Goal: Task Accomplishment & Management: Manage account settings

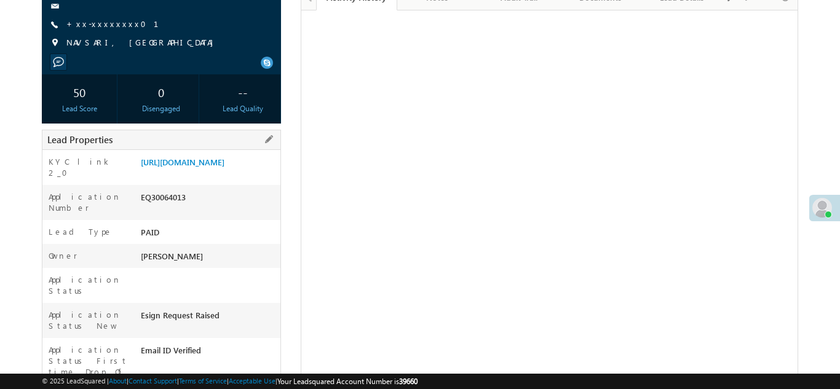
scroll to position [151, 0]
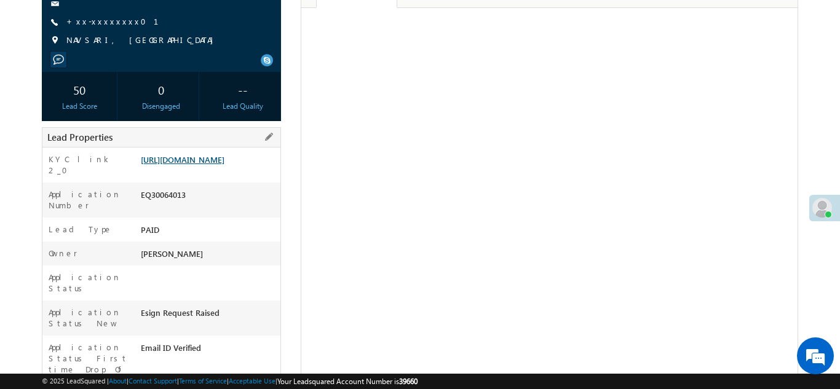
click at [204, 165] on link "https://angelbroking1-pk3em7sa.customui-test.leadsquared.com?leadId=09937877-4e…" at bounding box center [183, 159] width 84 height 10
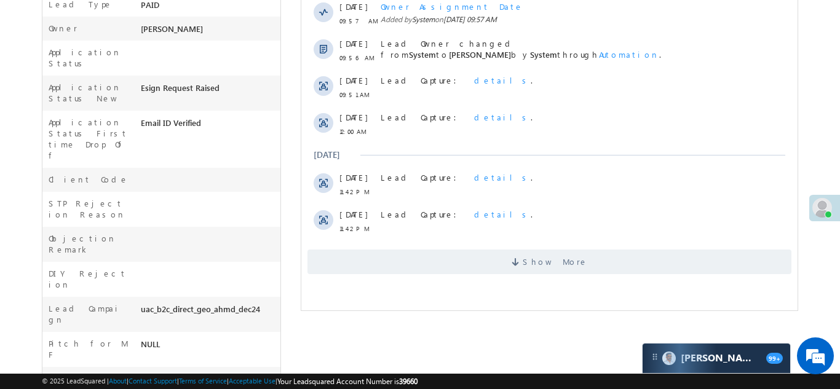
scroll to position [407, 0]
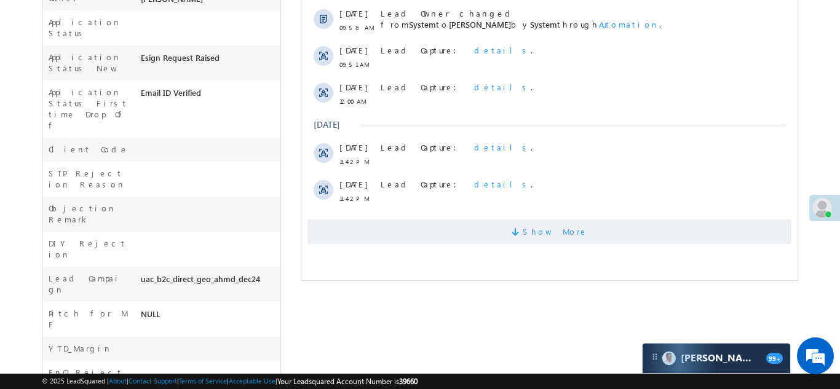
click at [450, 232] on span "Show More" at bounding box center [549, 232] width 484 height 25
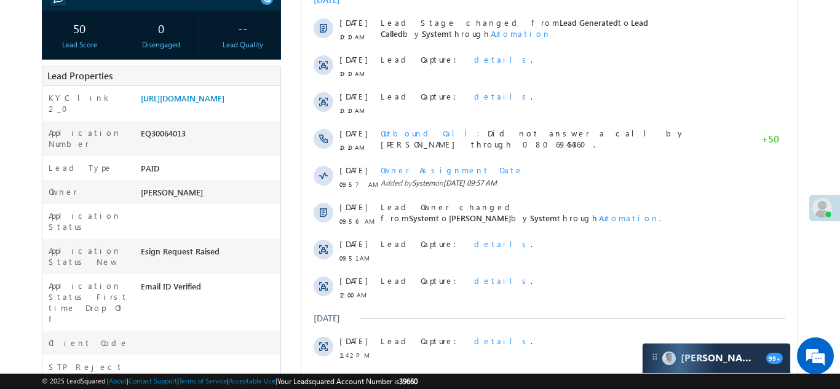
scroll to position [203, 0]
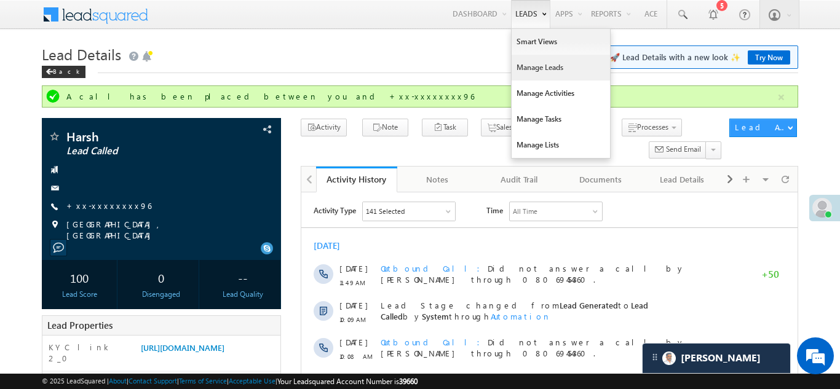
click at [537, 73] on link "Manage Leads" at bounding box center [561, 68] width 98 height 26
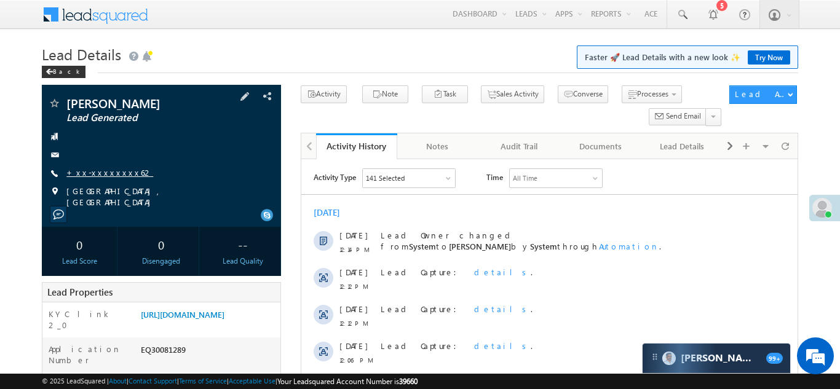
click at [100, 172] on link "+xx-xxxxxxxx62" at bounding box center [109, 172] width 87 height 10
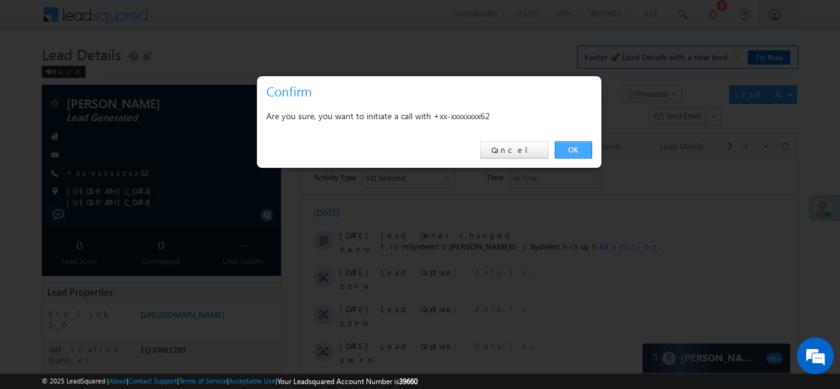
click at [568, 149] on link "OK" at bounding box center [574, 149] width 38 height 17
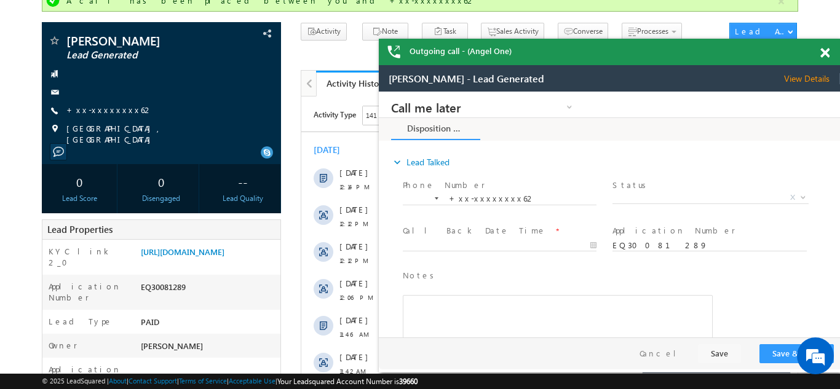
scroll to position [128, 0]
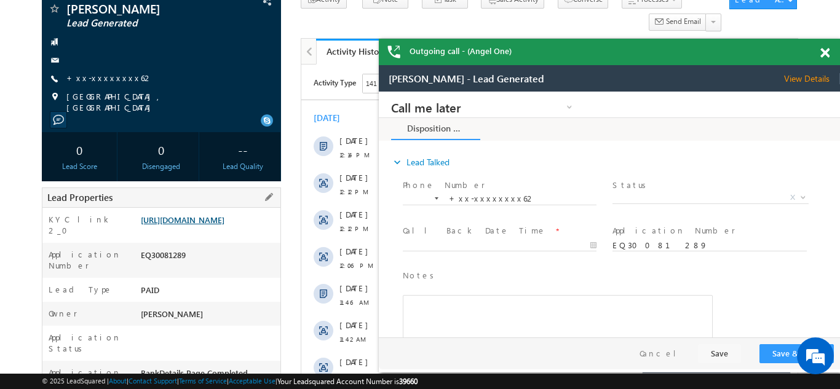
click at [191, 223] on link "https://angelbroking1-pk3em7sa.customui-test.leadsquared.com?leadId=0bf51766-a7…" at bounding box center [183, 220] width 84 height 10
click at [821, 49] on span at bounding box center [825, 53] width 9 height 10
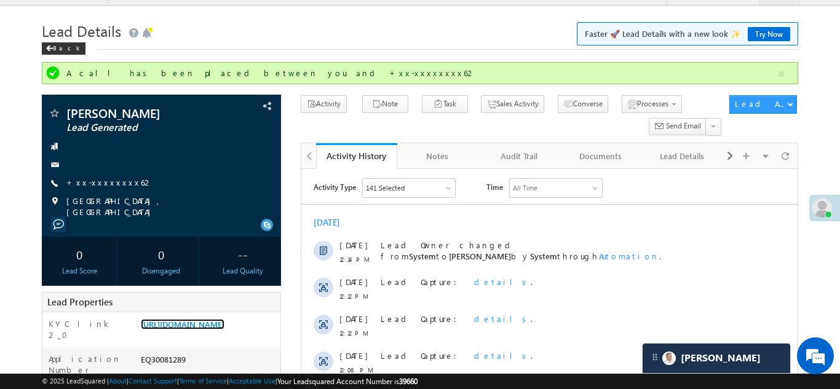
scroll to position [0, 0]
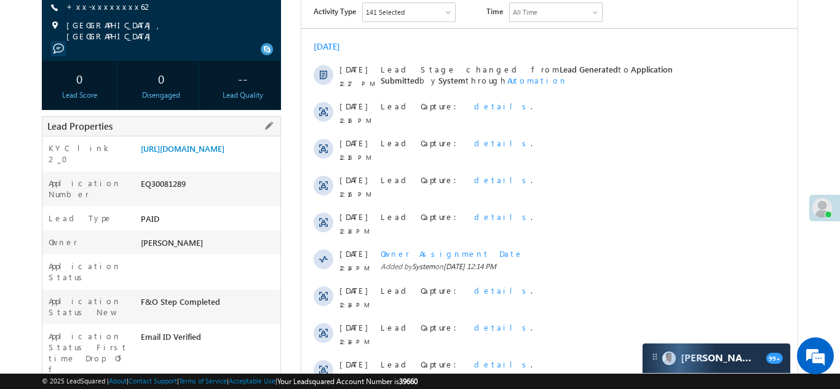
scroll to position [166, 0]
click at [223, 151] on link "[URL][DOMAIN_NAME]" at bounding box center [183, 148] width 84 height 10
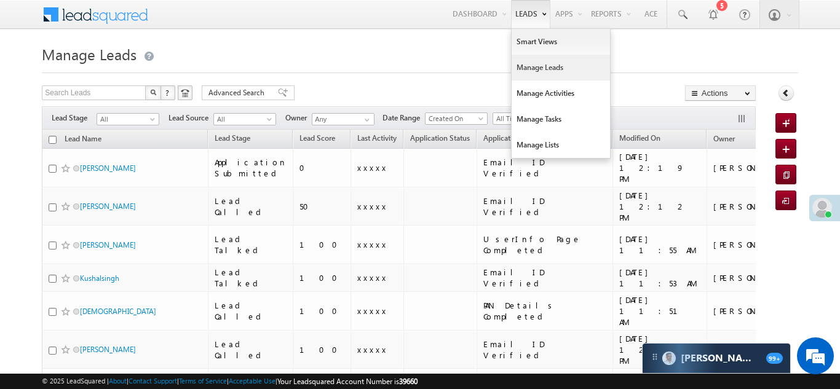
click at [535, 68] on link "Manage Leads" at bounding box center [561, 68] width 98 height 26
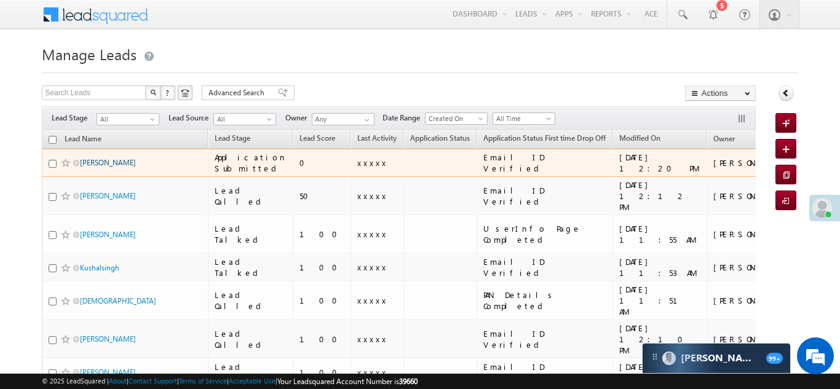
click at [117, 162] on link "Abhishek vitthal pulate" at bounding box center [108, 162] width 56 height 9
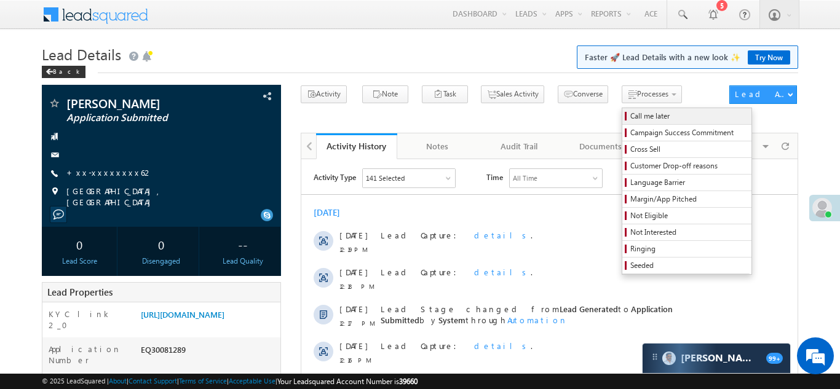
click at [631, 116] on span "Call me later" at bounding box center [689, 116] width 117 height 11
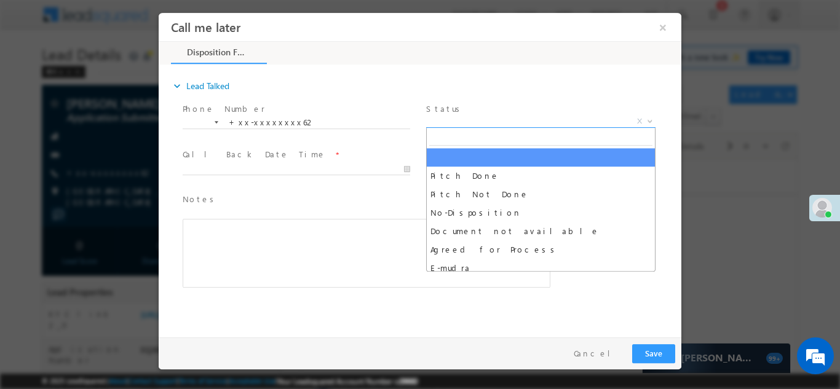
click at [474, 116] on span "X" at bounding box center [540, 121] width 229 height 12
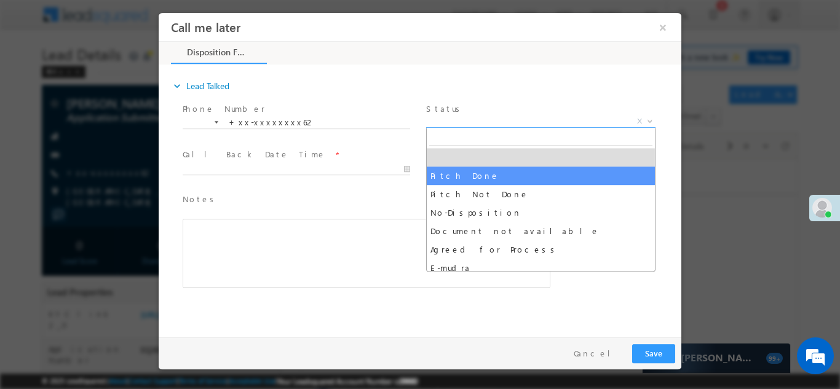
select select "Pitch Done"
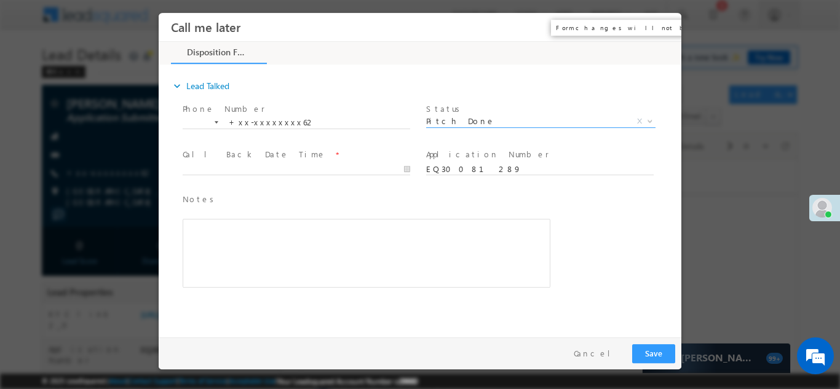
click at [663, 26] on button "×" at bounding box center [663, 26] width 21 height 23
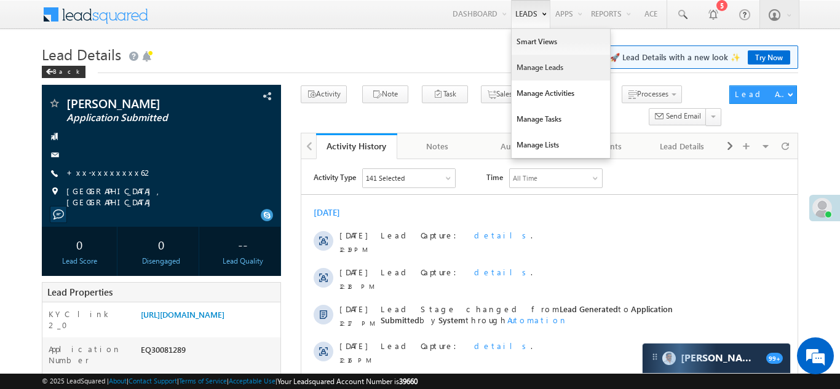
click at [517, 65] on link "Manage Leads" at bounding box center [561, 68] width 98 height 26
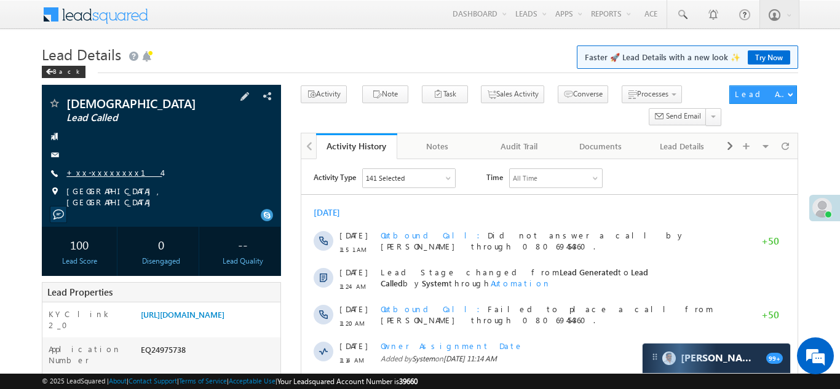
click at [99, 176] on link "+xx-xxxxxxxx14" at bounding box center [113, 172] width 95 height 10
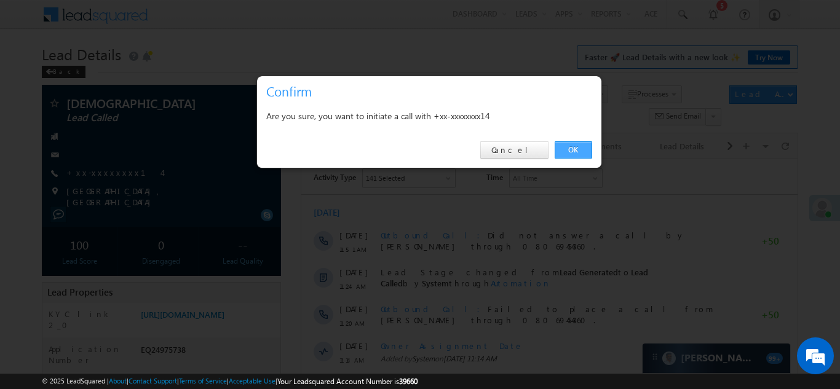
click at [571, 147] on link "OK" at bounding box center [574, 149] width 38 height 17
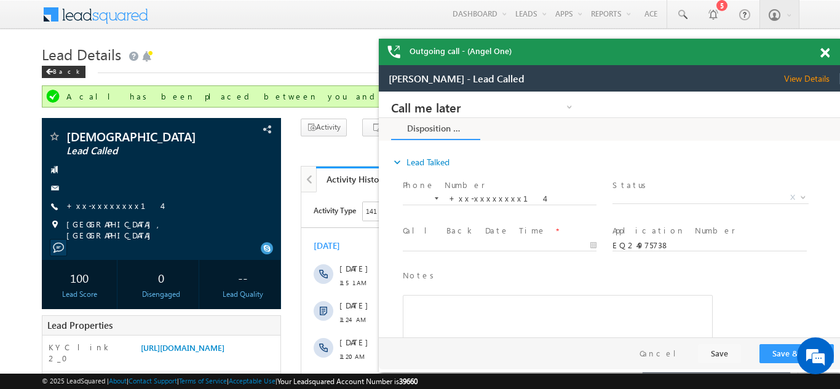
click at [826, 51] on span at bounding box center [825, 53] width 9 height 10
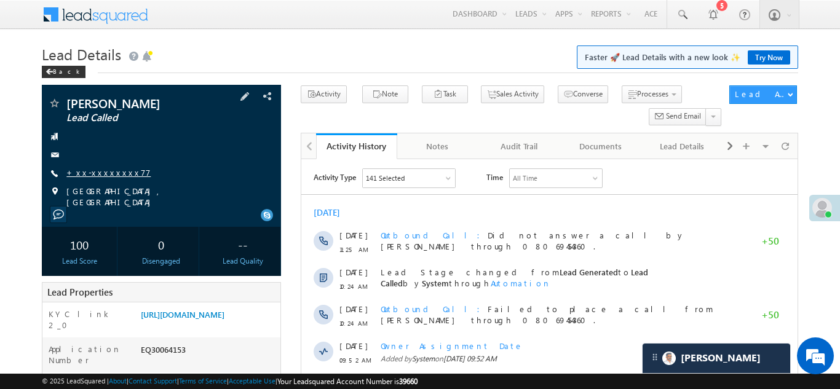
click at [104, 177] on link "+xx-xxxxxxxx77" at bounding box center [108, 172] width 84 height 10
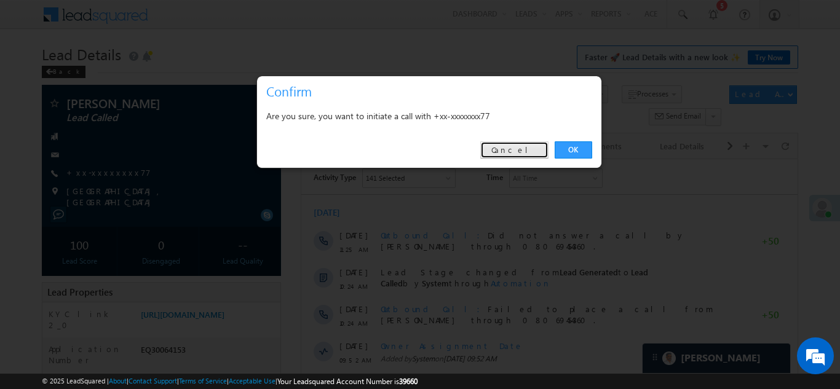
click at [527, 146] on link "Cancel" at bounding box center [514, 149] width 68 height 17
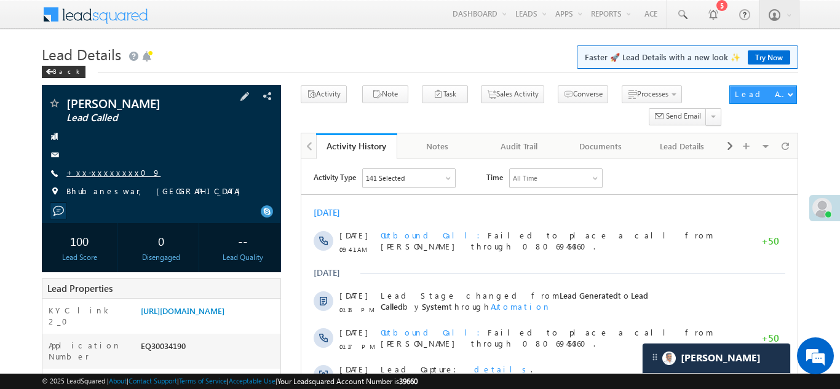
click at [100, 172] on link "+xx-xxxxxxxx09" at bounding box center [113, 172] width 94 height 10
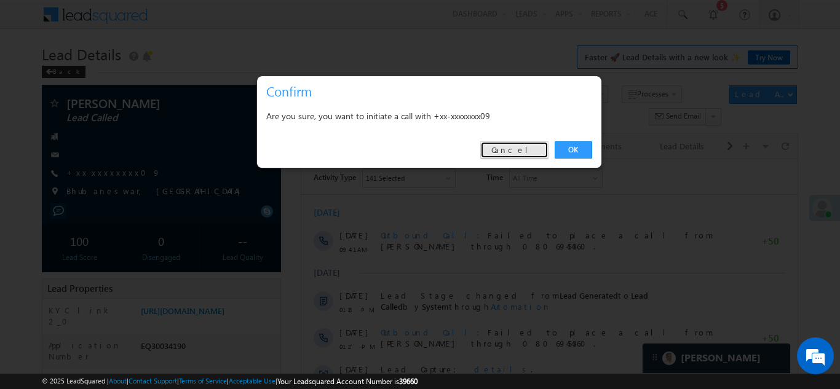
click at [522, 149] on link "Cancel" at bounding box center [514, 149] width 68 height 17
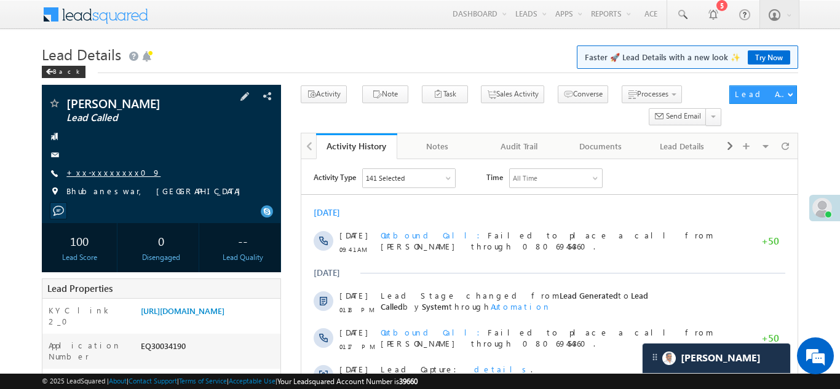
click at [100, 169] on link "+xx-xxxxxxxx09" at bounding box center [113, 172] width 94 height 10
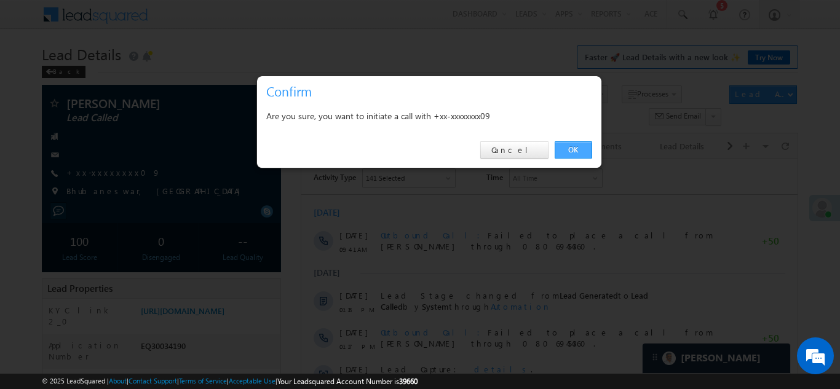
click at [569, 150] on link "OK" at bounding box center [574, 149] width 38 height 17
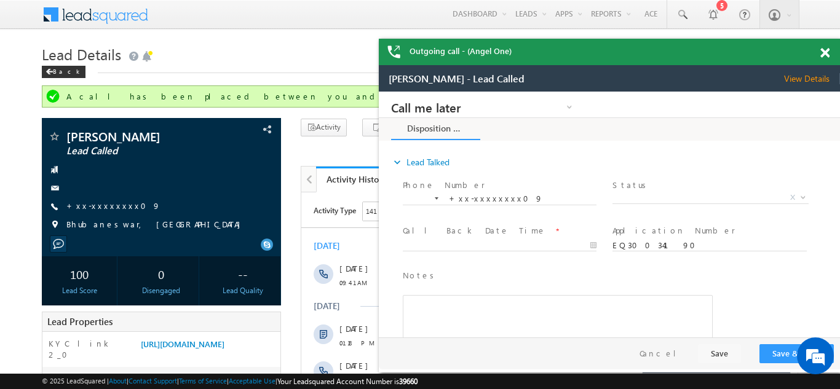
click at [825, 52] on span at bounding box center [825, 53] width 9 height 10
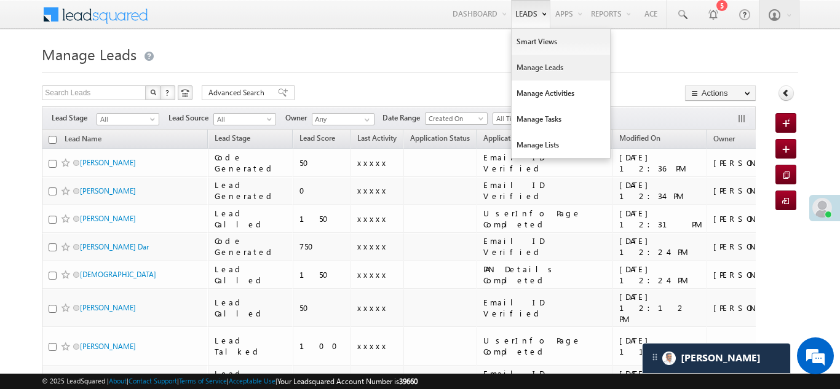
click at [530, 69] on link "Manage Leads" at bounding box center [561, 68] width 98 height 26
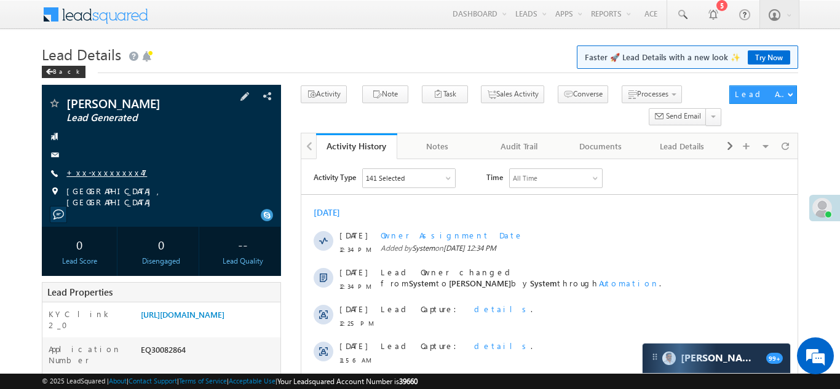
click at [100, 170] on link "+xx-xxxxxxxx47" at bounding box center [106, 172] width 81 height 10
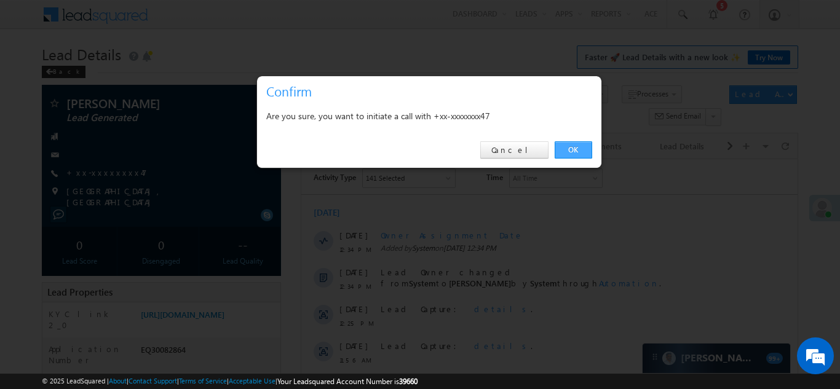
click at [567, 147] on link "OK" at bounding box center [574, 149] width 38 height 17
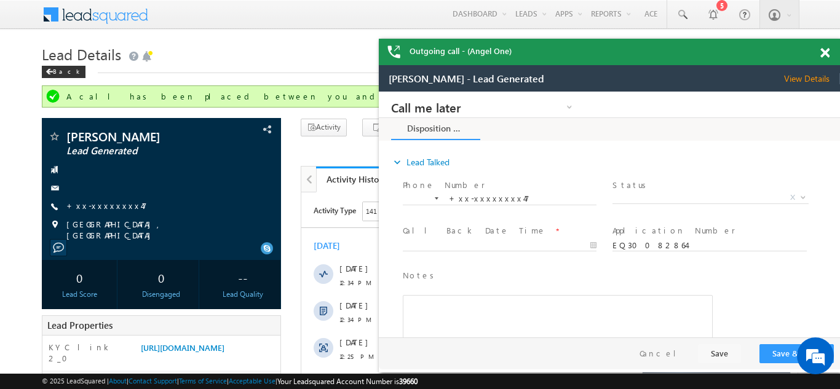
click at [825, 49] on span at bounding box center [825, 53] width 9 height 10
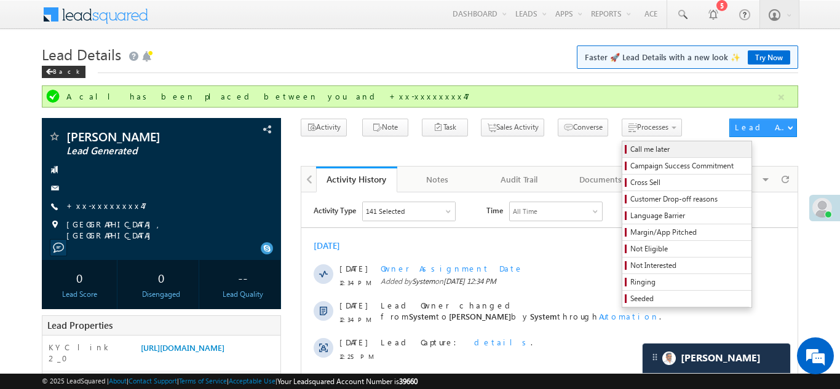
click at [631, 153] on span "Call me later" at bounding box center [689, 149] width 117 height 11
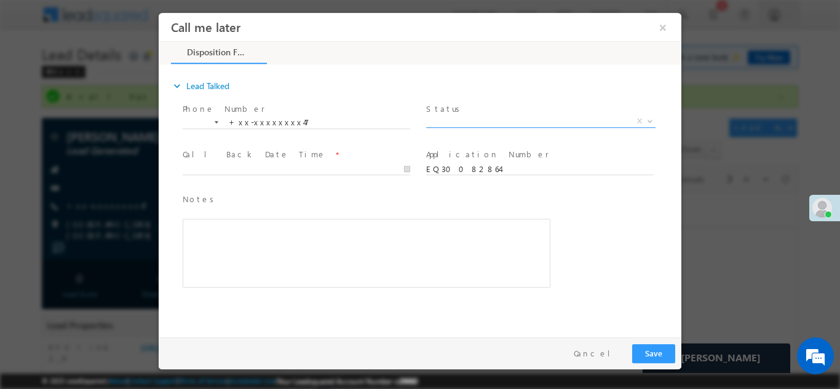
click at [497, 123] on span "X" at bounding box center [540, 121] width 229 height 12
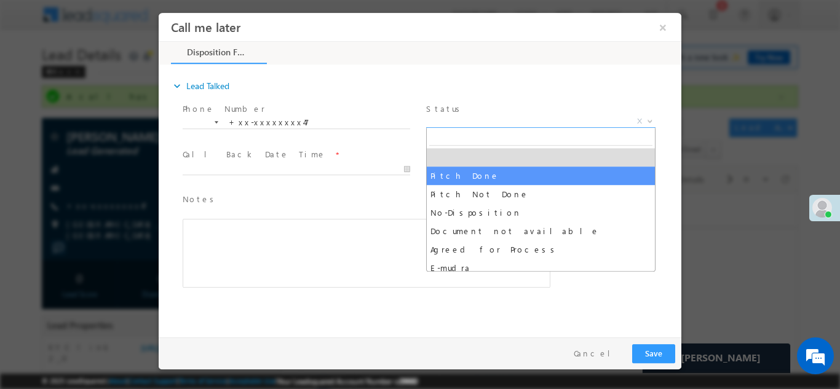
select select "Pitch Done"
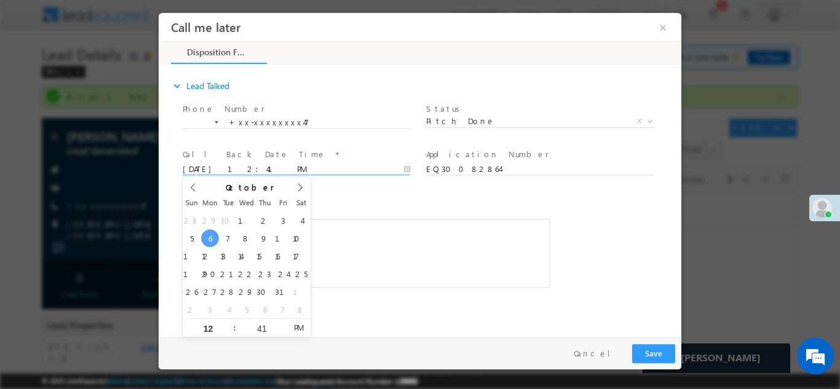
click at [263, 165] on input "10/06/25 12:41 PM" at bounding box center [297, 169] width 228 height 12
type input "10/07/25 12:41 PM"
click at [415, 201] on span "Notes *" at bounding box center [357, 200] width 349 height 14
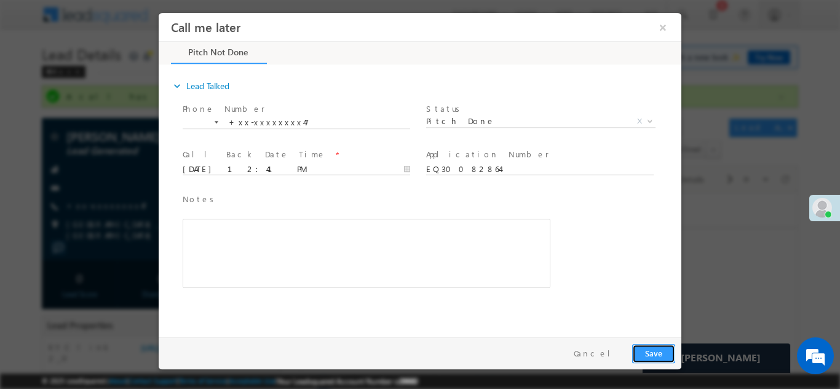
click at [659, 347] on button "Save" at bounding box center [653, 353] width 43 height 19
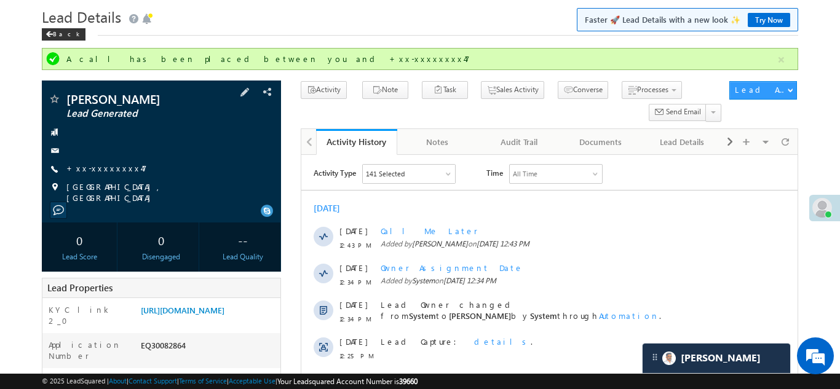
scroll to position [9, 0]
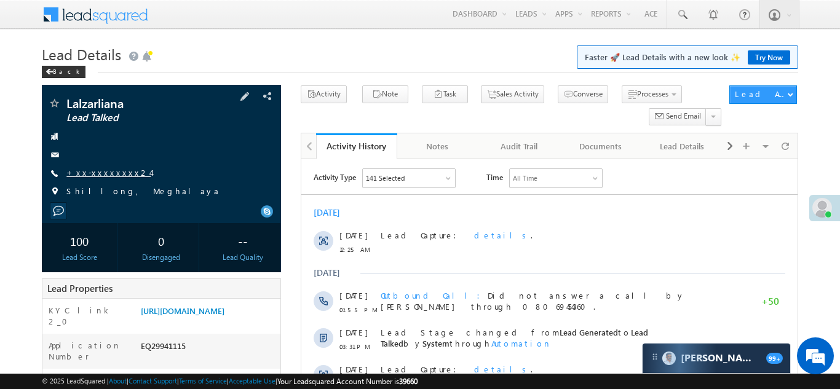
click at [95, 171] on link "+xx-xxxxxxxx24" at bounding box center [108, 172] width 84 height 10
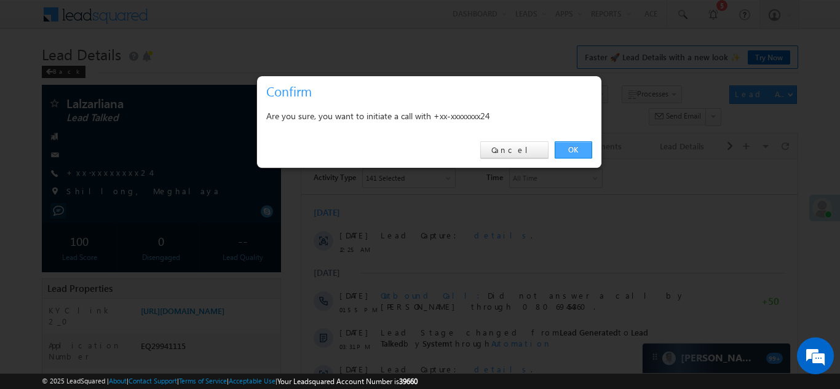
click at [567, 147] on link "OK" at bounding box center [574, 149] width 38 height 17
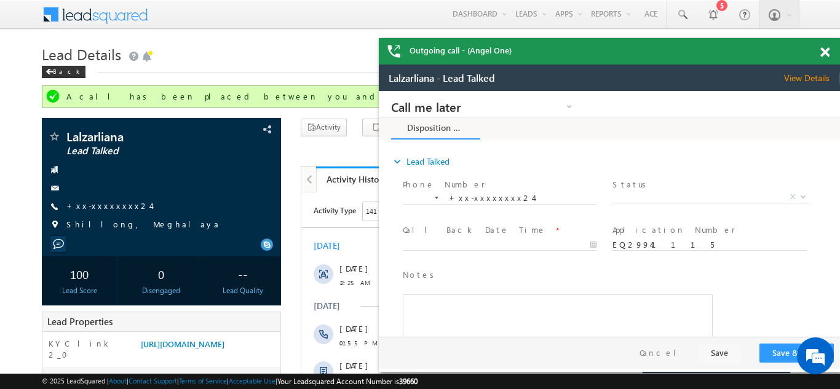
click at [824, 51] on div "Outgoing call - (Angel One)" at bounding box center [609, 51] width 461 height 26
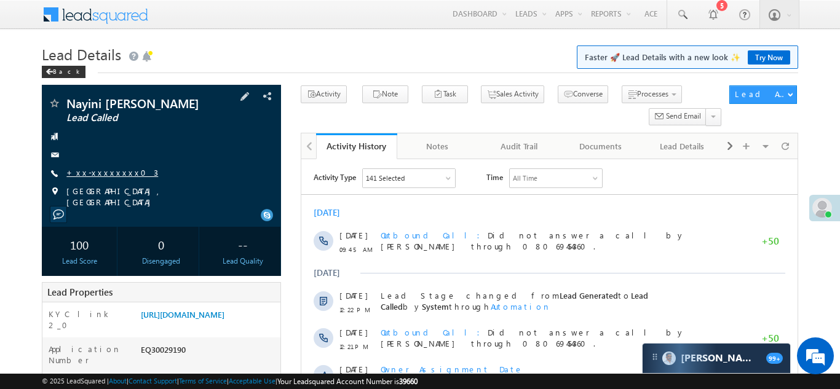
click at [92, 173] on link "+xx-xxxxxxxx03" at bounding box center [112, 172] width 92 height 10
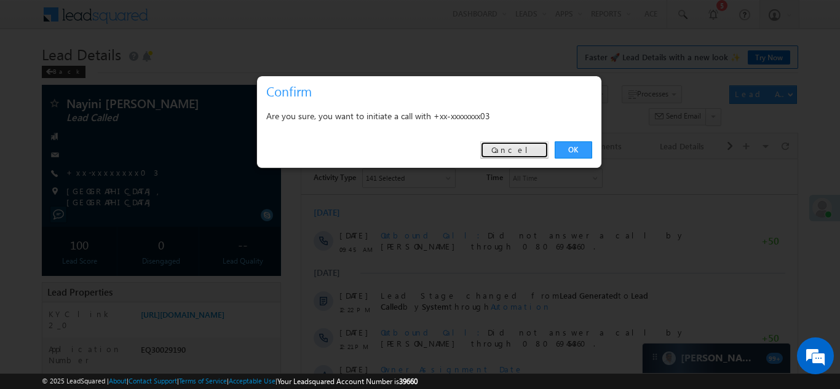
click at [516, 149] on link "Cancel" at bounding box center [514, 149] width 68 height 17
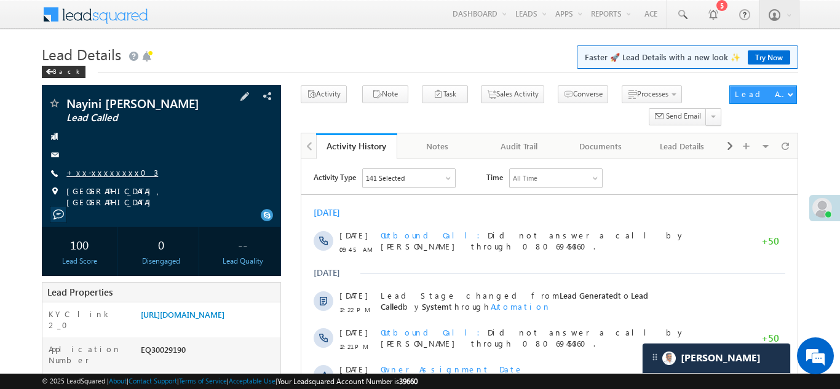
click at [97, 170] on link "+xx-xxxxxxxx03" at bounding box center [112, 172] width 92 height 10
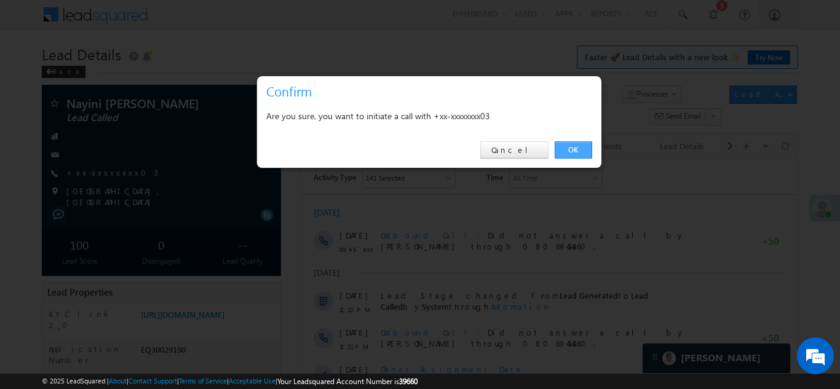
click at [570, 148] on link "OK" at bounding box center [574, 149] width 38 height 17
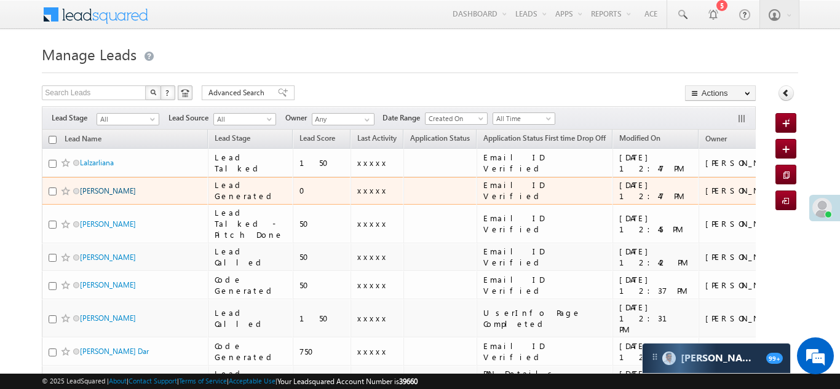
click at [85, 194] on link "Ajit kumar" at bounding box center [108, 190] width 56 height 9
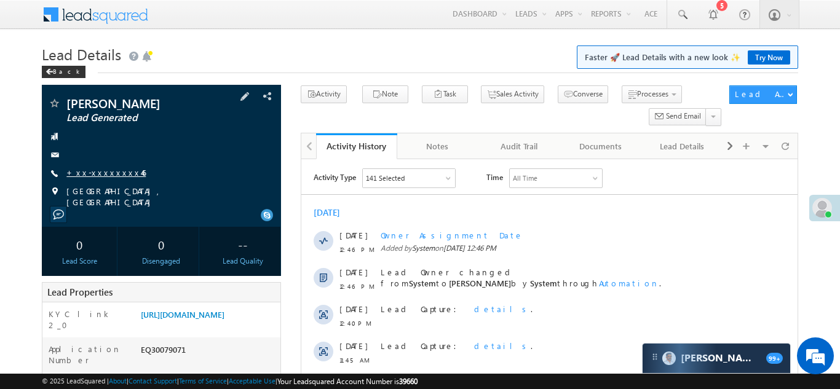
click at [92, 174] on link "+xx-xxxxxxxx46" at bounding box center [105, 172] width 79 height 10
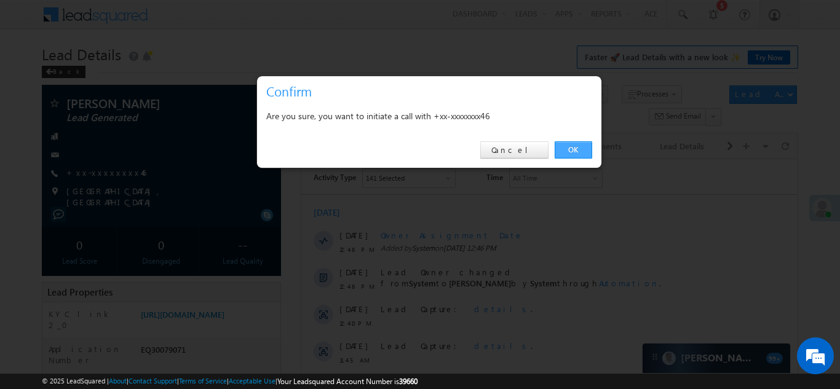
click at [576, 147] on link "OK" at bounding box center [574, 149] width 38 height 17
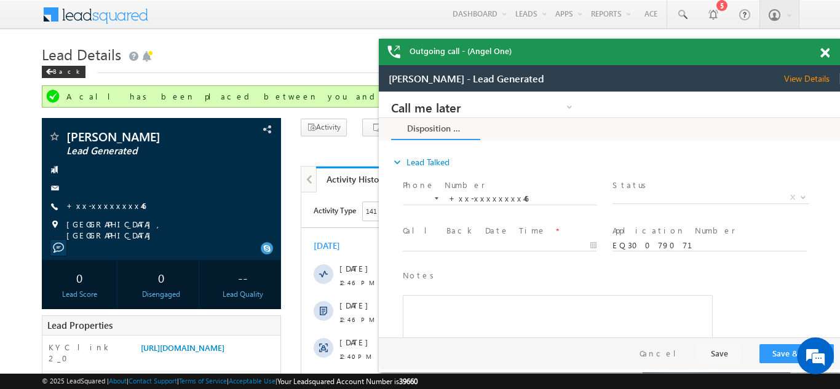
click at [825, 54] on div "Outgoing call - (Angel One)" at bounding box center [609, 52] width 461 height 26
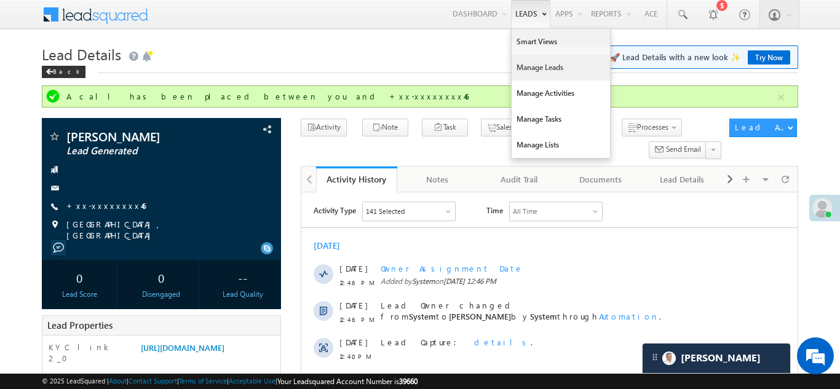
click at [536, 74] on link "Manage Leads" at bounding box center [561, 68] width 98 height 26
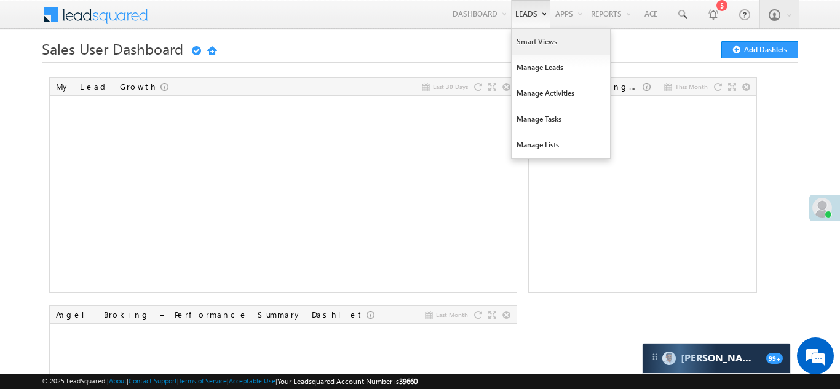
click at [525, 36] on link "Smart Views" at bounding box center [561, 42] width 98 height 26
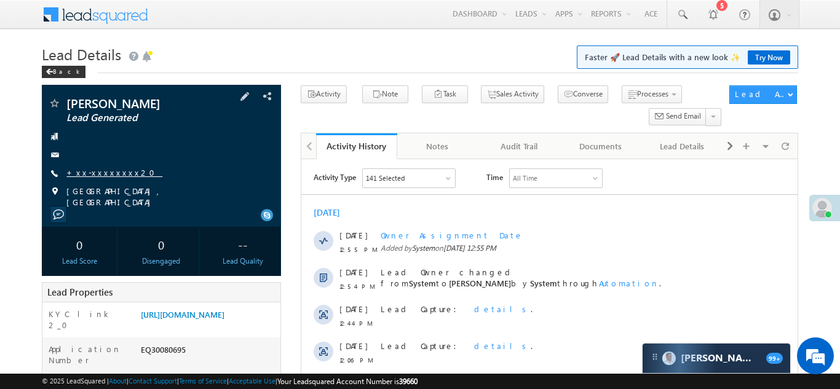
click at [101, 170] on link "+xx-xxxxxxxx20" at bounding box center [114, 172] width 96 height 10
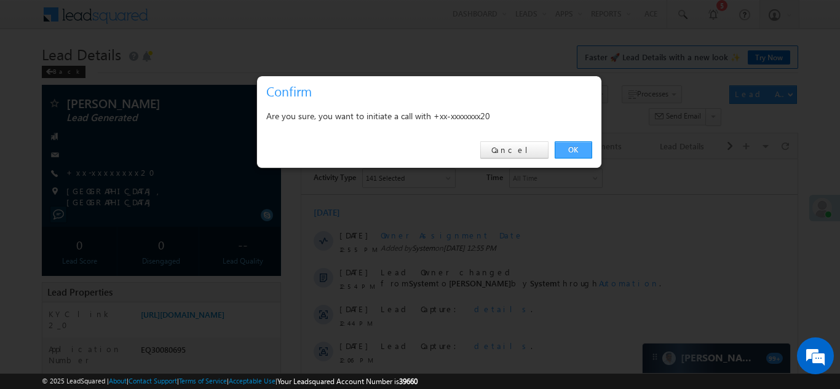
click at [568, 144] on link "OK" at bounding box center [574, 149] width 38 height 17
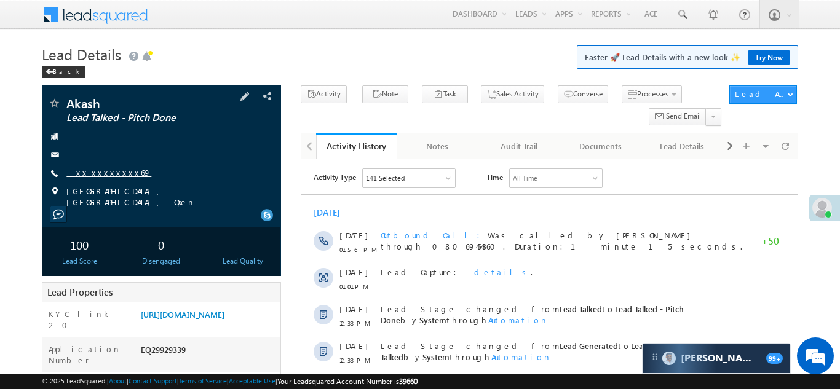
click at [98, 172] on link "+xx-xxxxxxxx69" at bounding box center [108, 172] width 85 height 10
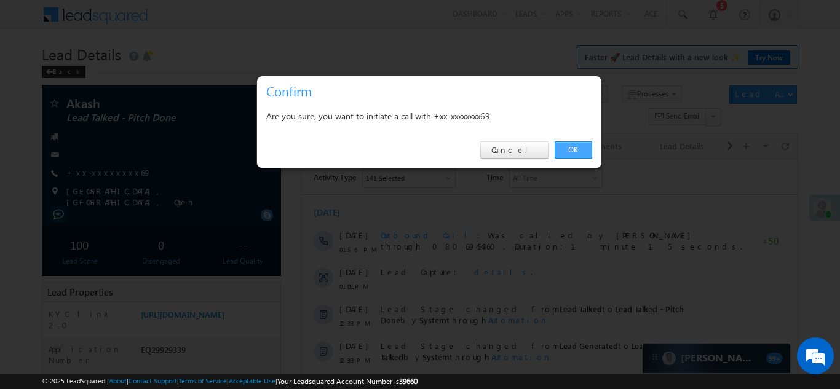
click at [572, 145] on link "OK" at bounding box center [574, 149] width 38 height 17
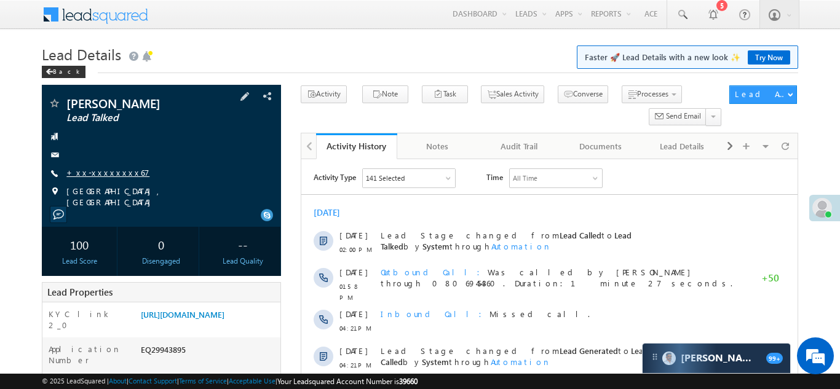
click at [101, 173] on link "+xx-xxxxxxxx67" at bounding box center [107, 172] width 83 height 10
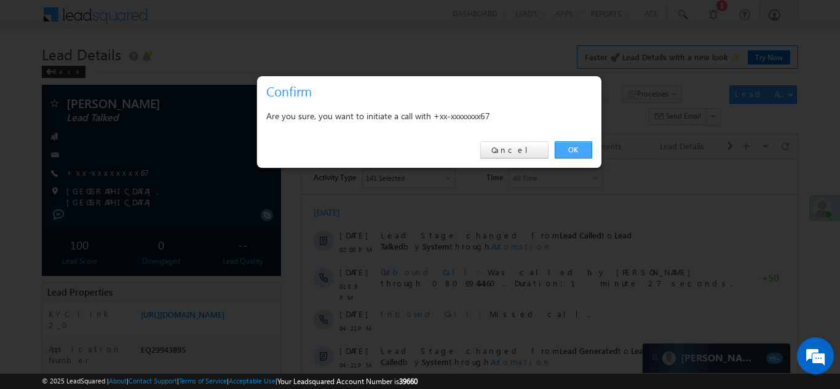
click at [568, 149] on link "OK" at bounding box center [574, 149] width 38 height 17
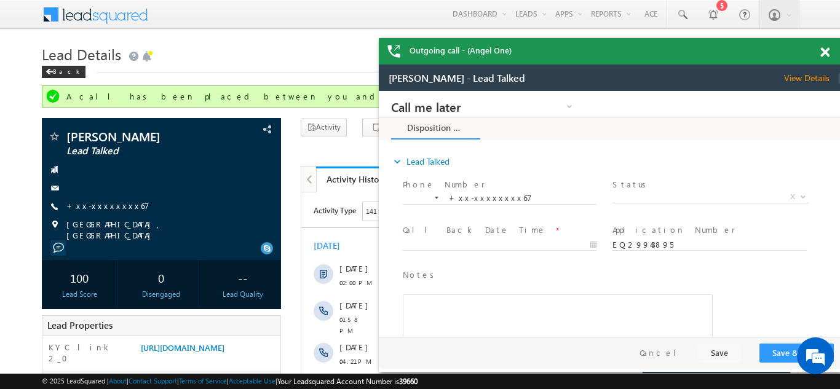
click at [826, 52] on div "Outgoing call - (Angel One)" at bounding box center [609, 51] width 461 height 26
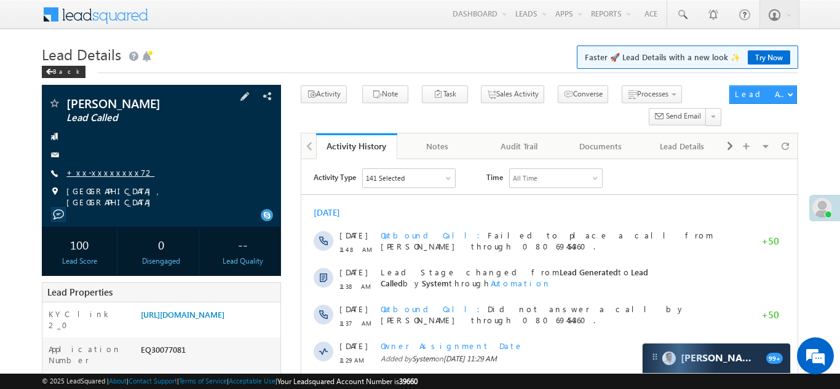
click at [99, 171] on link "+xx-xxxxxxxx72" at bounding box center [110, 172] width 88 height 10
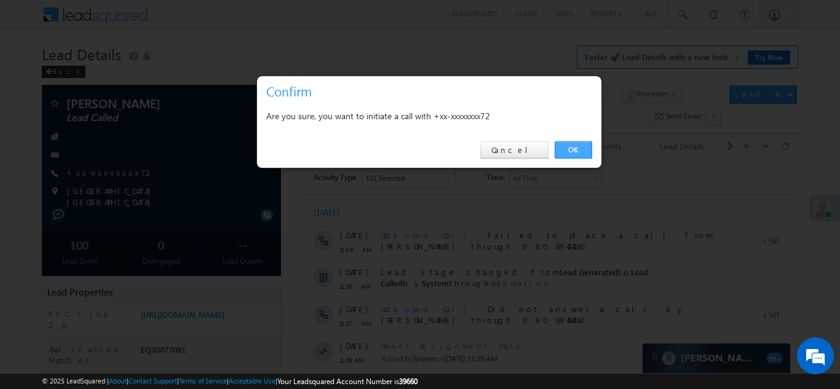
click at [573, 150] on link "OK" at bounding box center [574, 149] width 38 height 17
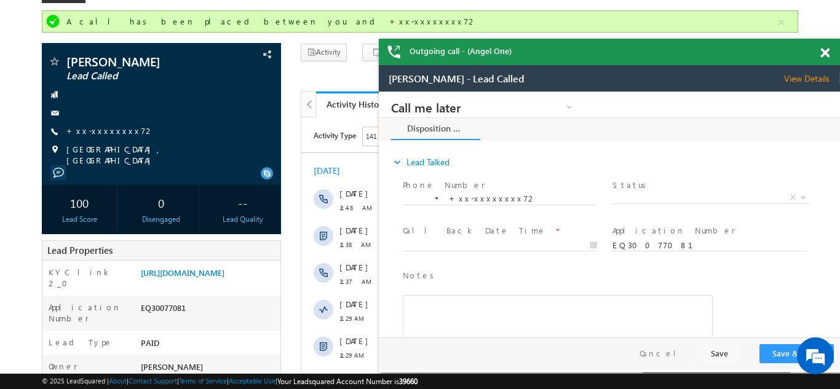
scroll to position [61, 0]
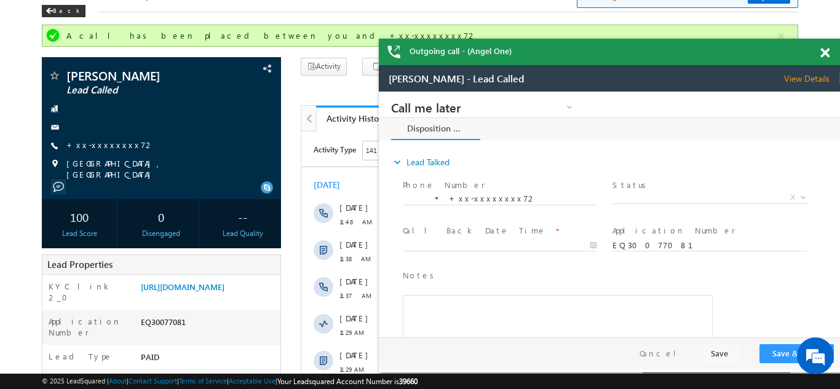
drag, startPoint x: 827, startPoint y: 53, endPoint x: 175, endPoint y: 23, distance: 653.3
click at [827, 53] on span at bounding box center [825, 53] width 9 height 10
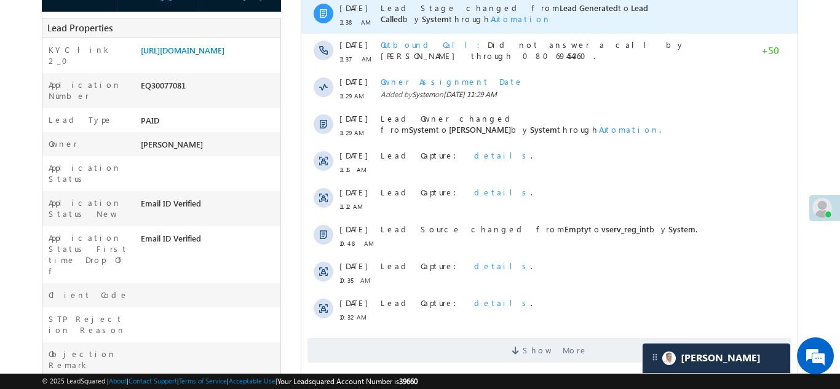
scroll to position [359, 0]
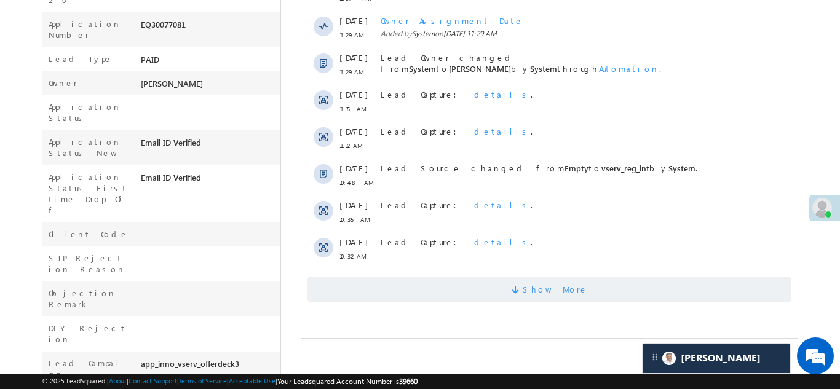
click at [467, 289] on span "Show More" at bounding box center [549, 289] width 484 height 25
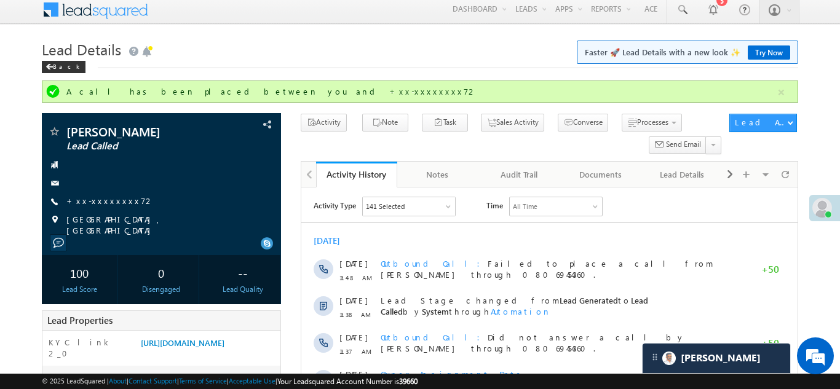
scroll to position [0, 0]
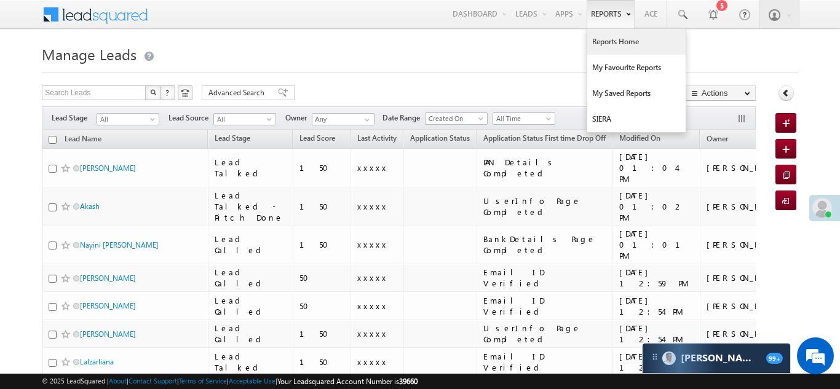
click at [616, 41] on link "Reports Home" at bounding box center [636, 42] width 98 height 26
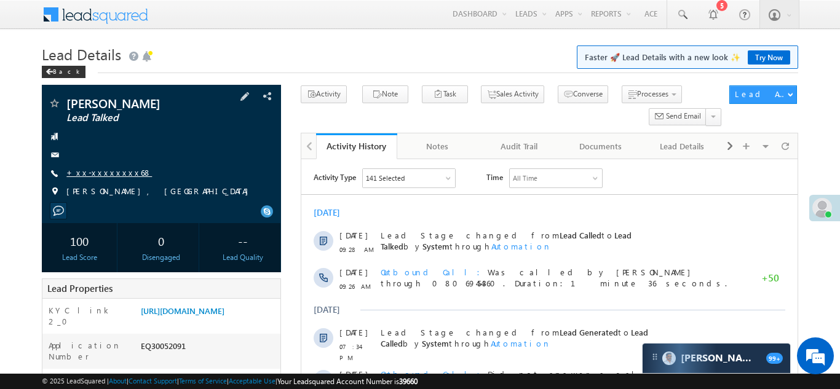
click at [102, 173] on link "+xx-xxxxxxxx68" at bounding box center [109, 172] width 86 height 10
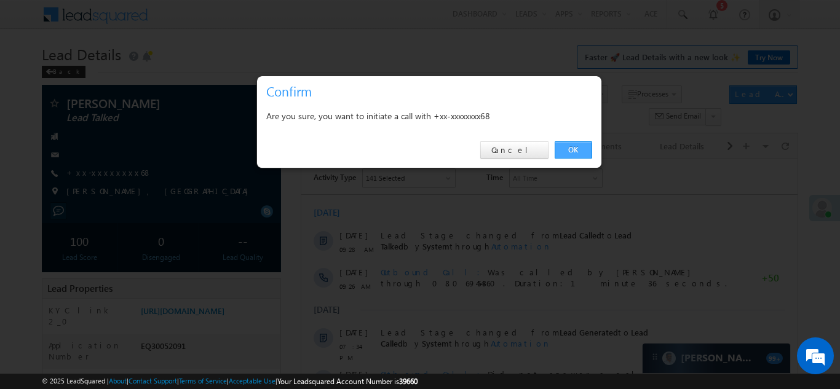
click at [571, 151] on link "OK" at bounding box center [574, 149] width 38 height 17
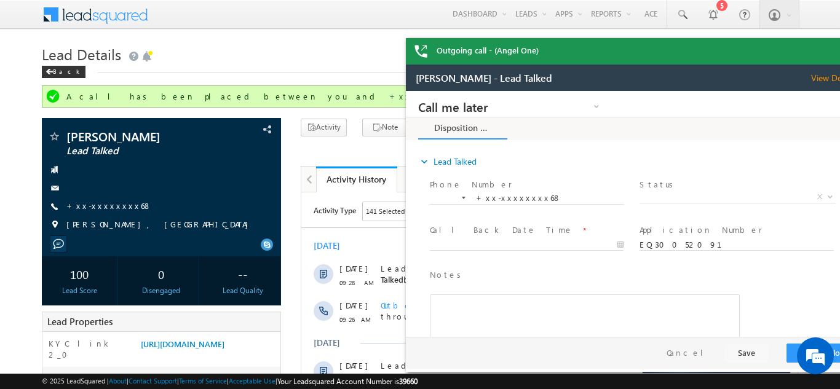
click at [826, 52] on div "Outgoing call - (Angel One)" at bounding box center [636, 51] width 461 height 26
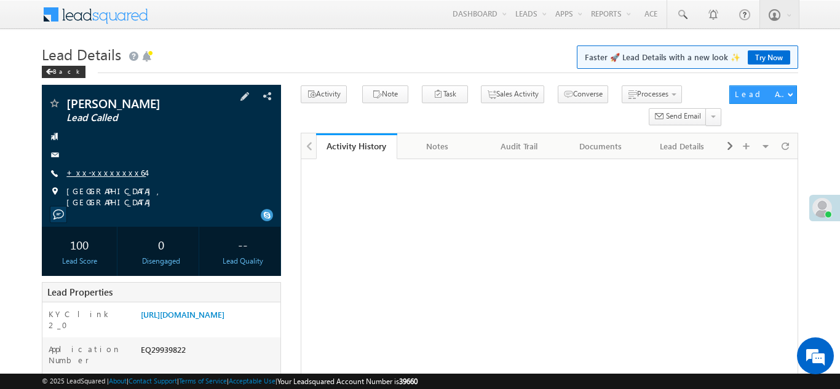
click at [94, 172] on link "+xx-xxxxxxxx64" at bounding box center [105, 172] width 79 height 10
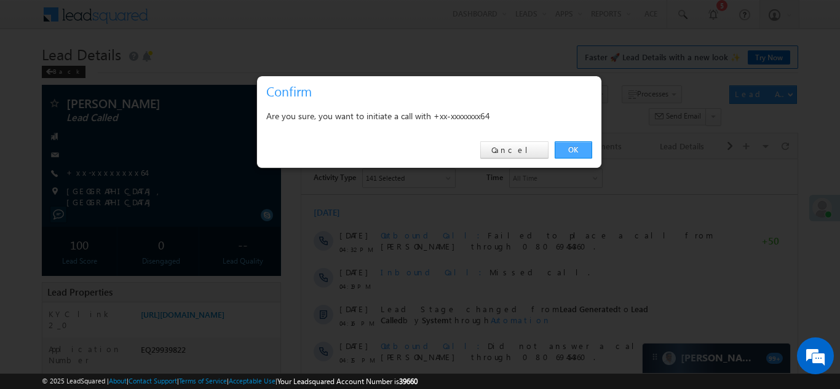
click at [568, 146] on link "OK" at bounding box center [574, 149] width 38 height 17
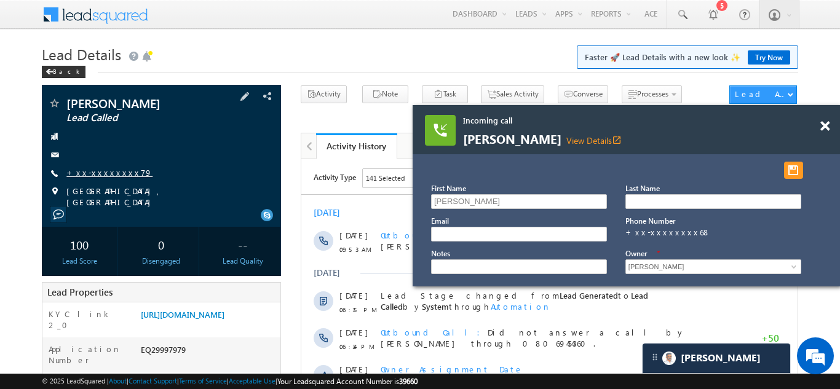
click at [114, 170] on link "+xx-xxxxxxxx79" at bounding box center [109, 172] width 86 height 10
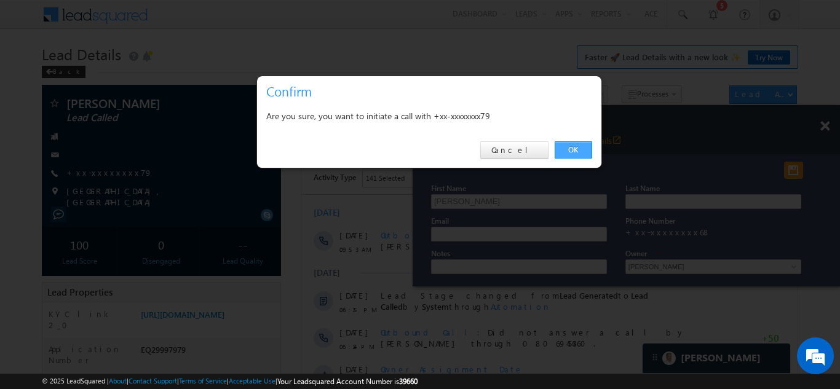
click at [567, 146] on link "OK" at bounding box center [574, 149] width 38 height 17
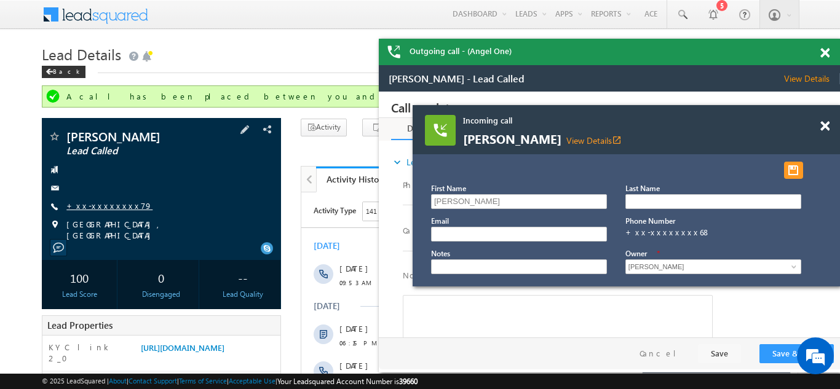
click at [103, 205] on link "+xx-xxxxxxxx79" at bounding box center [109, 206] width 86 height 10
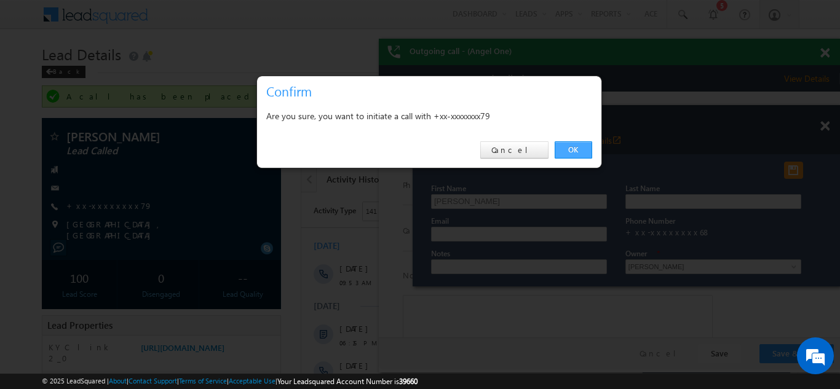
click at [575, 150] on link "OK" at bounding box center [574, 149] width 38 height 17
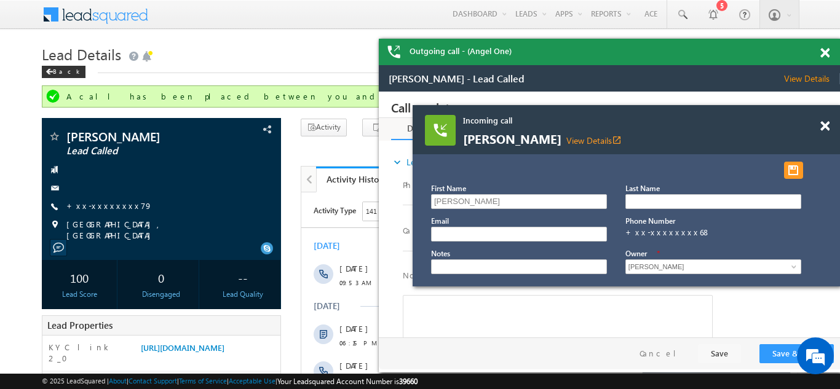
click at [824, 52] on span at bounding box center [825, 53] width 9 height 10
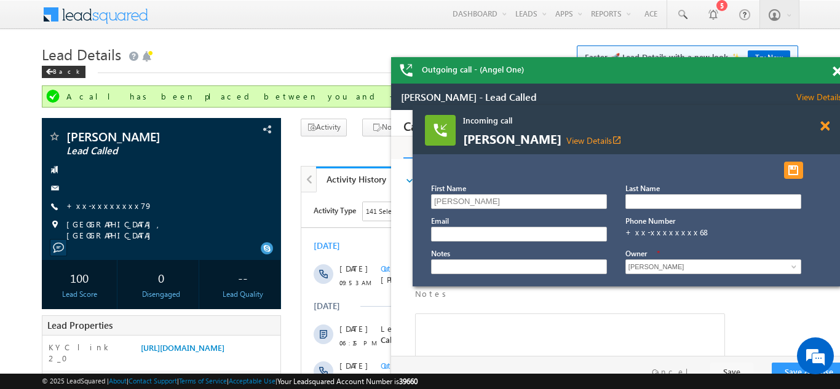
click at [822, 128] on span at bounding box center [825, 126] width 9 height 10
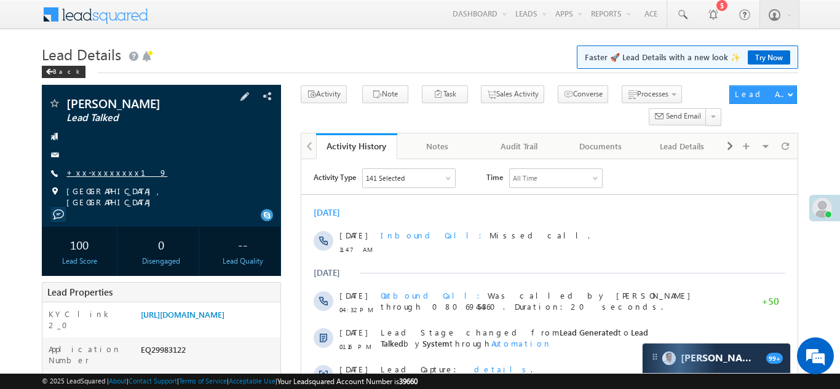
click at [104, 169] on link "+xx-xxxxxxxx19" at bounding box center [116, 172] width 101 height 10
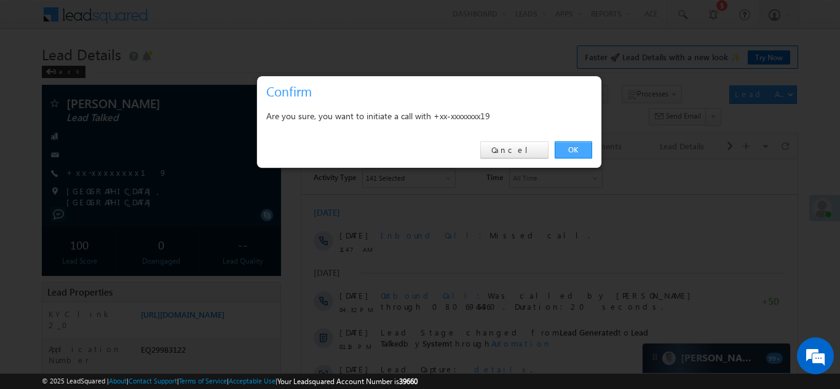
click at [571, 149] on link "OK" at bounding box center [574, 149] width 38 height 17
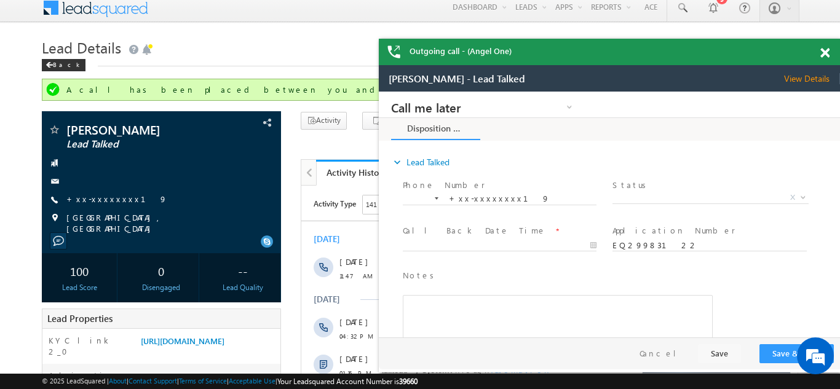
click at [824, 54] on span at bounding box center [825, 53] width 9 height 10
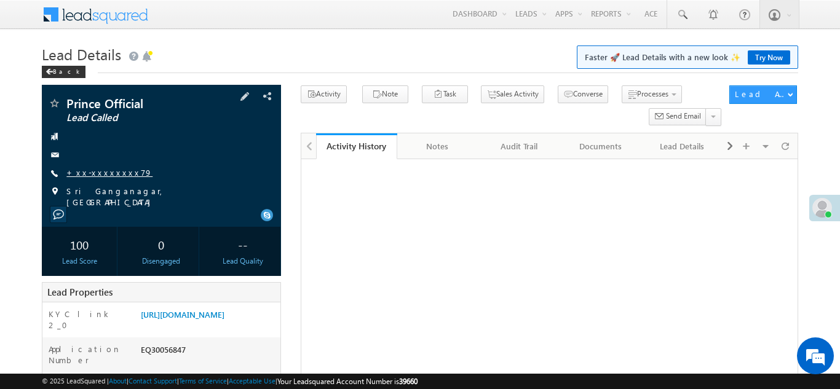
click at [99, 171] on link "+xx-xxxxxxxx79" at bounding box center [109, 172] width 86 height 10
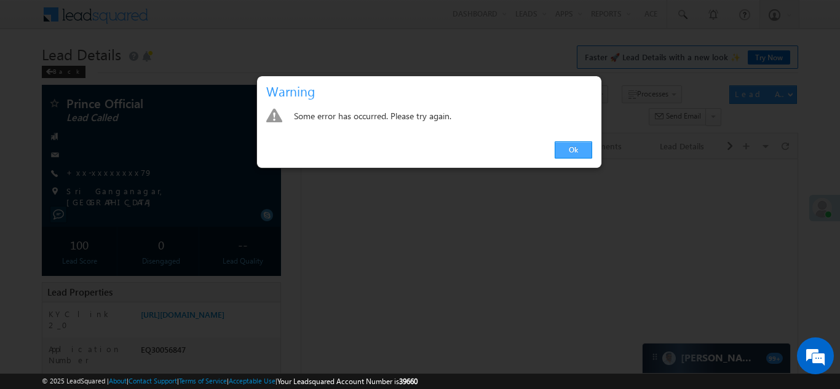
click at [577, 151] on link "Ok" at bounding box center [574, 149] width 38 height 17
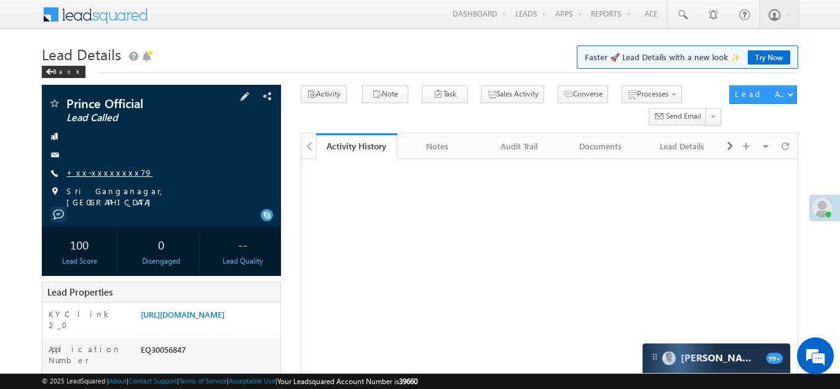
click at [100, 172] on link "+xx-xxxxxxxx79" at bounding box center [109, 172] width 86 height 10
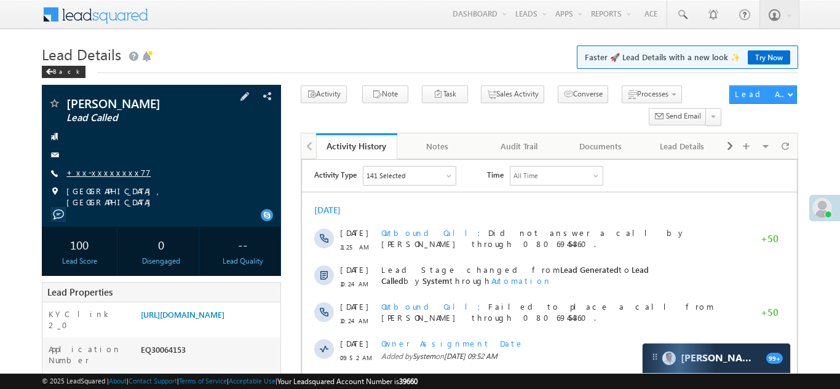
click at [102, 170] on link "+xx-xxxxxxxx77" at bounding box center [108, 172] width 84 height 10
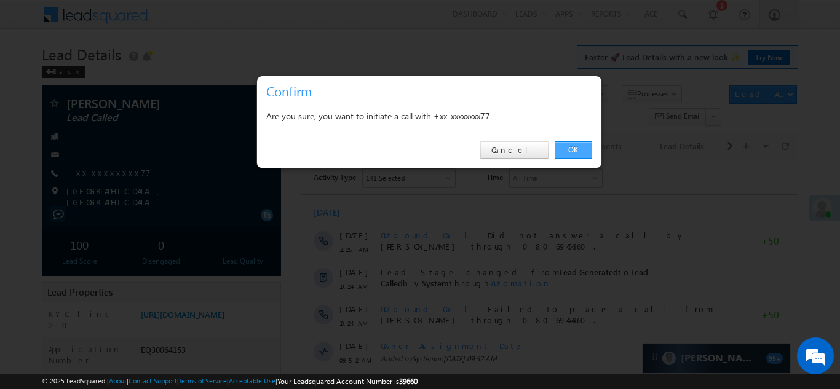
click at [569, 149] on link "OK" at bounding box center [574, 149] width 38 height 17
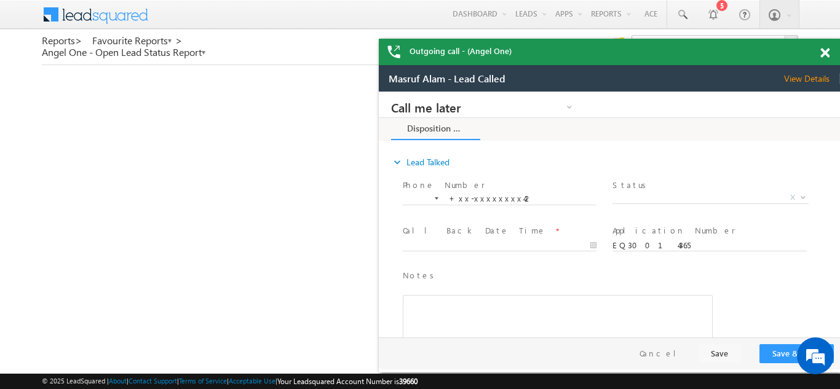
click at [826, 53] on span at bounding box center [825, 53] width 9 height 10
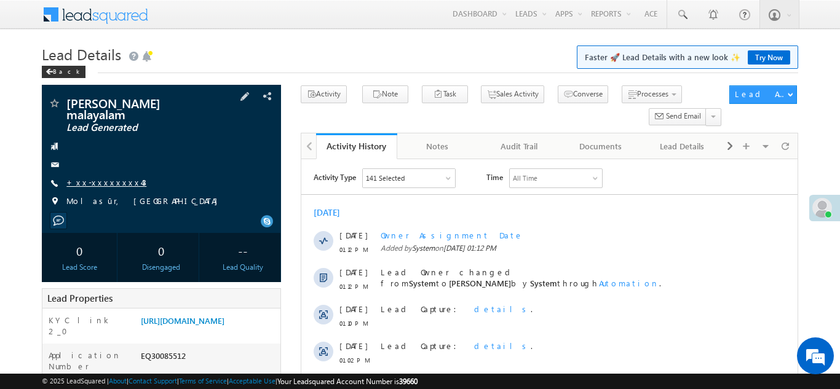
click at [108, 177] on link "+xx-xxxxxxxx43" at bounding box center [106, 182] width 80 height 10
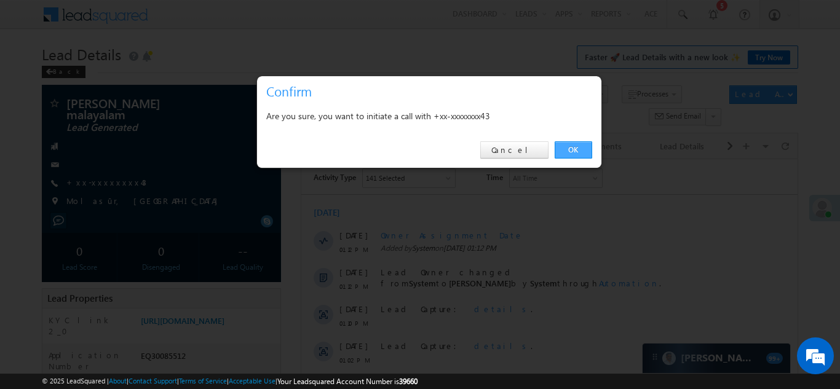
click at [575, 146] on link "OK" at bounding box center [574, 149] width 38 height 17
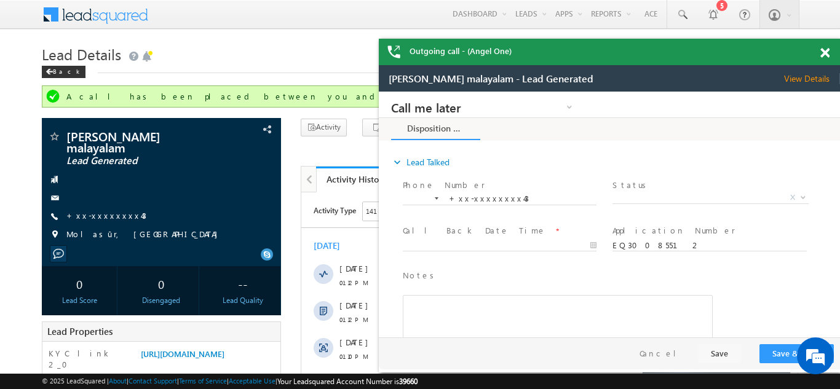
click at [825, 54] on span at bounding box center [825, 53] width 9 height 10
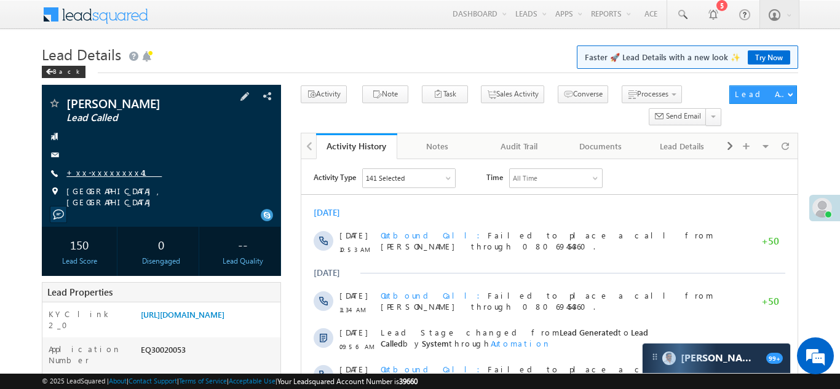
click at [105, 173] on link "+xx-xxxxxxxx41" at bounding box center [113, 172] width 95 height 10
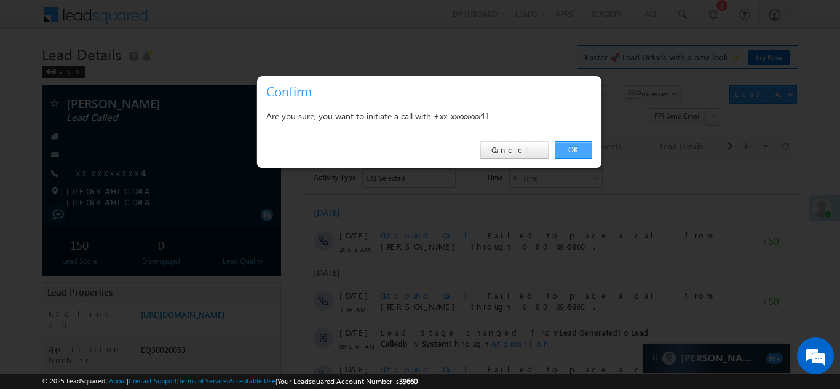
click at [570, 148] on link "OK" at bounding box center [574, 149] width 38 height 17
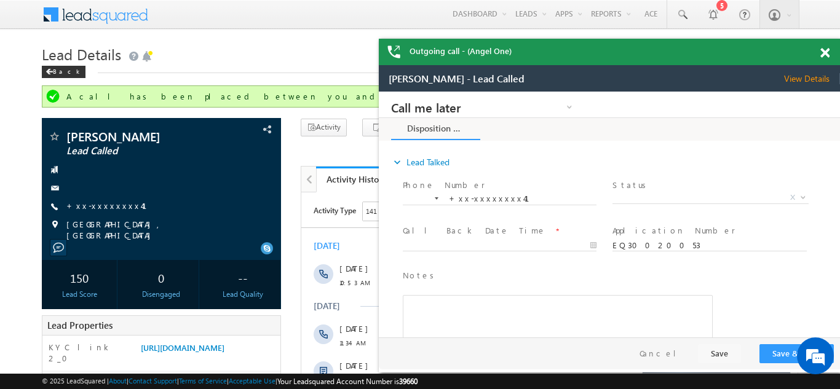
click at [825, 52] on span at bounding box center [825, 53] width 9 height 10
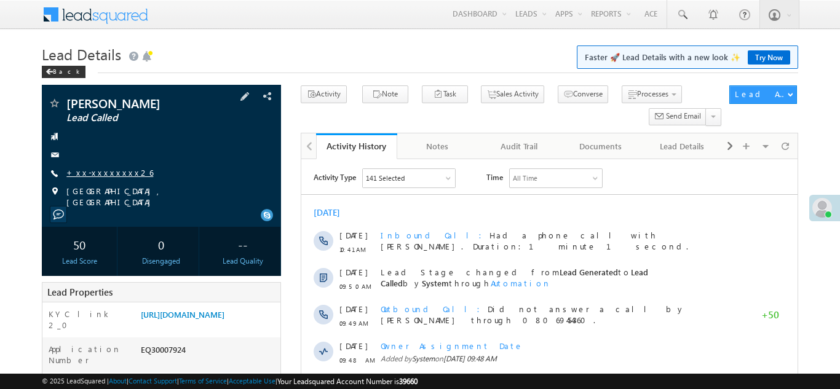
click at [92, 172] on link "+xx-xxxxxxxx26" at bounding box center [109, 172] width 87 height 10
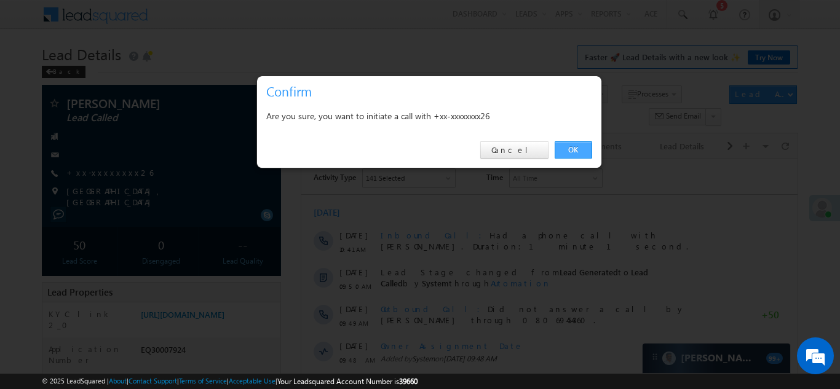
click at [572, 150] on link "OK" at bounding box center [574, 149] width 38 height 17
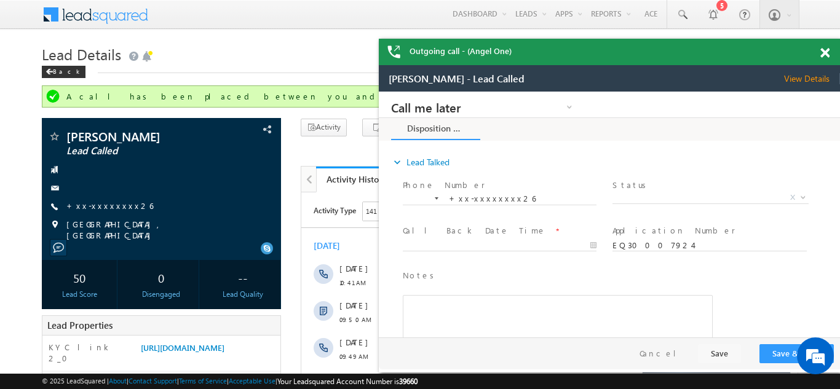
click at [826, 51] on span at bounding box center [825, 53] width 9 height 10
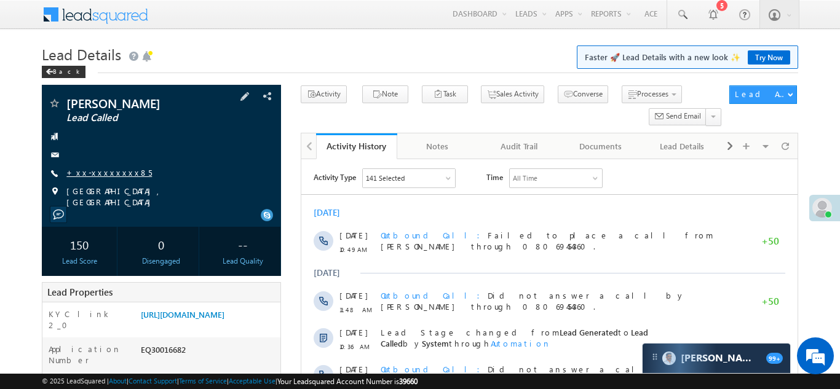
click at [101, 170] on link "+xx-xxxxxxxx85" at bounding box center [109, 172] width 86 height 10
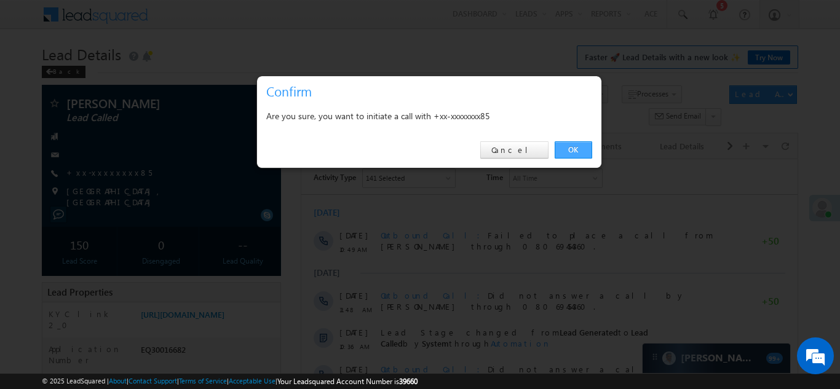
click at [573, 147] on link "OK" at bounding box center [574, 149] width 38 height 17
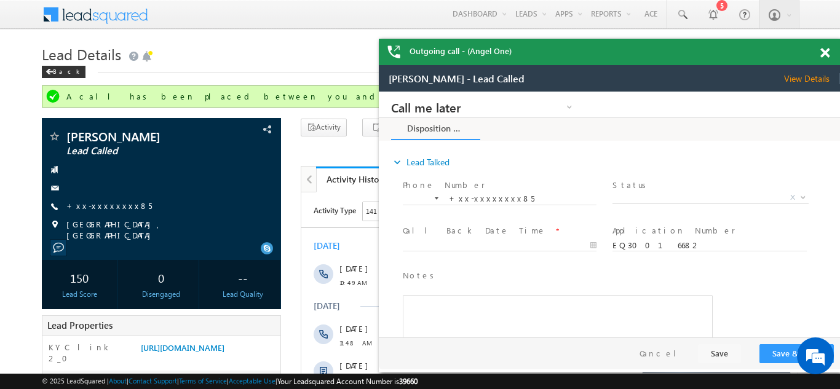
drag, startPoint x: 826, startPoint y: 49, endPoint x: 400, endPoint y: 13, distance: 426.6
click at [826, 49] on span at bounding box center [825, 53] width 9 height 10
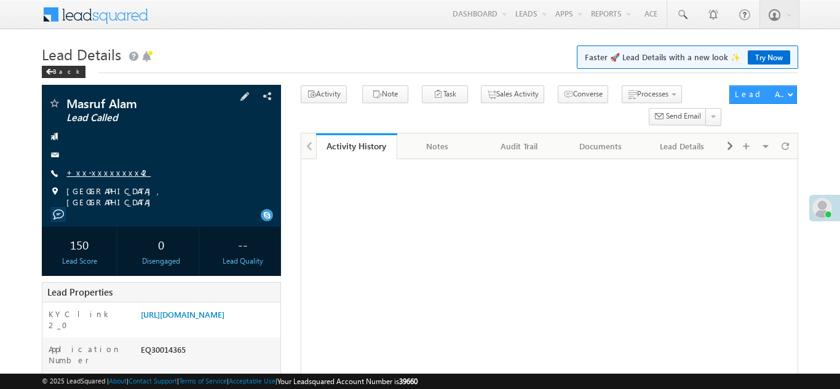
click at [102, 172] on link "+xx-xxxxxxxx42" at bounding box center [108, 172] width 84 height 10
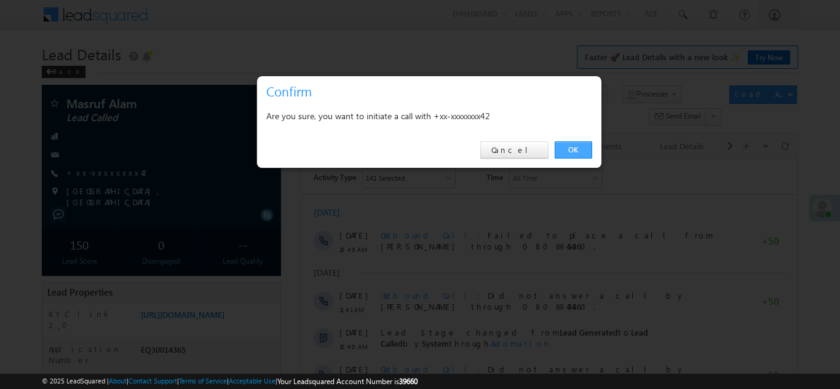
click at [572, 151] on link "OK" at bounding box center [574, 149] width 38 height 17
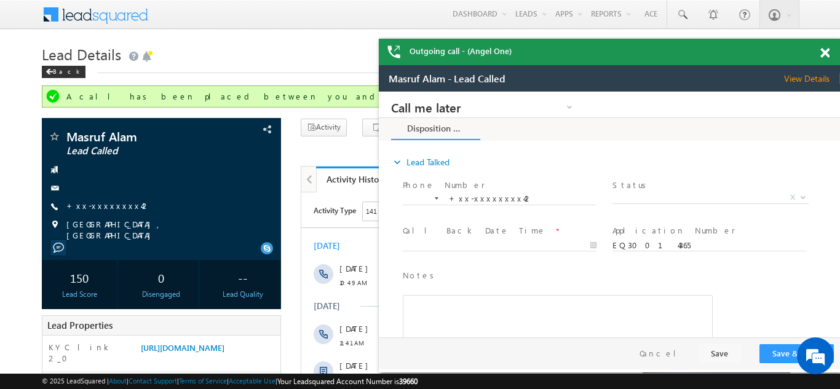
click at [826, 53] on span at bounding box center [825, 53] width 9 height 10
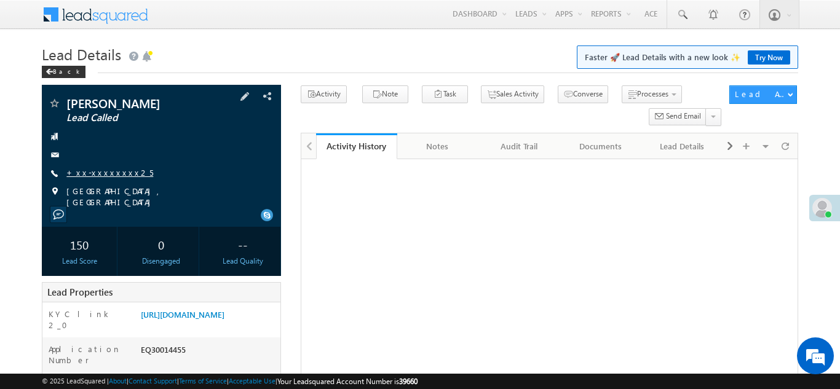
click at [98, 170] on link "+xx-xxxxxxxx25" at bounding box center [109, 172] width 87 height 10
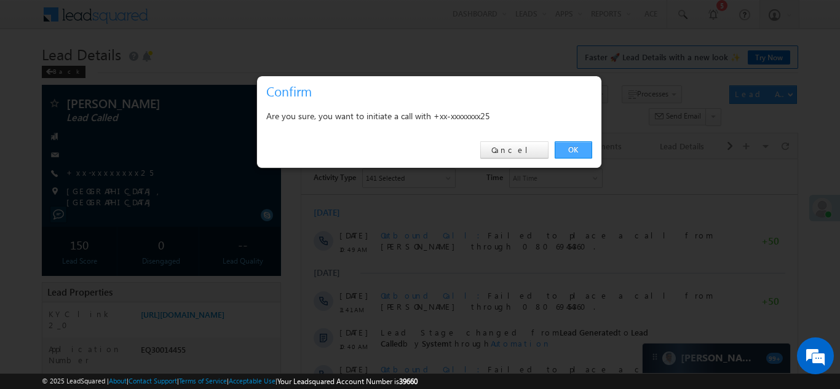
click at [567, 146] on link "OK" at bounding box center [574, 149] width 38 height 17
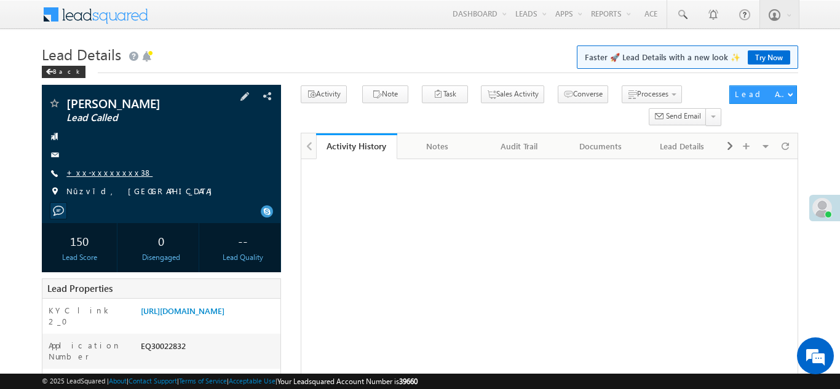
click at [92, 170] on link "+xx-xxxxxxxx38" at bounding box center [109, 172] width 86 height 10
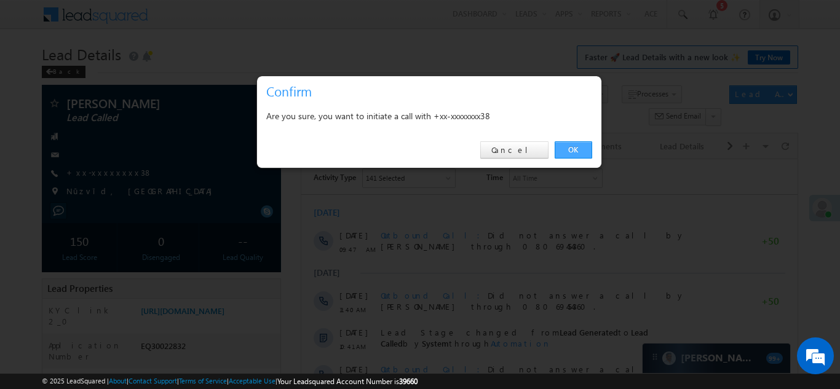
click at [570, 148] on link "OK" at bounding box center [574, 149] width 38 height 17
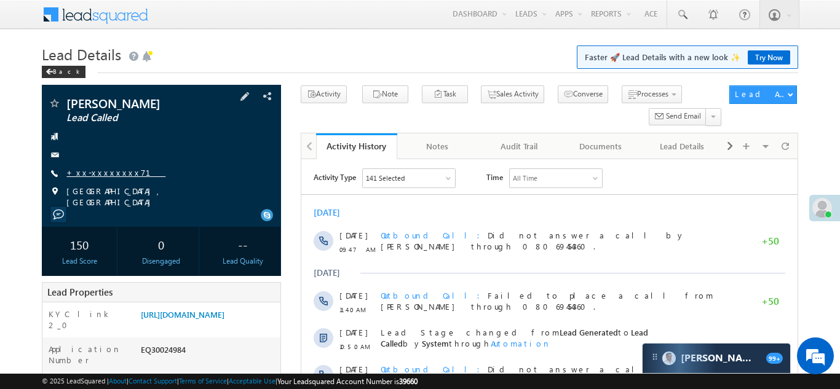
click at [95, 170] on link "+xx-xxxxxxxx71" at bounding box center [115, 172] width 99 height 10
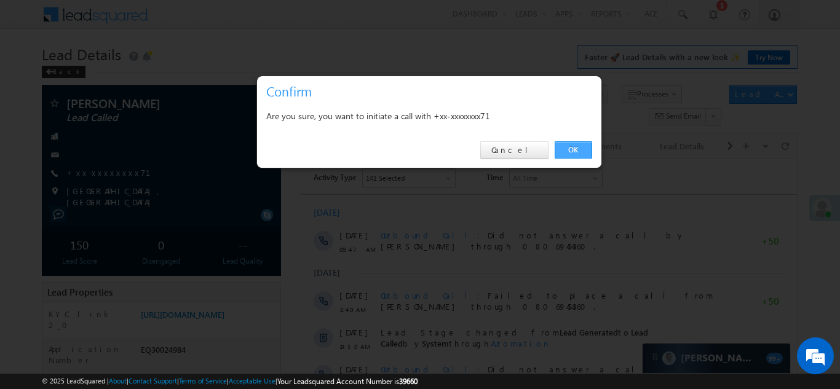
click at [572, 148] on link "OK" at bounding box center [574, 149] width 38 height 17
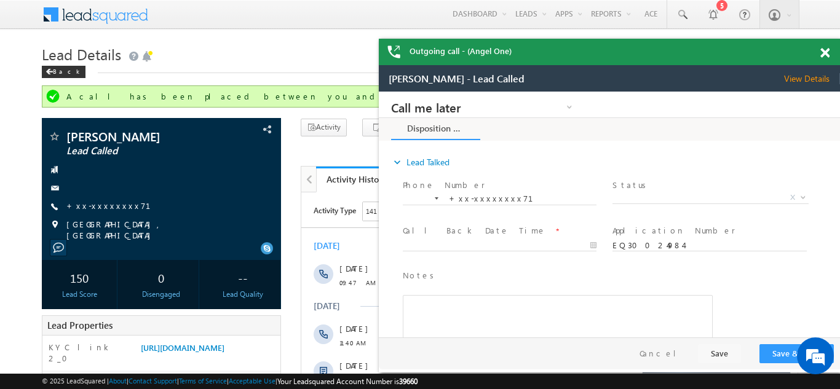
click at [827, 49] on span at bounding box center [825, 53] width 9 height 10
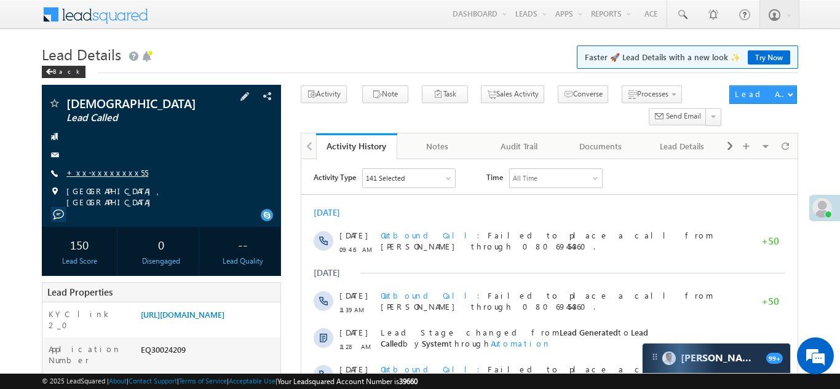
click at [95, 169] on link "+xx-xxxxxxxx55" at bounding box center [107, 172] width 82 height 10
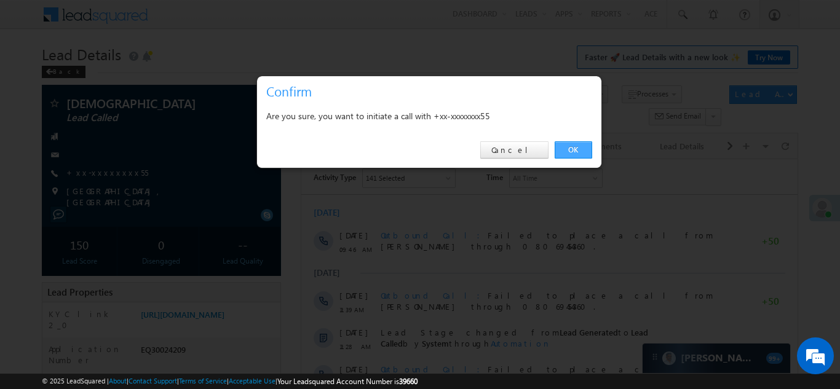
click at [570, 148] on link "OK" at bounding box center [574, 149] width 38 height 17
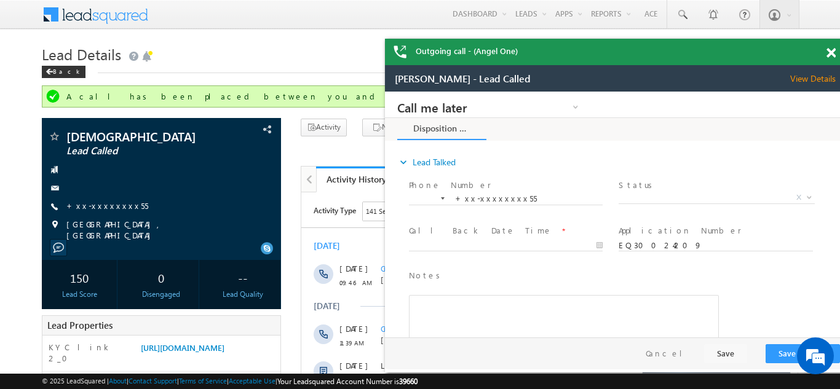
click at [825, 52] on div "Outgoing call - (Angel One)" at bounding box center [615, 52] width 461 height 26
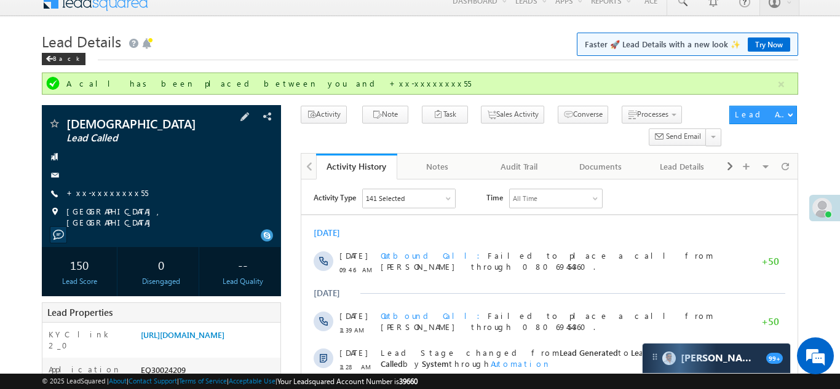
scroll to position [2, 0]
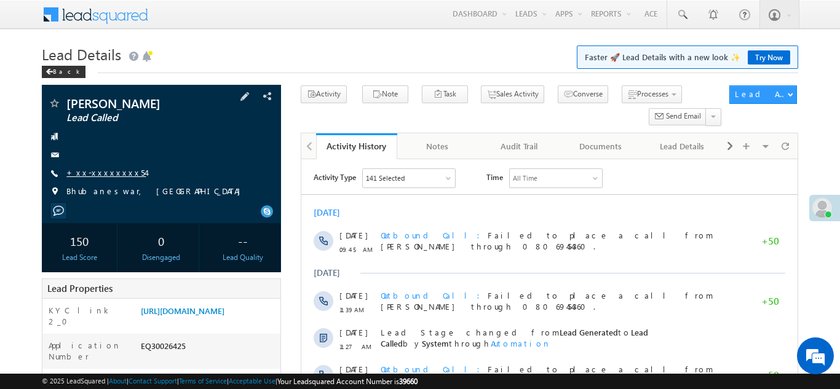
click at [98, 167] on link "+xx-xxxxxxxx54" at bounding box center [105, 172] width 79 height 10
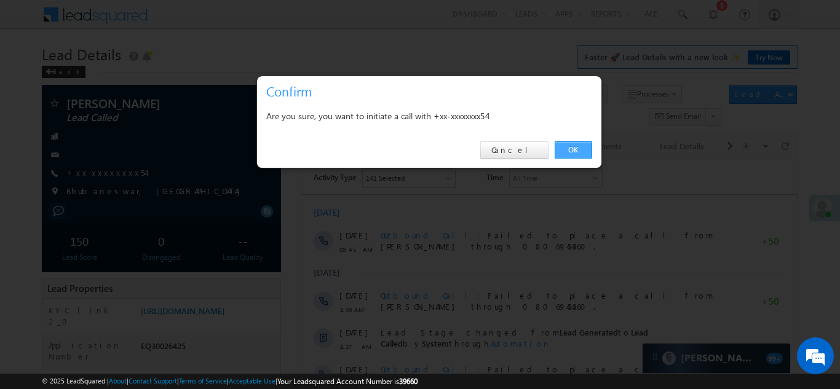
click at [570, 150] on link "OK" at bounding box center [574, 149] width 38 height 17
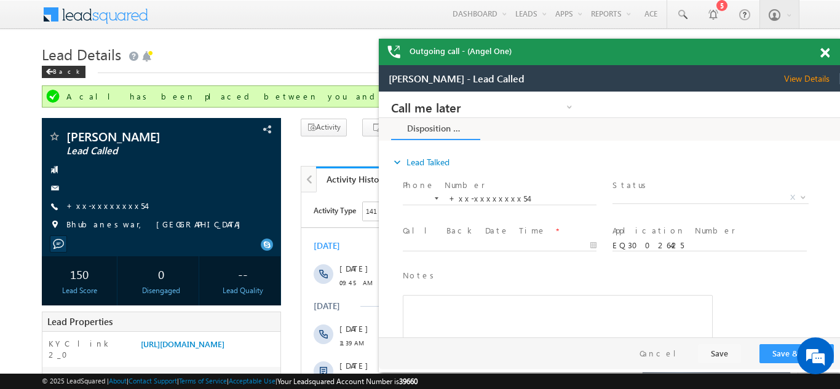
click at [826, 51] on span at bounding box center [825, 53] width 9 height 10
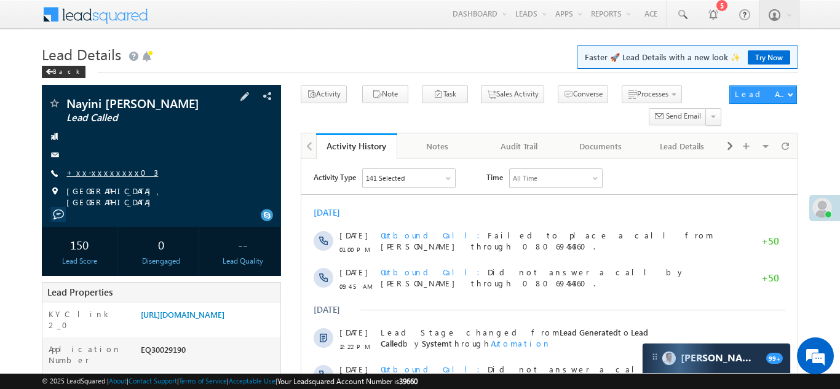
click at [94, 175] on link "+xx-xxxxxxxx03" at bounding box center [112, 172] width 92 height 10
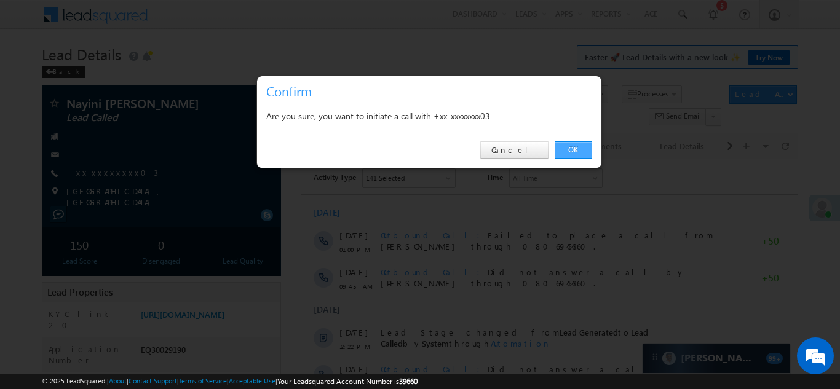
click at [574, 148] on link "OK" at bounding box center [574, 149] width 38 height 17
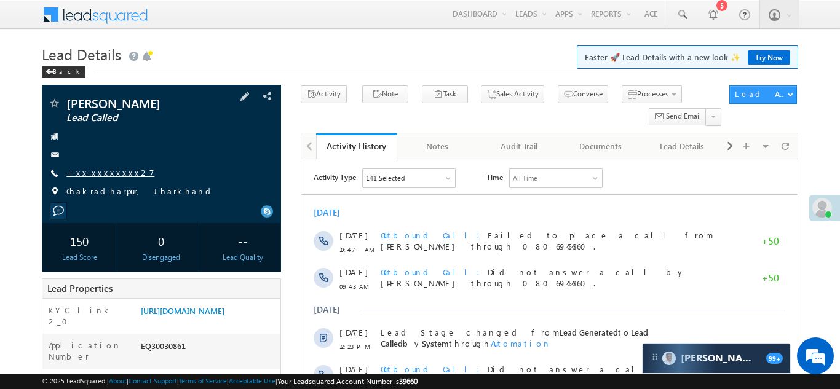
click at [94, 171] on link "+xx-xxxxxxxx27" at bounding box center [110, 172] width 88 height 10
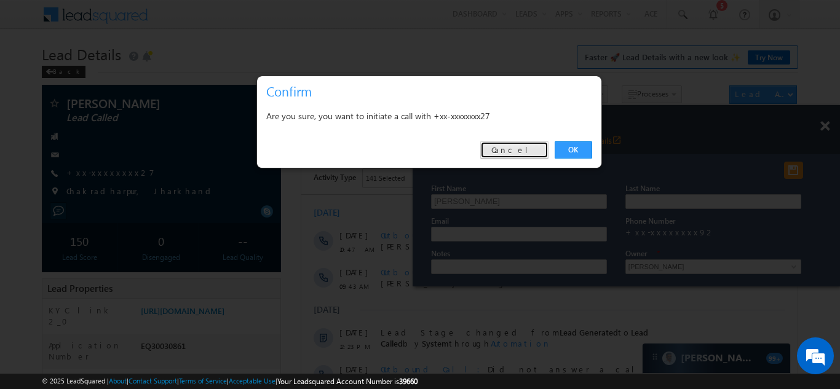
click at [528, 149] on link "Cancel" at bounding box center [514, 149] width 68 height 17
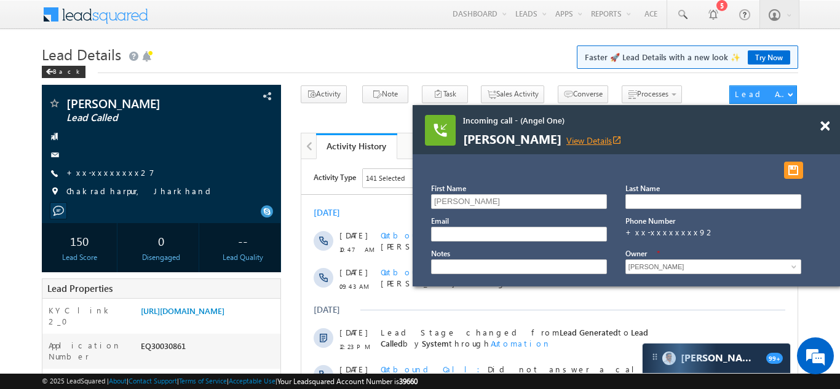
click at [597, 138] on link "View Details open_in_new" at bounding box center [594, 141] width 55 height 12
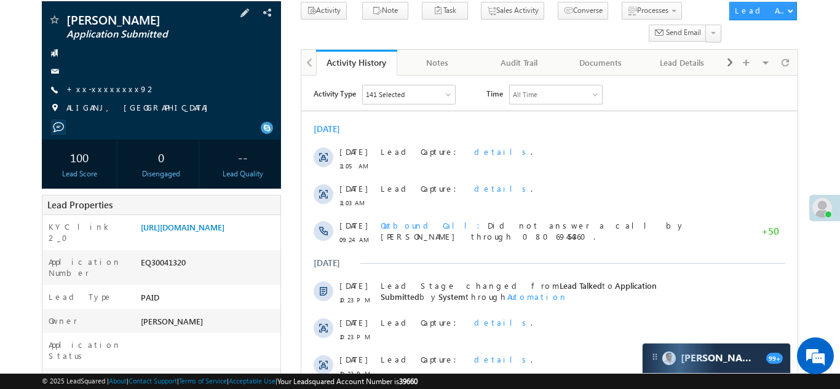
scroll to position [81, 0]
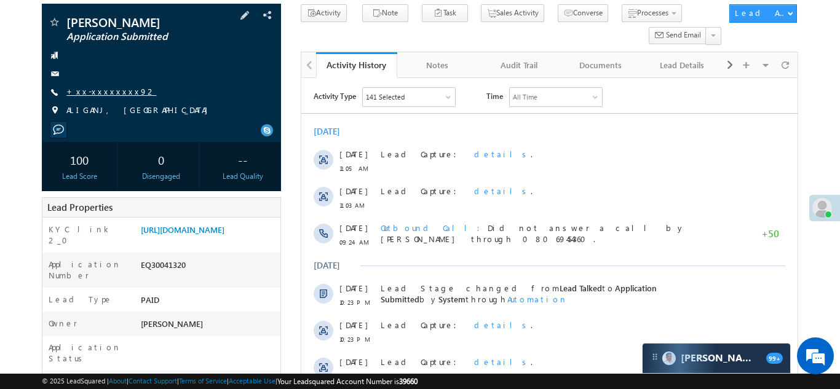
click at [101, 93] on link "+xx-xxxxxxxx92" at bounding box center [111, 91] width 90 height 10
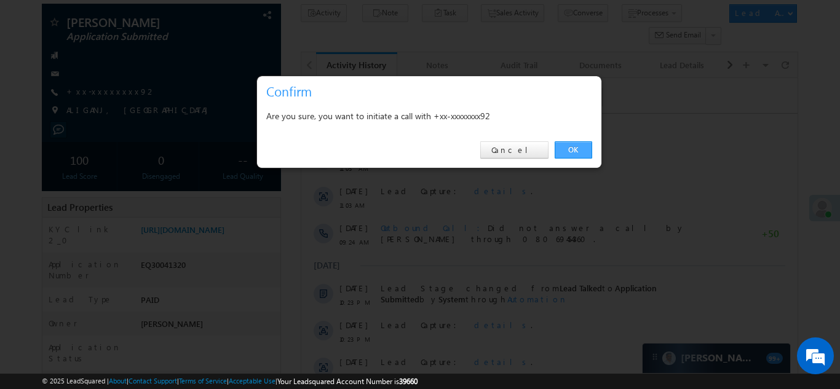
click at [572, 147] on link "OK" at bounding box center [574, 149] width 38 height 17
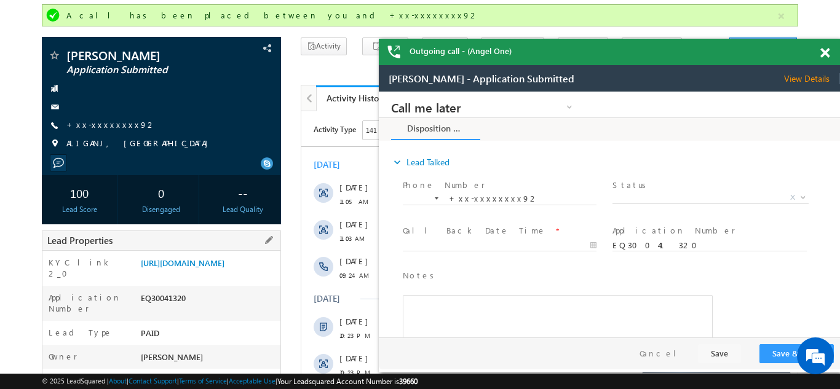
scroll to position [0, 0]
click at [825, 51] on span at bounding box center [825, 53] width 9 height 10
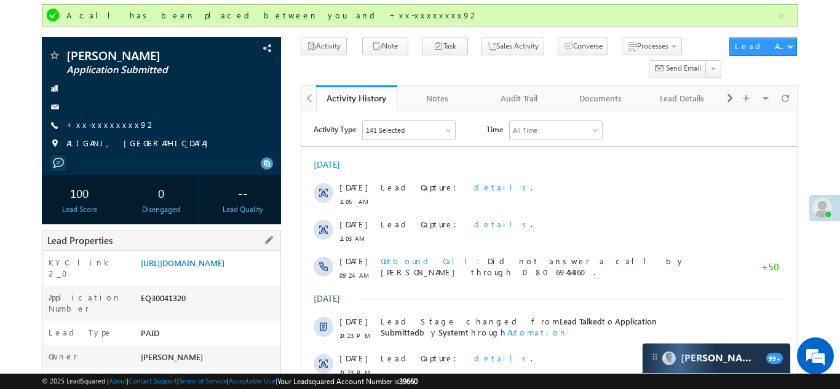
click at [222, 251] on div "KYC link 2_0 https://angelbroking1-pk3em7sa.customui-test.leadsquared.com?leadI…" at bounding box center [161, 268] width 238 height 35
click at [212, 268] on link "https://angelbroking1-pk3em7sa.customui-test.leadsquared.com?leadId=1ba7d1e1-4e…" at bounding box center [183, 263] width 84 height 10
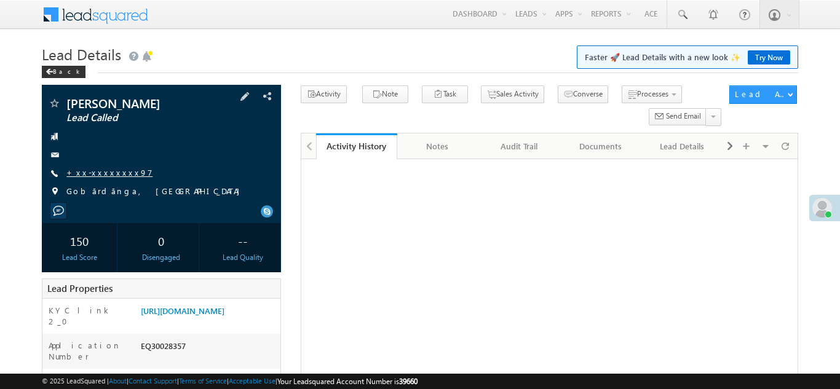
click at [100, 173] on link "+xx-xxxxxxxx97" at bounding box center [109, 172] width 86 height 10
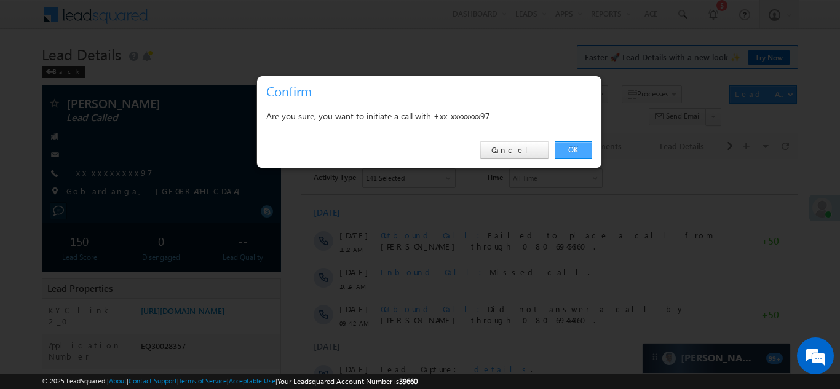
click at [575, 151] on link "OK" at bounding box center [574, 149] width 38 height 17
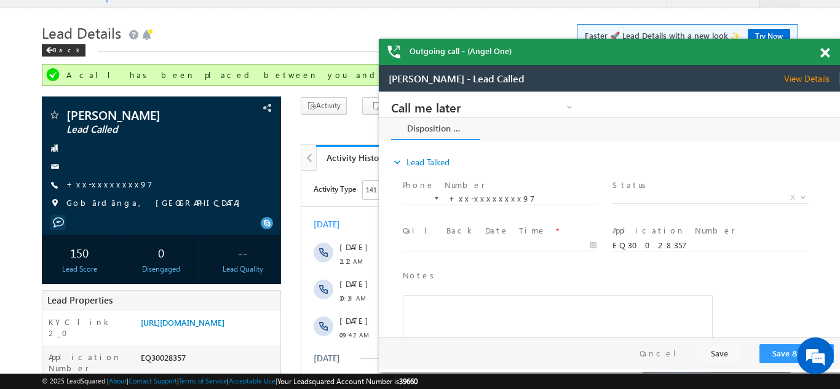
click at [823, 51] on span at bounding box center [825, 53] width 9 height 10
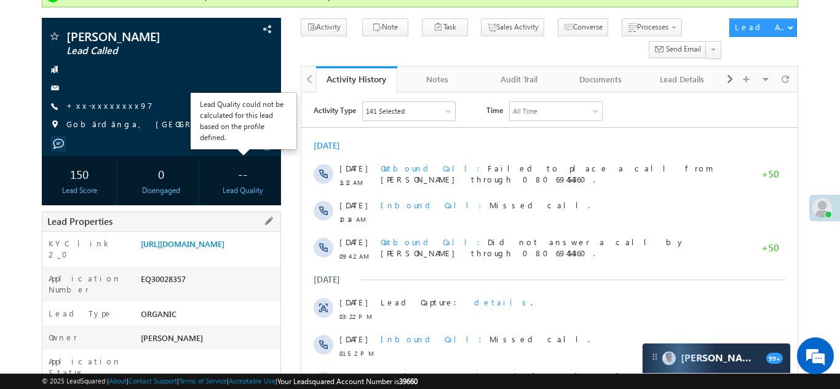
scroll to position [92, 0]
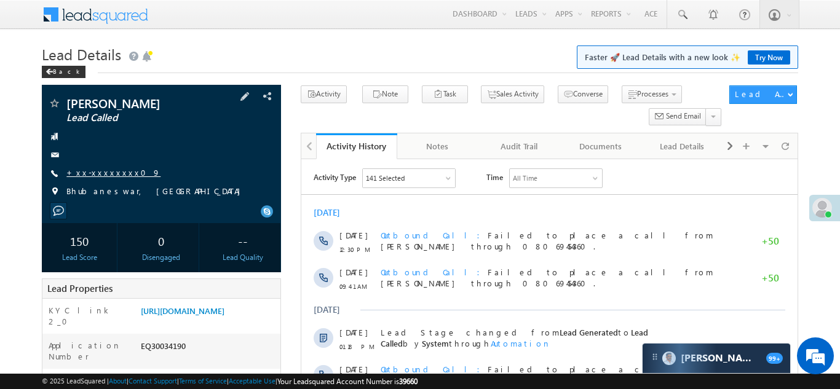
click at [92, 176] on link "+xx-xxxxxxxx09" at bounding box center [113, 172] width 94 height 10
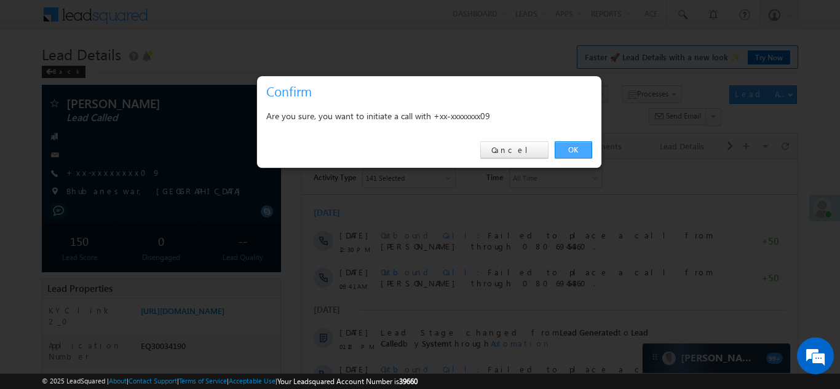
click at [577, 153] on link "OK" at bounding box center [574, 149] width 38 height 17
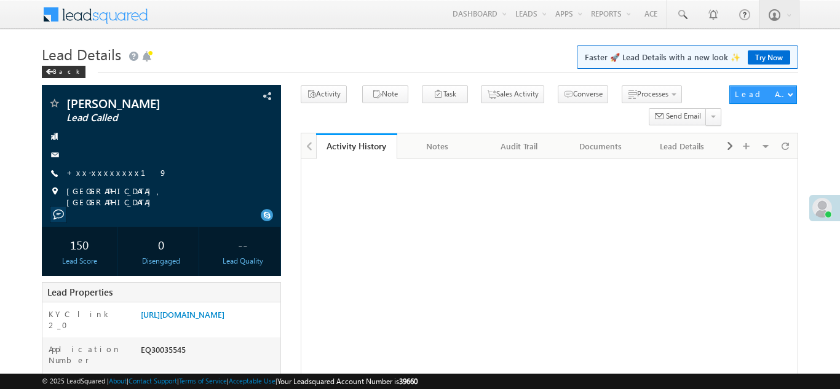
click at [100, 175] on link "+xx-xxxxxxxx19" at bounding box center [116, 172] width 101 height 10
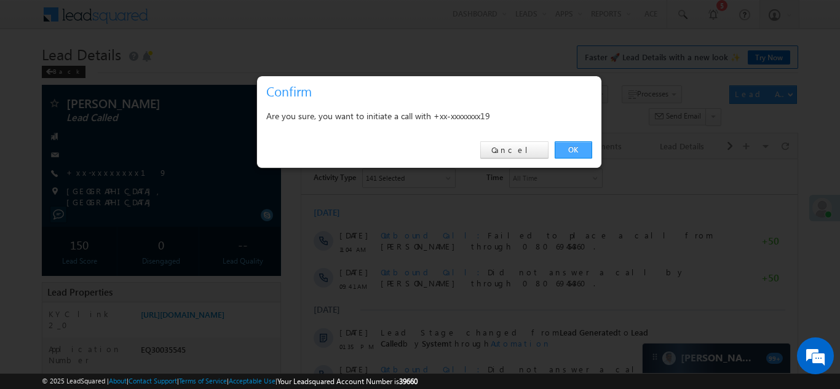
click at [577, 149] on link "OK" at bounding box center [574, 149] width 38 height 17
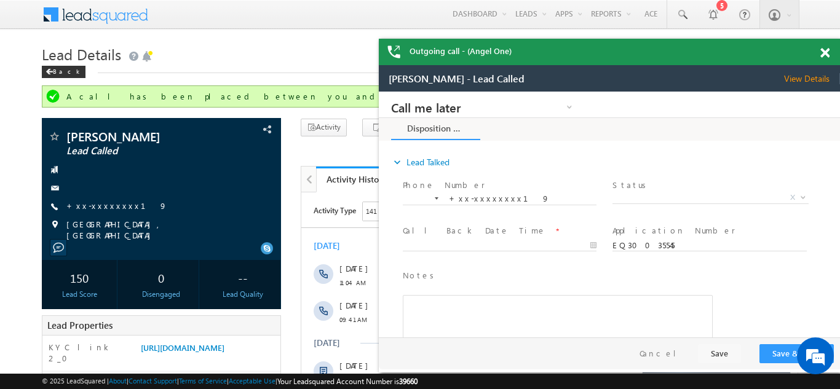
click at [826, 52] on span at bounding box center [825, 53] width 9 height 10
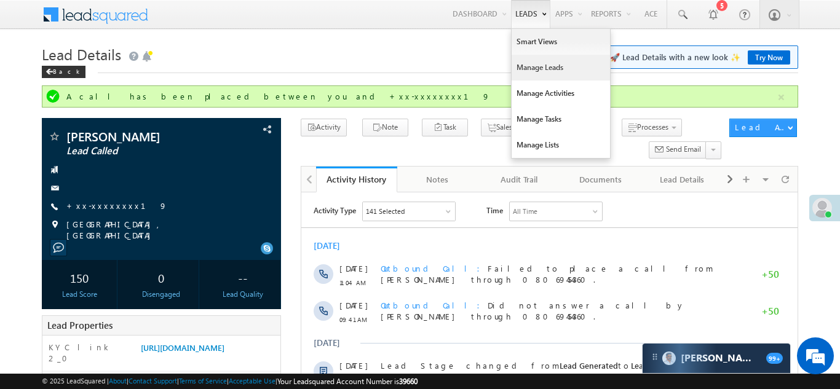
click at [519, 66] on link "Manage Leads" at bounding box center [561, 68] width 98 height 26
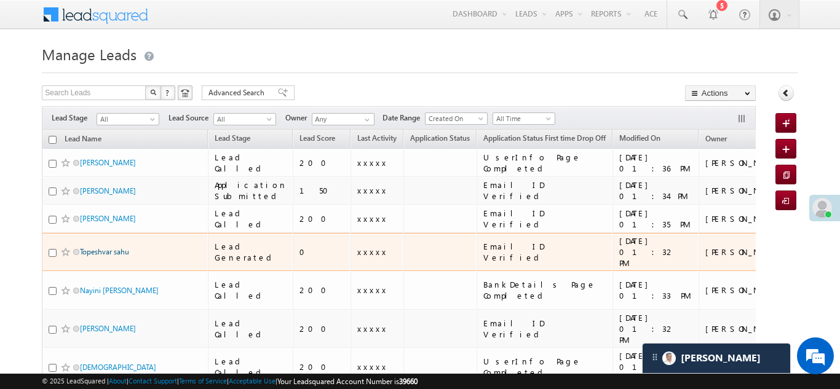
click at [102, 247] on link "Topeshvar sahu" at bounding box center [104, 251] width 49 height 9
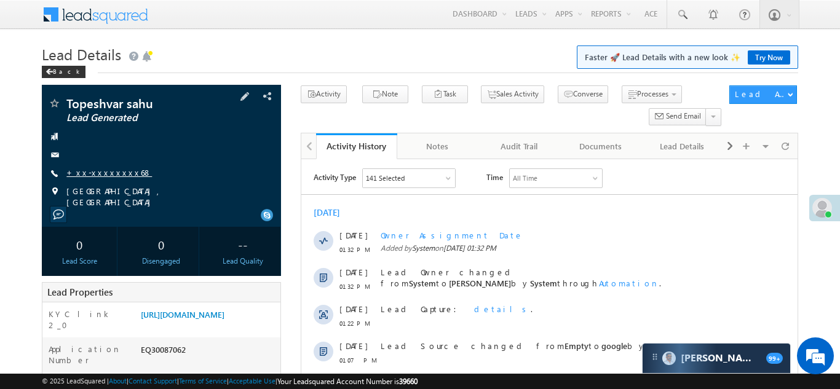
click at [105, 173] on link "+xx-xxxxxxxx68" at bounding box center [109, 172] width 86 height 10
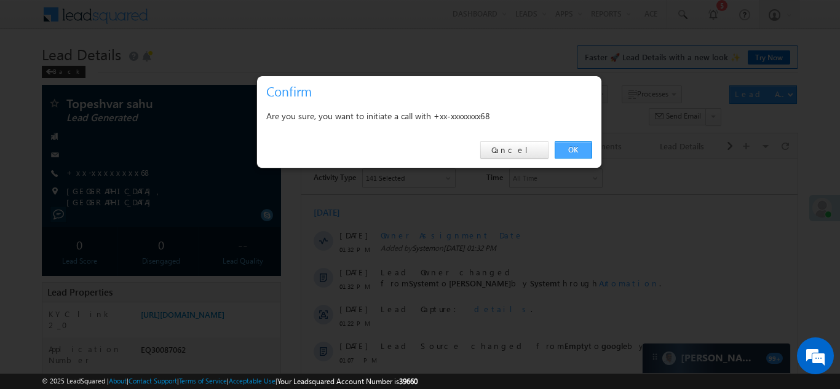
click at [568, 149] on link "OK" at bounding box center [574, 149] width 38 height 17
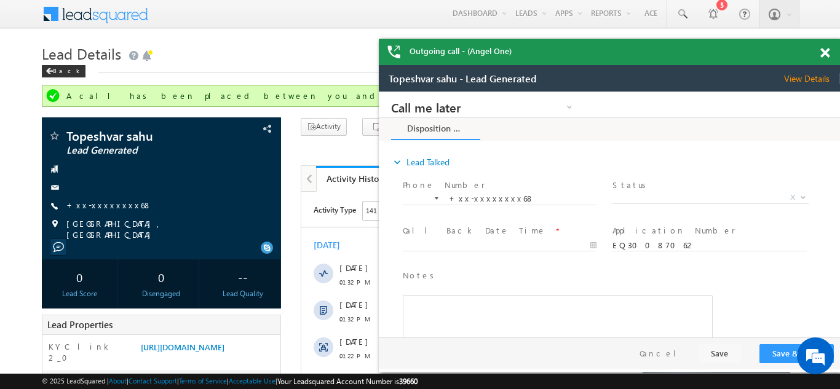
click at [829, 54] on span at bounding box center [825, 53] width 9 height 10
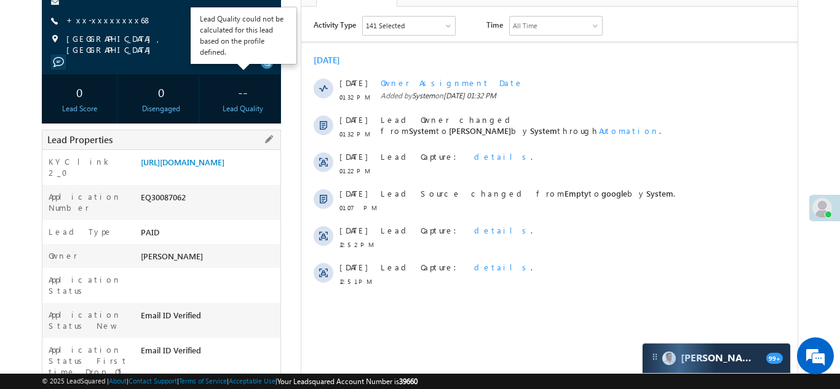
scroll to position [196, 0]
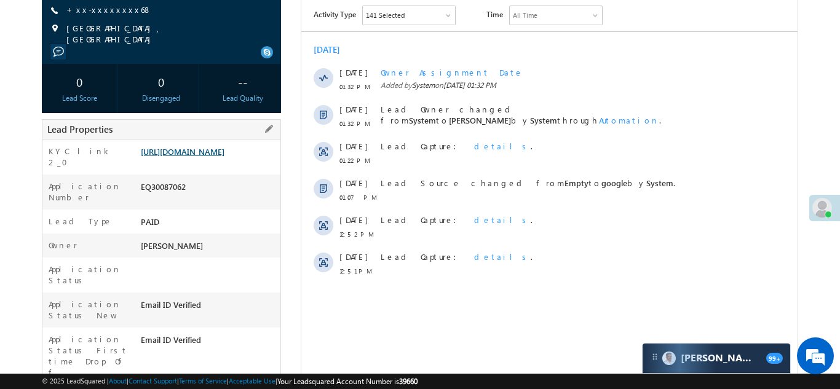
click at [205, 149] on link "https://angelbroking1-pk3em7sa.customui-test.leadsquared.com?leadId=02813115-8f…" at bounding box center [183, 151] width 84 height 10
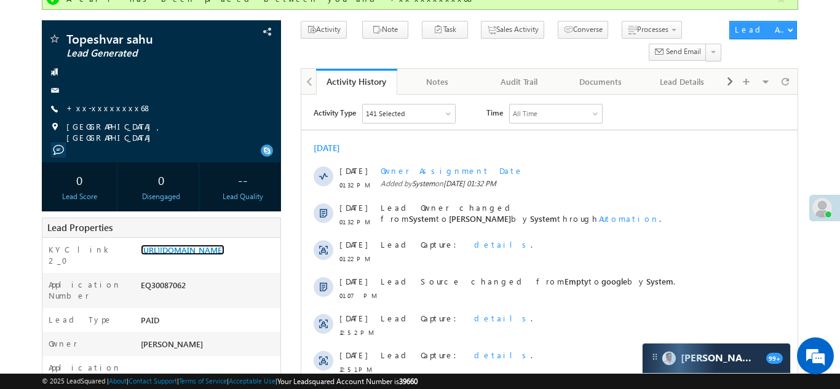
scroll to position [0, 0]
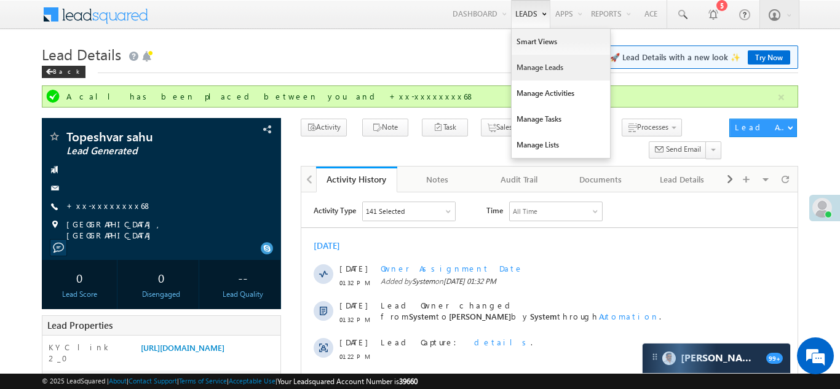
click at [525, 71] on link "Manage Leads" at bounding box center [561, 68] width 98 height 26
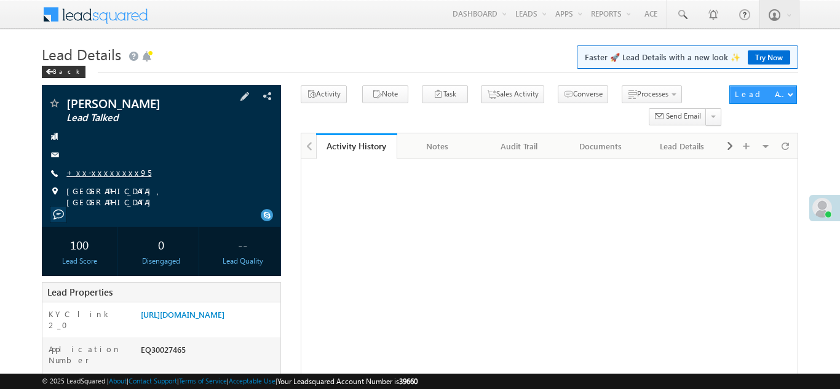
click at [95, 176] on link "+xx-xxxxxxxx95" at bounding box center [108, 172] width 85 height 10
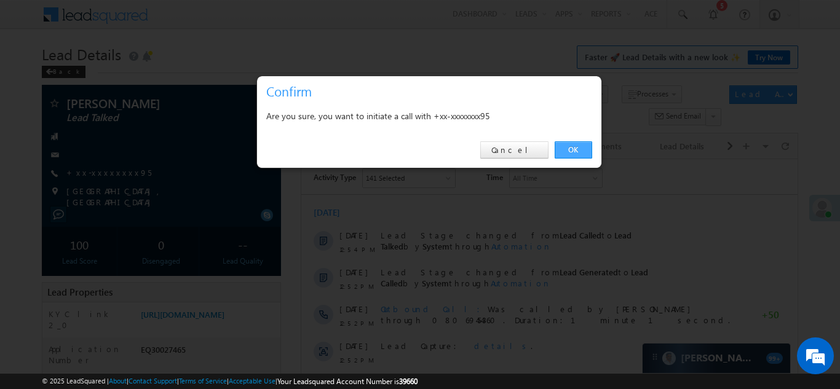
click at [566, 148] on link "OK" at bounding box center [574, 149] width 38 height 17
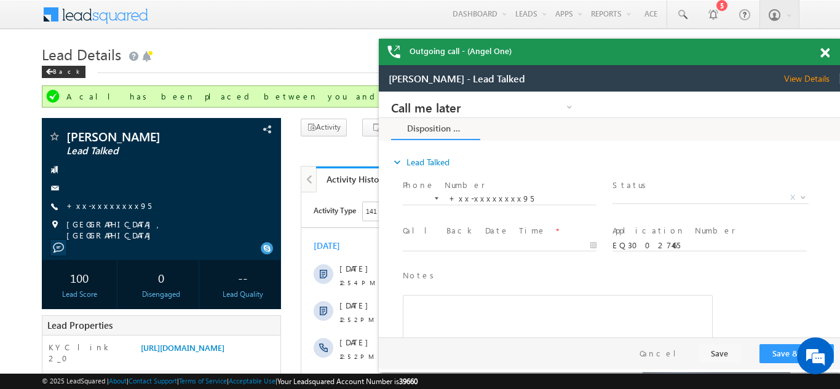
click at [824, 54] on span at bounding box center [825, 53] width 9 height 10
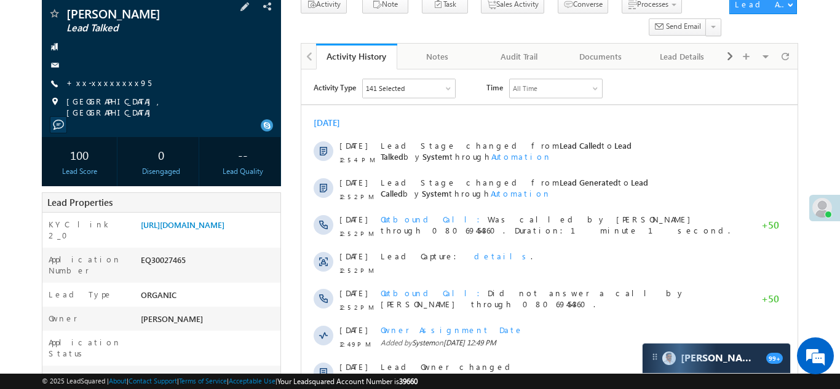
scroll to position [132, 0]
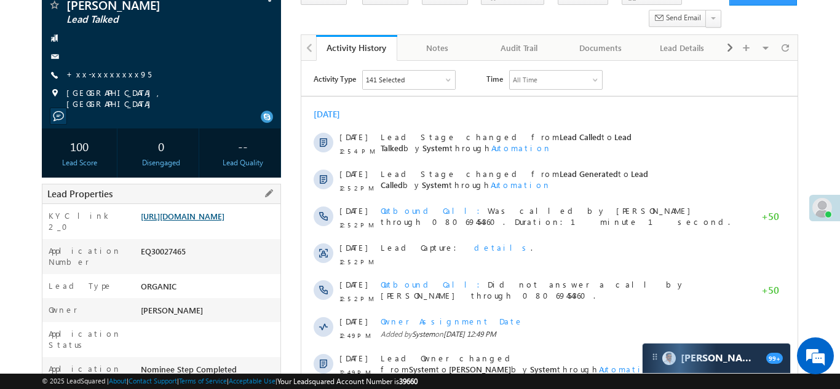
click at [205, 221] on link "https://angelbroking1-pk3em7sa.customui-test.leadsquared.com?leadId=ac4c7440-26…" at bounding box center [183, 216] width 84 height 10
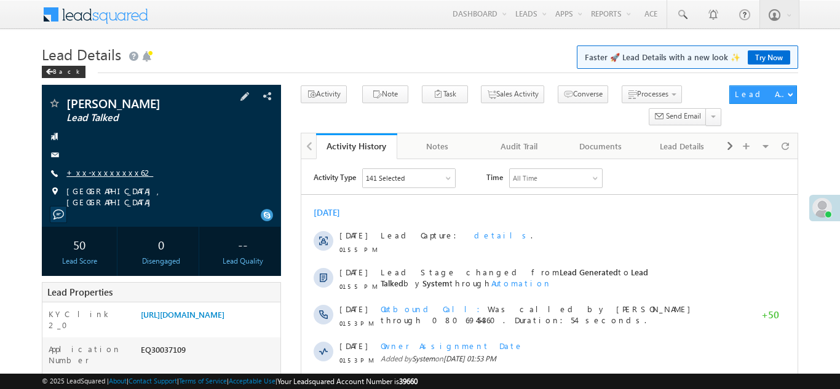
click at [108, 167] on link "+xx-xxxxxxxx62" at bounding box center [109, 172] width 87 height 10
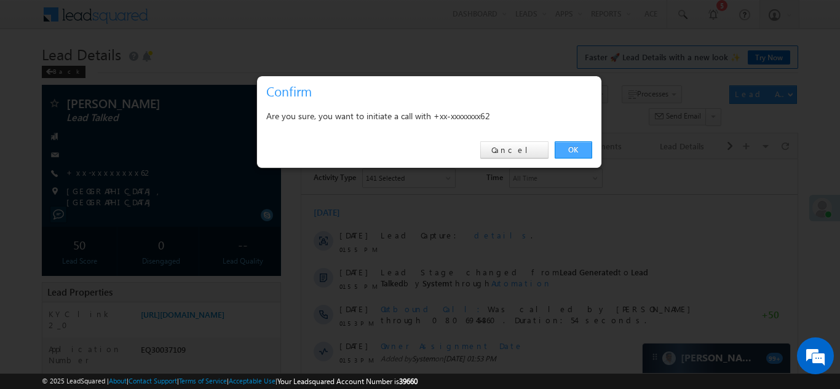
click at [555, 146] on link "OK" at bounding box center [574, 149] width 38 height 17
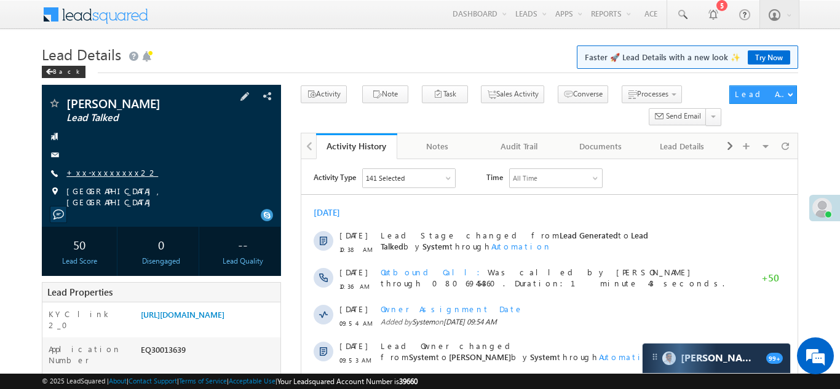
click at [100, 173] on link "+xx-xxxxxxxx22" at bounding box center [112, 172] width 92 height 10
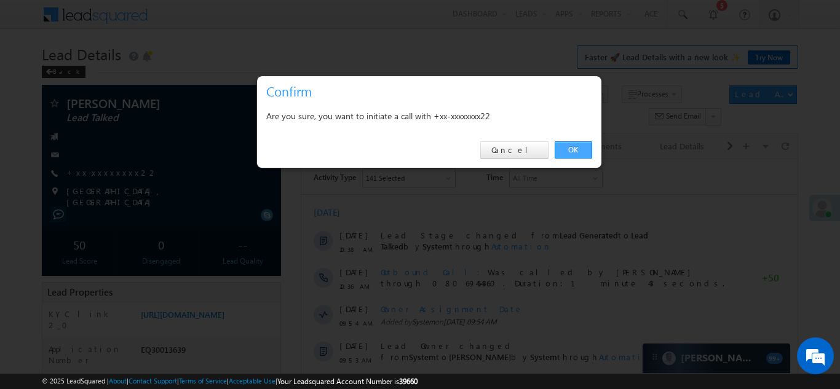
click at [570, 151] on link "OK" at bounding box center [574, 149] width 38 height 17
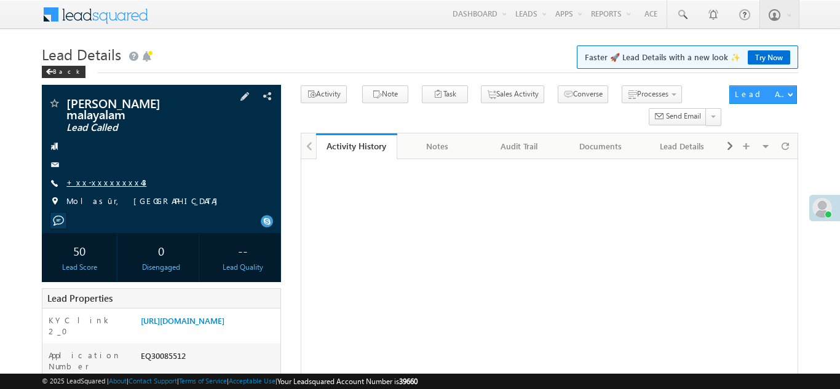
click at [109, 177] on link "+xx-xxxxxxxx43" at bounding box center [106, 182] width 80 height 10
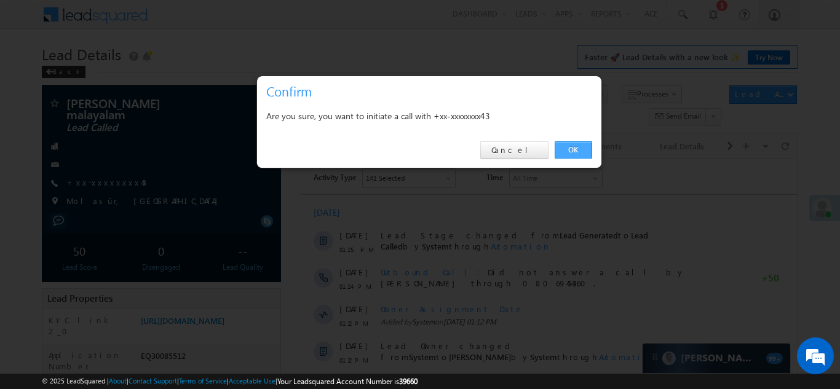
click at [571, 147] on link "OK" at bounding box center [574, 149] width 38 height 17
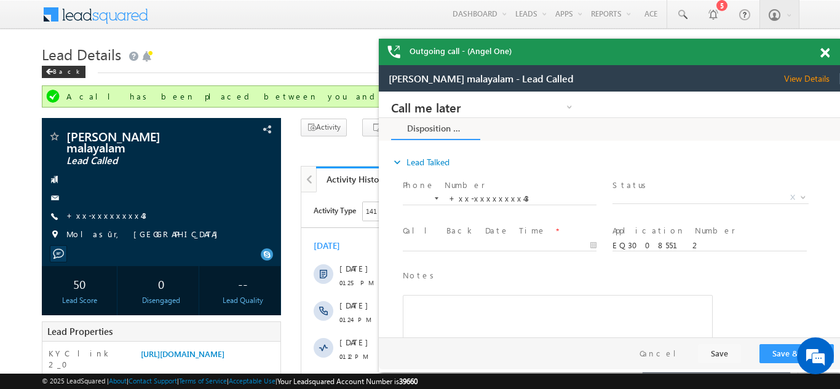
click at [828, 54] on span at bounding box center [825, 53] width 9 height 10
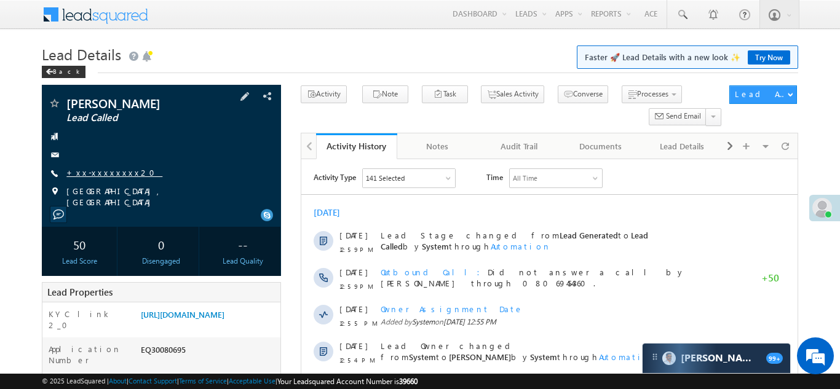
click at [103, 169] on link "+xx-xxxxxxxx20" at bounding box center [114, 172] width 96 height 10
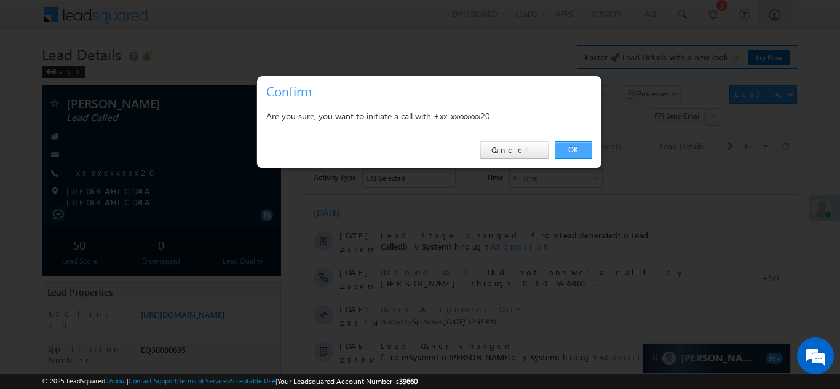
click at [570, 150] on link "OK" at bounding box center [574, 149] width 38 height 17
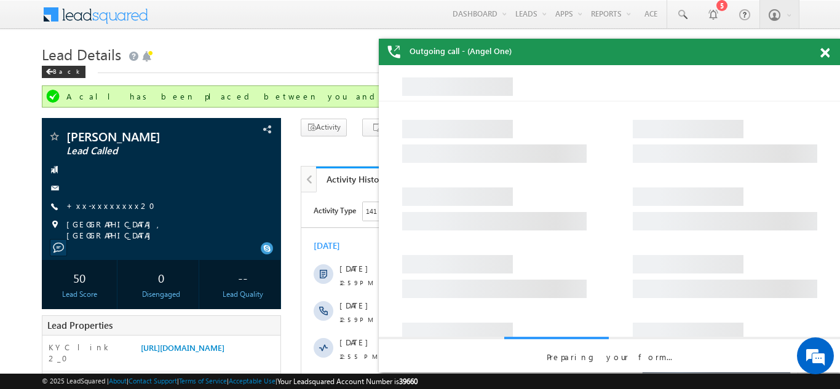
click at [825, 50] on span at bounding box center [825, 53] width 9 height 10
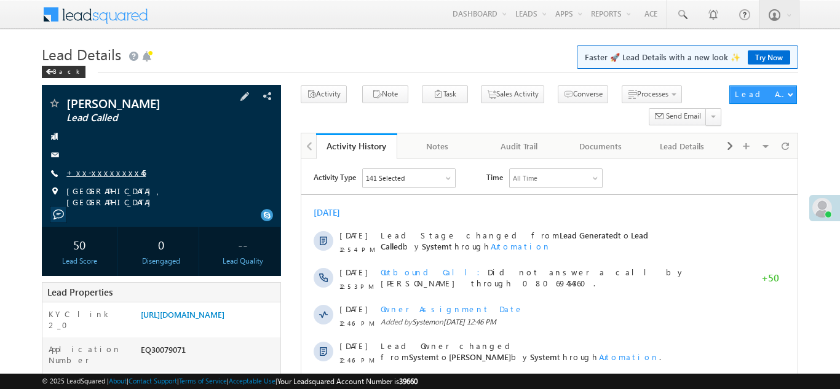
click at [100, 169] on link "+xx-xxxxxxxx46" at bounding box center [105, 172] width 79 height 10
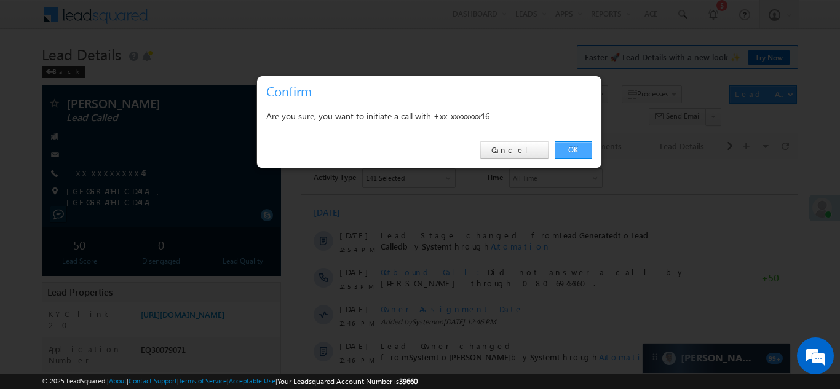
click at [571, 148] on link "OK" at bounding box center [574, 149] width 38 height 17
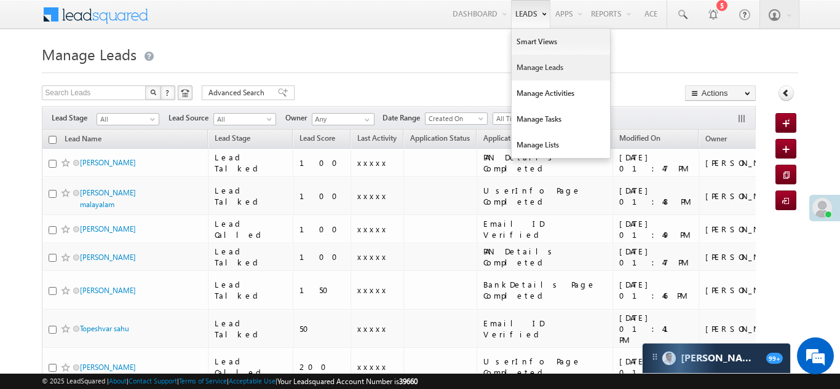
click at [528, 67] on link "Manage Leads" at bounding box center [561, 68] width 98 height 26
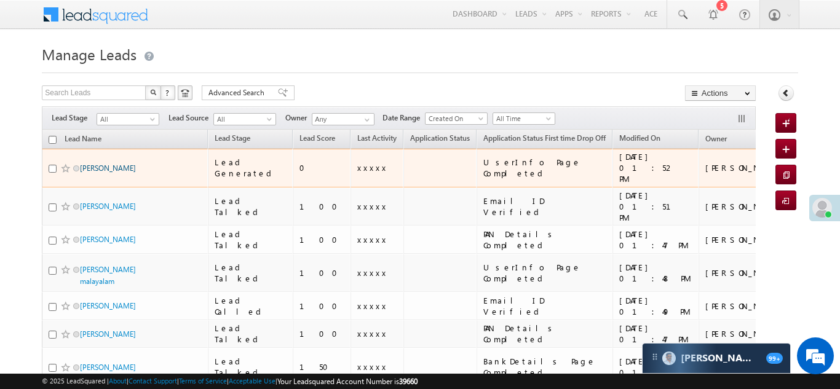
click at [100, 164] on link "[PERSON_NAME]" at bounding box center [108, 168] width 56 height 9
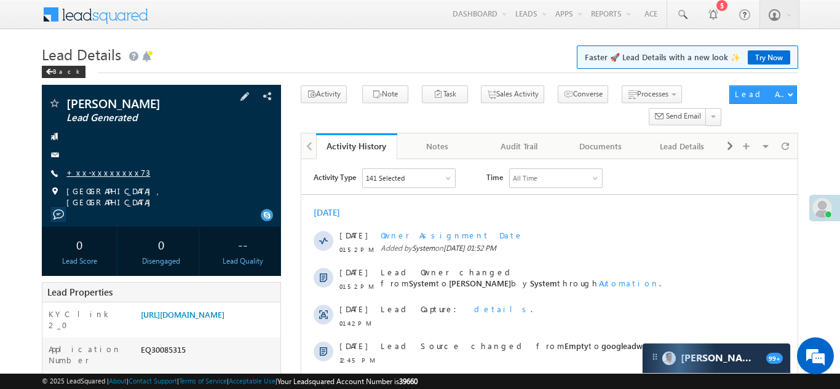
click at [111, 170] on link "+xx-xxxxxxxx73" at bounding box center [108, 172] width 84 height 10
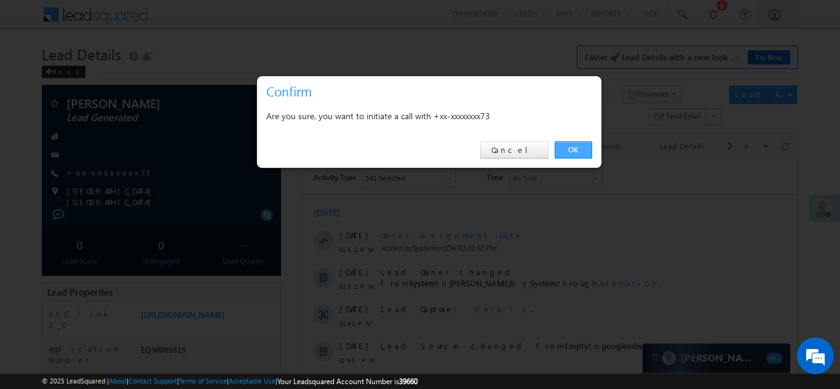
click at [571, 148] on link "OK" at bounding box center [574, 149] width 38 height 17
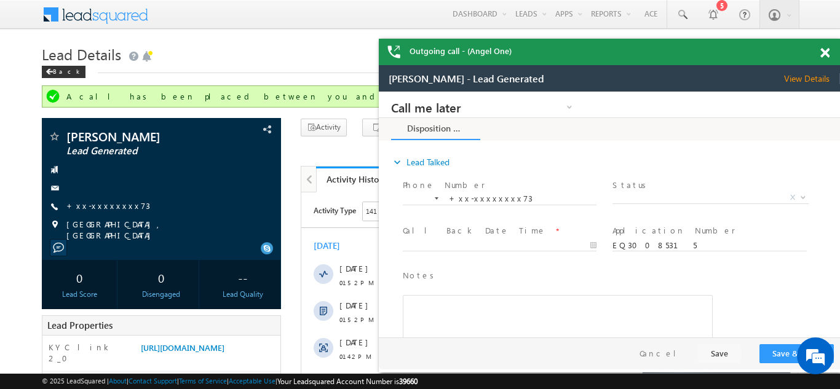
click at [824, 52] on span at bounding box center [825, 53] width 9 height 10
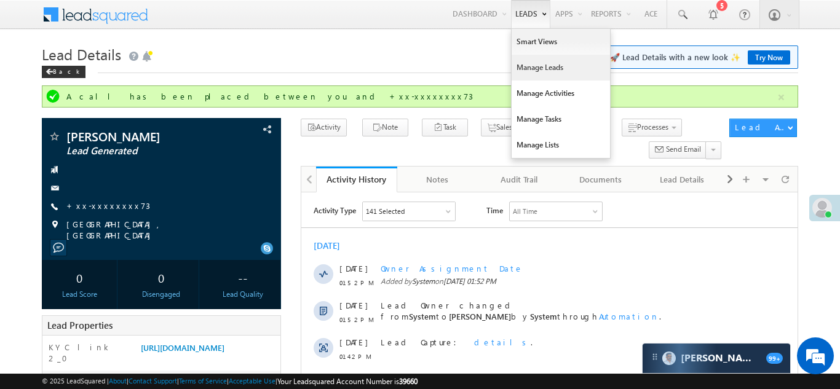
click at [527, 69] on link "Manage Leads" at bounding box center [561, 68] width 98 height 26
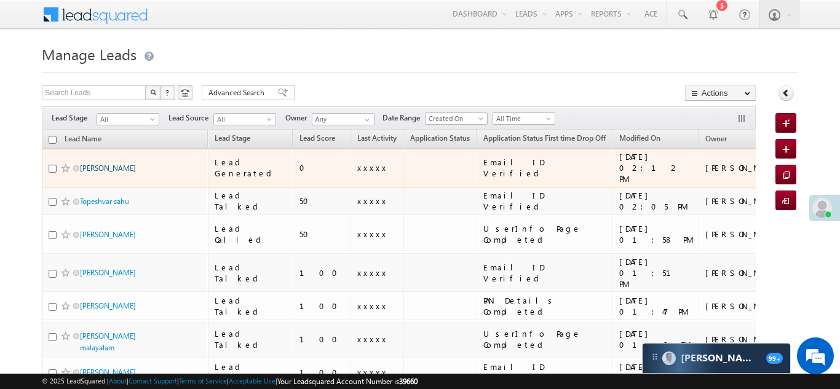
click at [95, 164] on link "[PERSON_NAME]" at bounding box center [108, 168] width 56 height 9
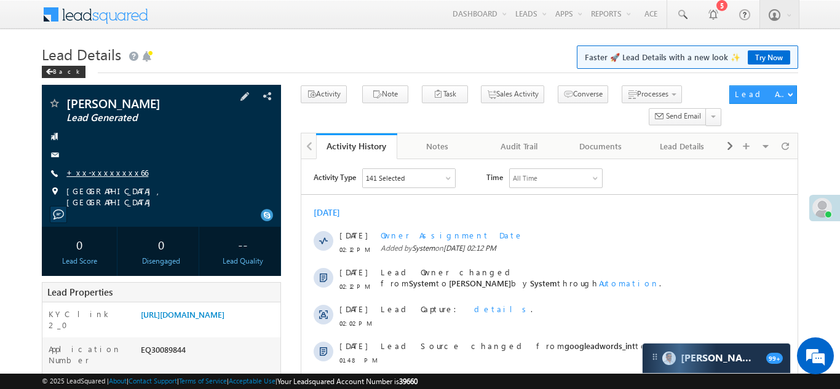
click at [94, 173] on link "+xx-xxxxxxxx66" at bounding box center [107, 172] width 82 height 10
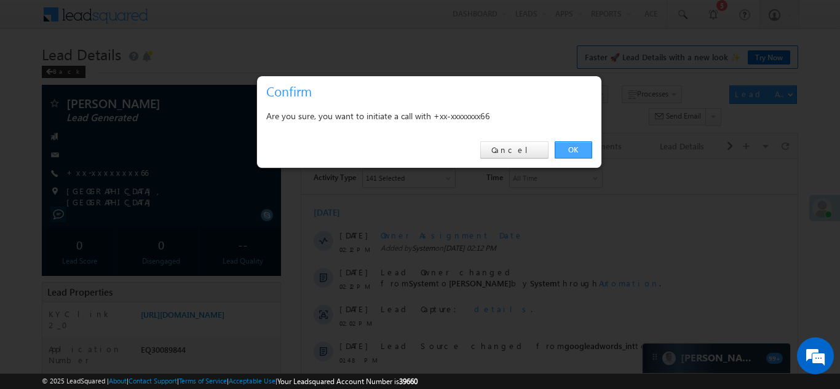
click at [570, 151] on link "OK" at bounding box center [574, 149] width 38 height 17
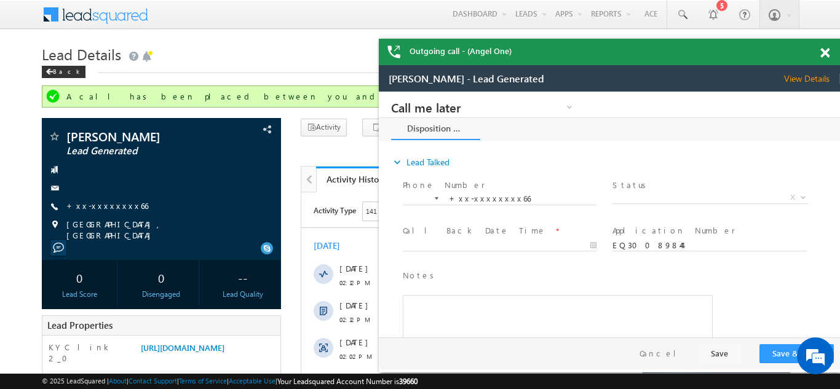
click at [821, 52] on span at bounding box center [825, 53] width 9 height 10
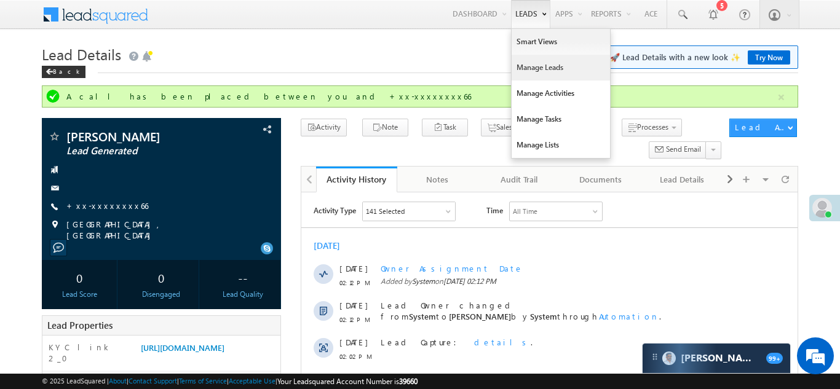
click at [525, 71] on link "Manage Leads" at bounding box center [561, 68] width 98 height 26
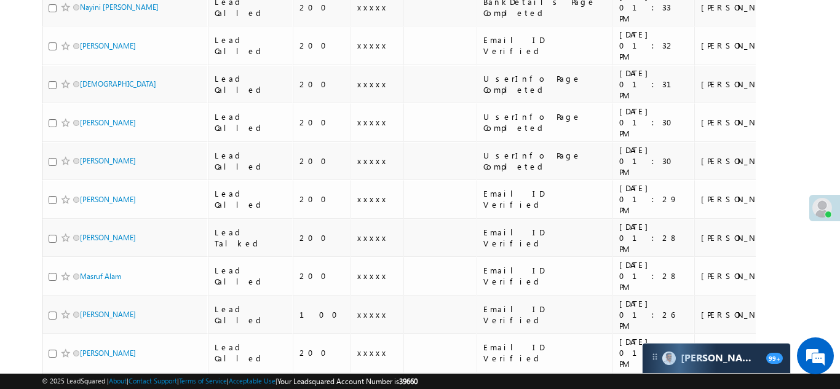
scroll to position [613, 0]
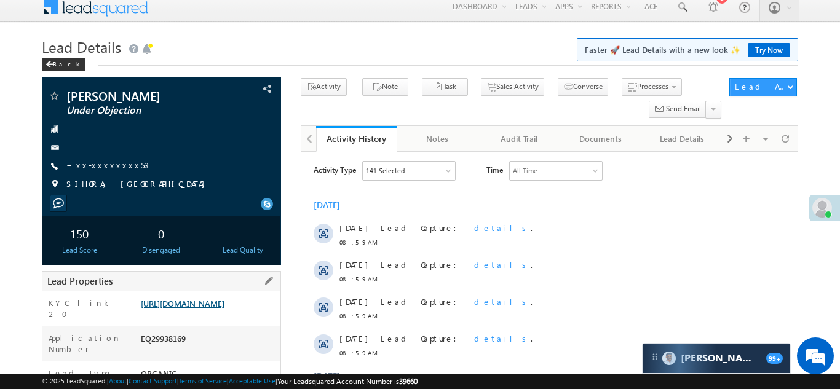
scroll to position [74, 0]
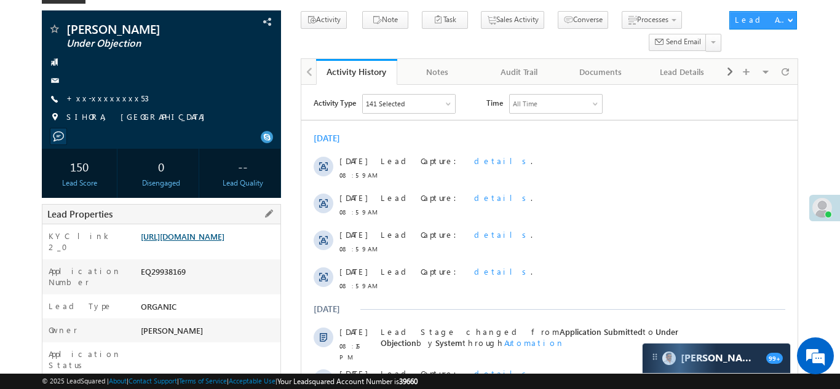
click at [203, 236] on link "https://angelbroking1-pk3em7sa.customui-test.leadsquared.com?leadId=335bd187-5d…" at bounding box center [183, 236] width 84 height 10
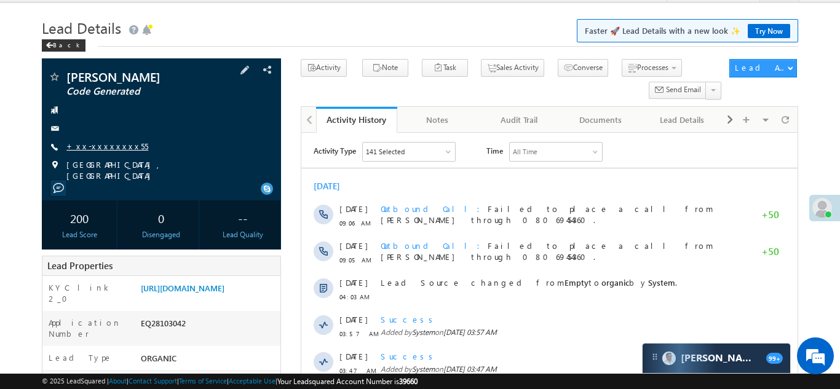
click at [106, 147] on link "+xx-xxxxxxxx55" at bounding box center [107, 146] width 82 height 10
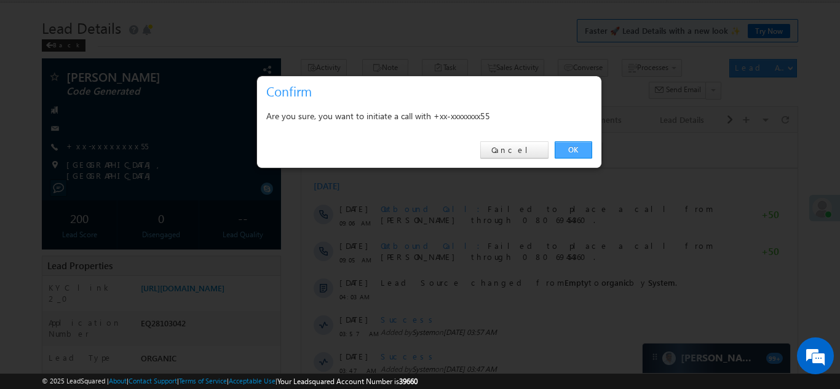
click at [571, 151] on link "OK" at bounding box center [574, 149] width 38 height 17
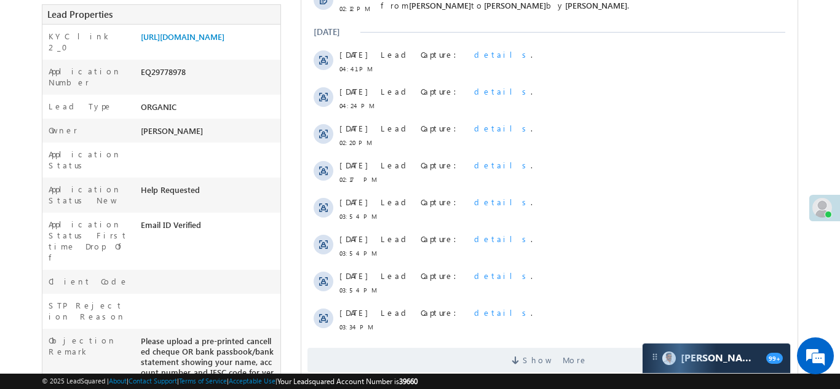
scroll to position [519, 0]
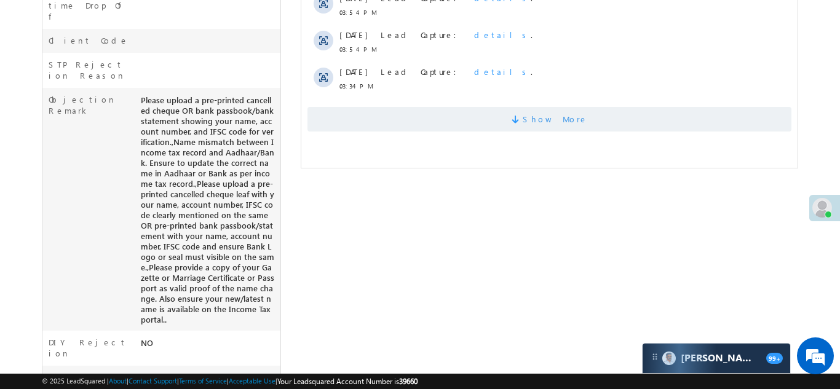
click at [515, 122] on span "Show More" at bounding box center [549, 119] width 484 height 25
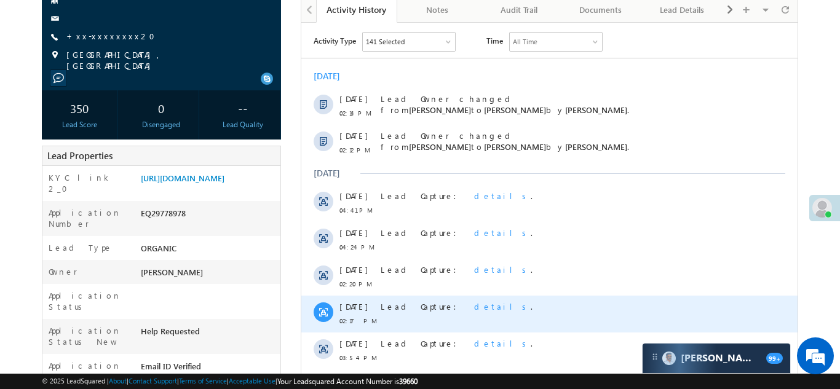
scroll to position [0, 0]
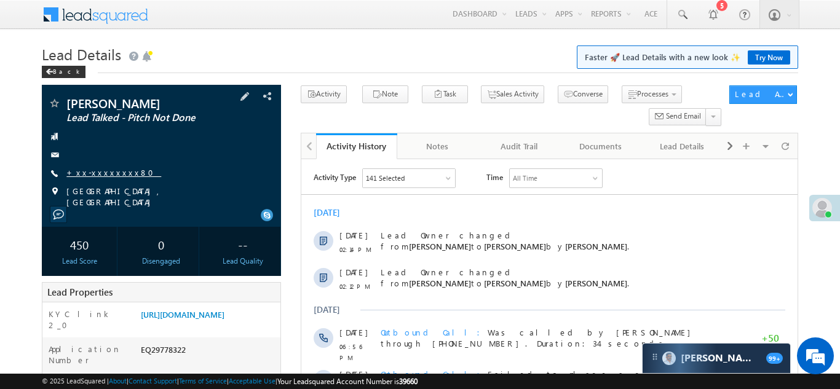
click at [103, 169] on link "+xx-xxxxxxxx80" at bounding box center [113, 172] width 95 height 10
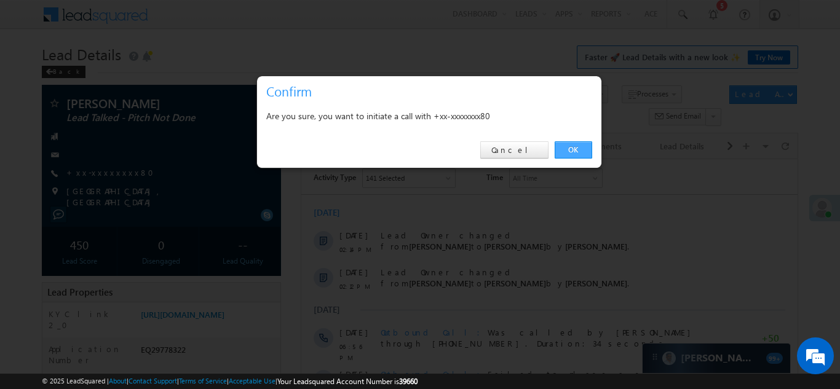
click at [569, 148] on link "OK" at bounding box center [574, 149] width 38 height 17
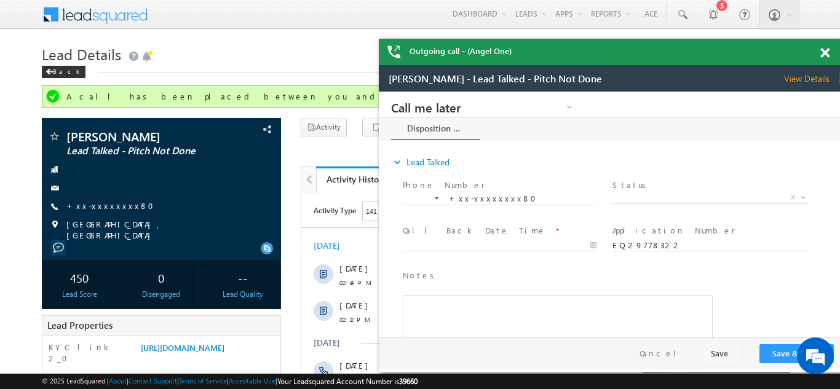
click at [824, 52] on span at bounding box center [825, 53] width 9 height 10
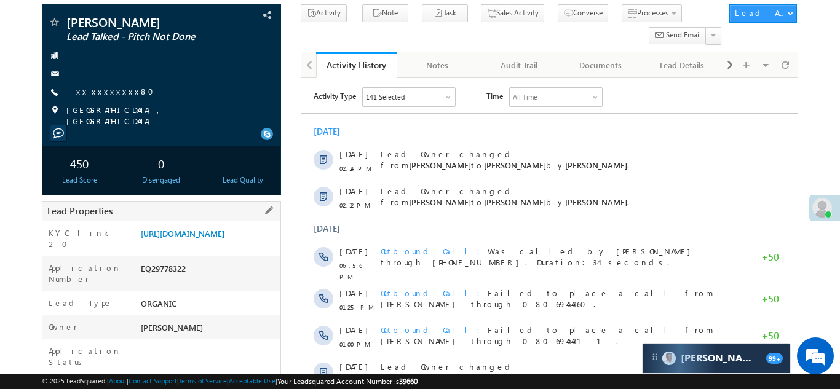
scroll to position [193, 0]
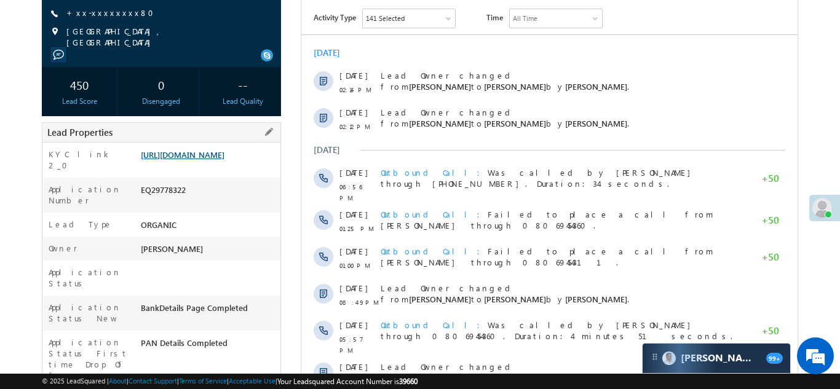
click at [215, 160] on link "https://angelbroking1-pk3em7sa.customui-test.leadsquared.com?leadId=35e5fe2f-0f…" at bounding box center [183, 154] width 84 height 10
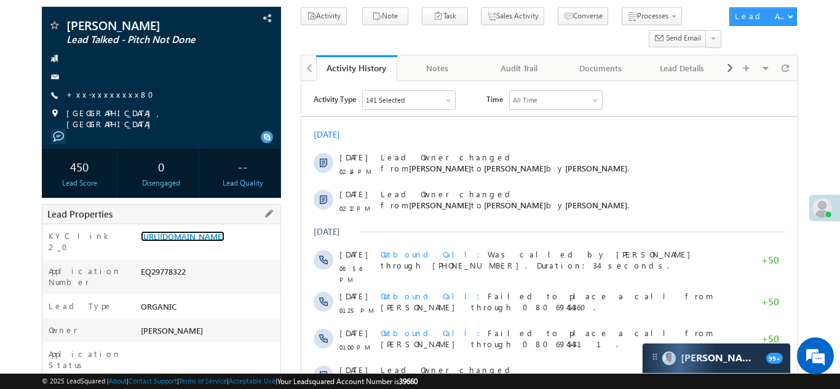
scroll to position [0, 0]
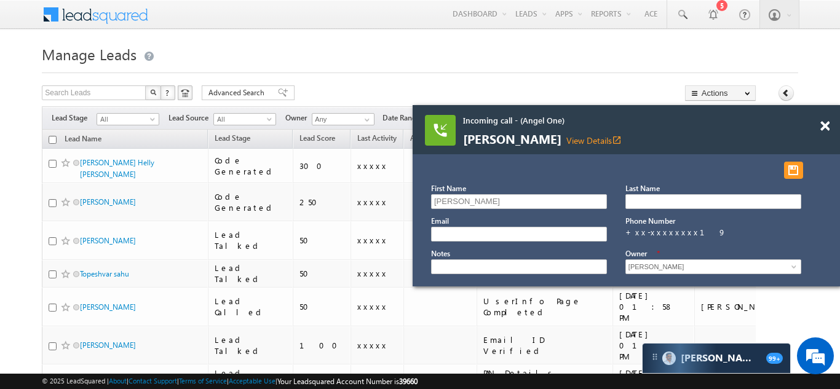
drag, startPoint x: 823, startPoint y: 128, endPoint x: 803, endPoint y: 137, distance: 22.3
click at [823, 128] on span at bounding box center [825, 126] width 9 height 10
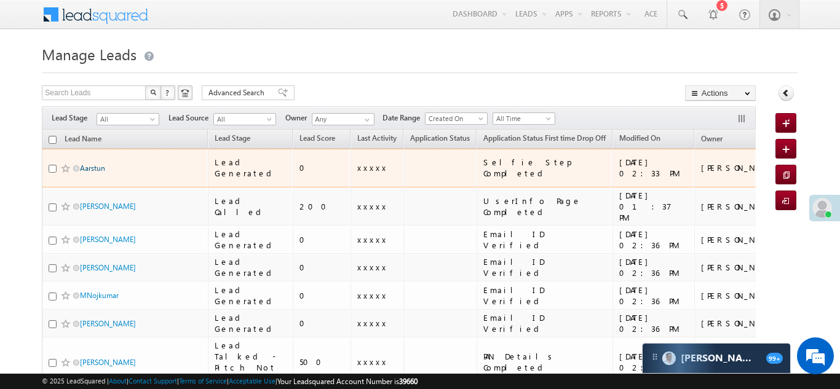
click at [89, 164] on link "Aarstun" at bounding box center [92, 168] width 25 height 9
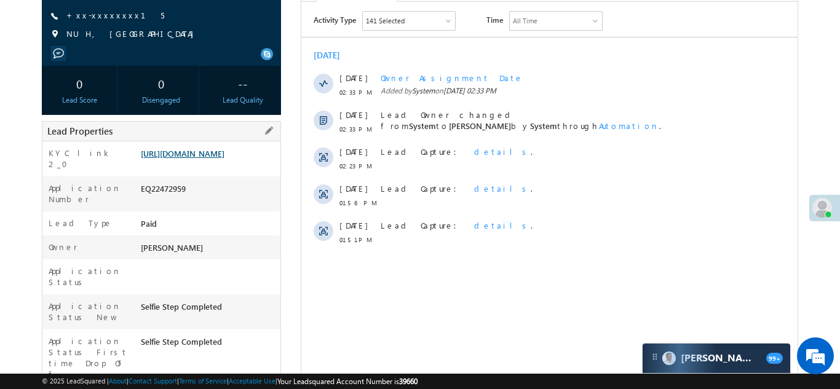
click at [205, 159] on link "https://angelbroking1-pk3em7sa.customui-test.leadsquared.com?leadId=82efe6f4-be…" at bounding box center [183, 153] width 84 height 10
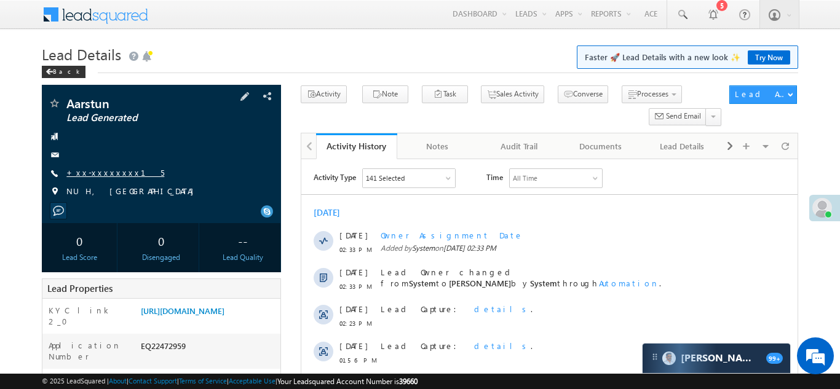
click at [102, 170] on link "+xx-xxxxxxxx15" at bounding box center [115, 172] width 98 height 10
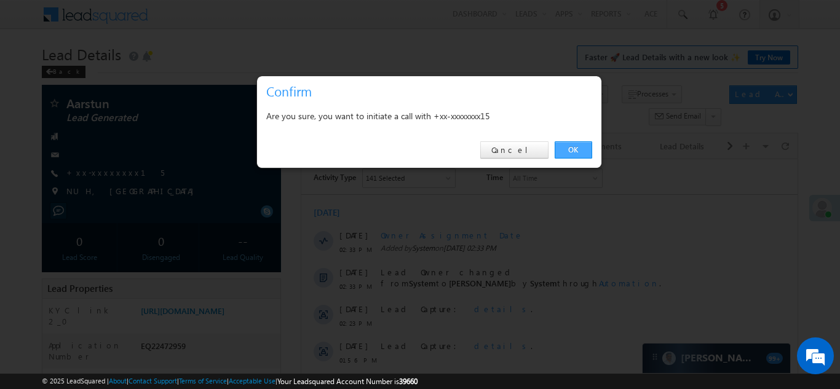
click at [573, 147] on link "OK" at bounding box center [574, 149] width 38 height 17
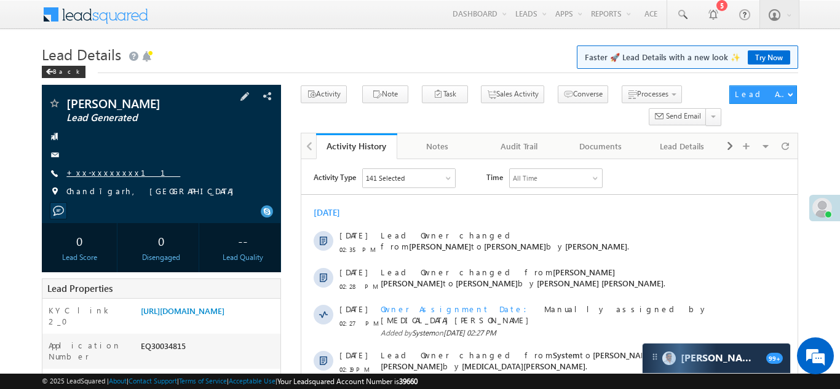
click at [97, 177] on link "+xx-xxxxxxxx11" at bounding box center [123, 172] width 114 height 10
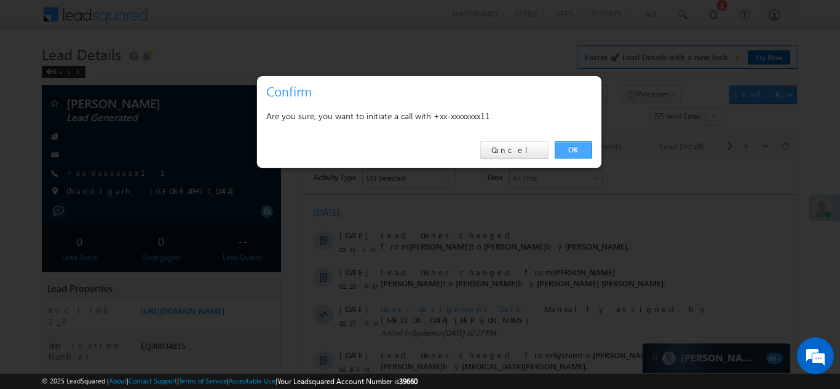
click at [571, 145] on link "OK" at bounding box center [574, 149] width 38 height 17
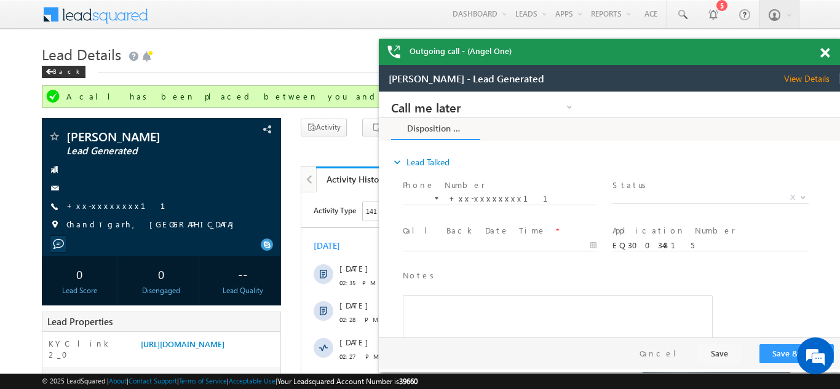
click at [822, 49] on span at bounding box center [825, 53] width 9 height 10
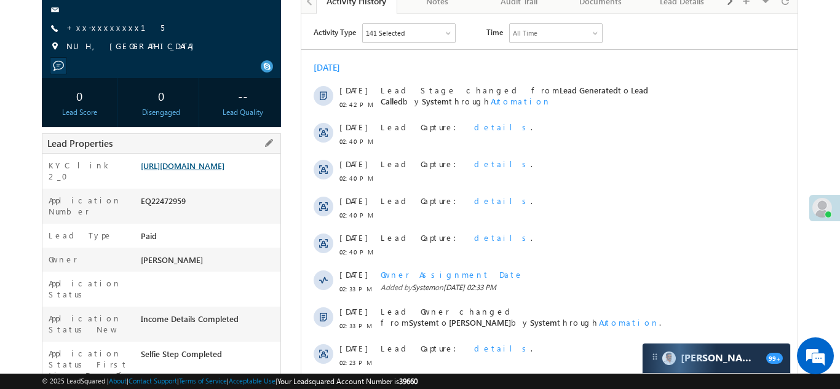
scroll to position [146, 0]
click at [199, 170] on link "https://angelbroking1-pk3em7sa.customui-test.leadsquared.com?leadId=82efe6f4-be…" at bounding box center [183, 164] width 84 height 10
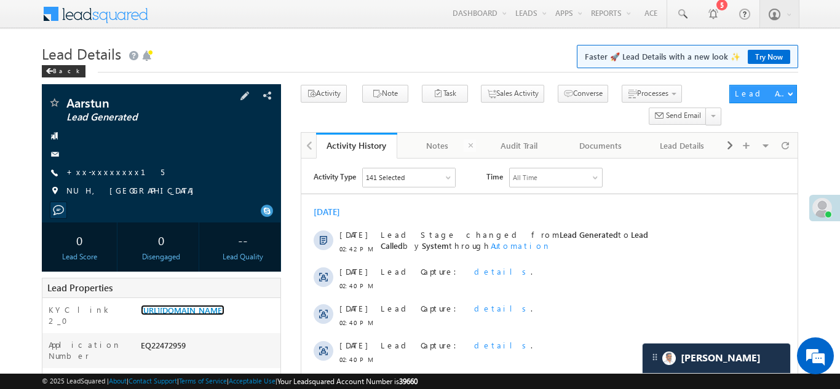
scroll to position [0, 0]
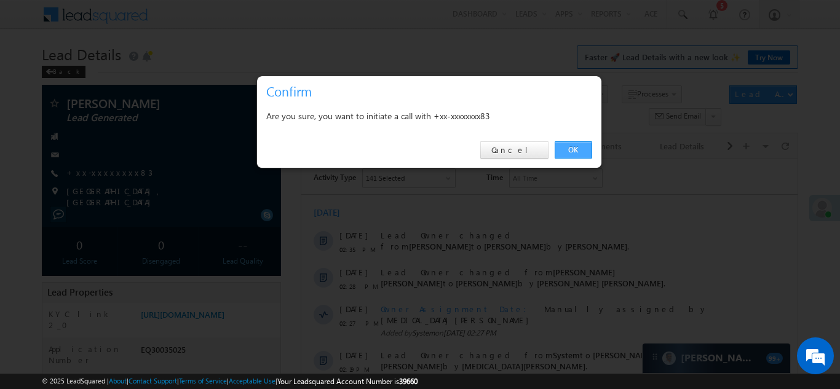
click at [570, 149] on link "OK" at bounding box center [574, 149] width 38 height 17
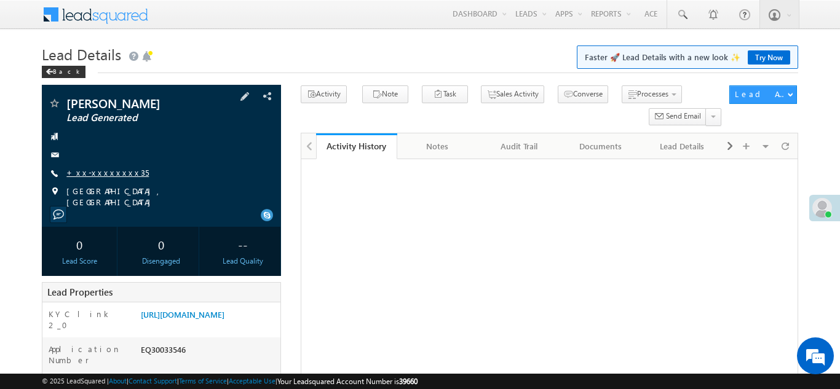
click at [103, 169] on link "+xx-xxxxxxxx35" at bounding box center [107, 172] width 82 height 10
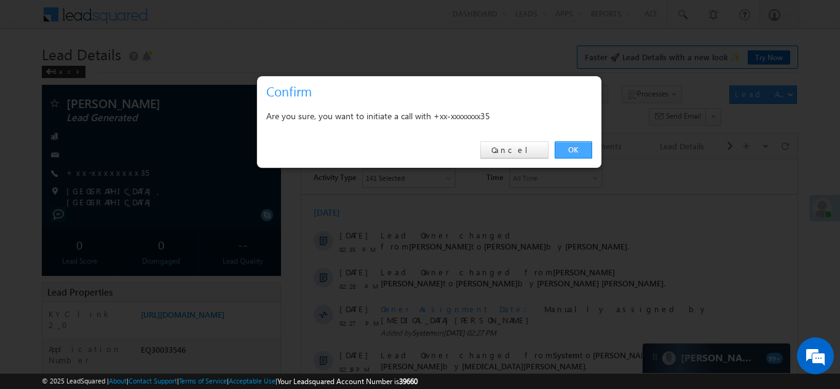
click at [571, 144] on link "OK" at bounding box center [574, 149] width 38 height 17
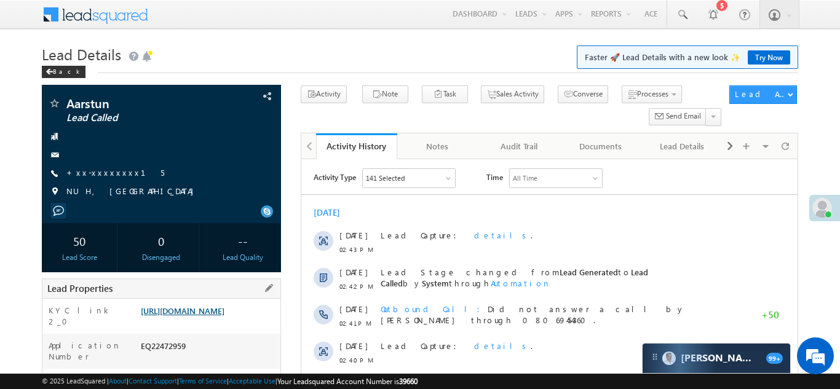
click at [205, 316] on link "[URL][DOMAIN_NAME]" at bounding box center [183, 311] width 84 height 10
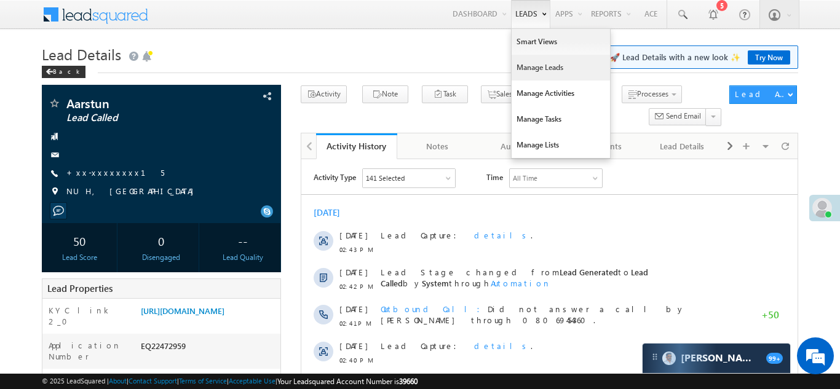
click at [527, 73] on link "Manage Leads" at bounding box center [561, 68] width 98 height 26
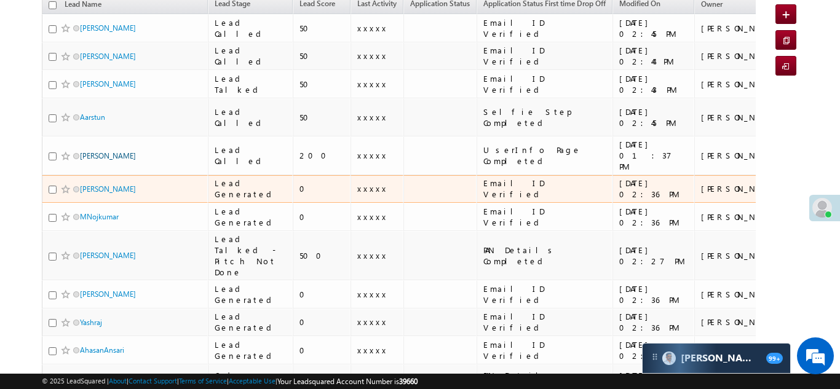
scroll to position [138, 0]
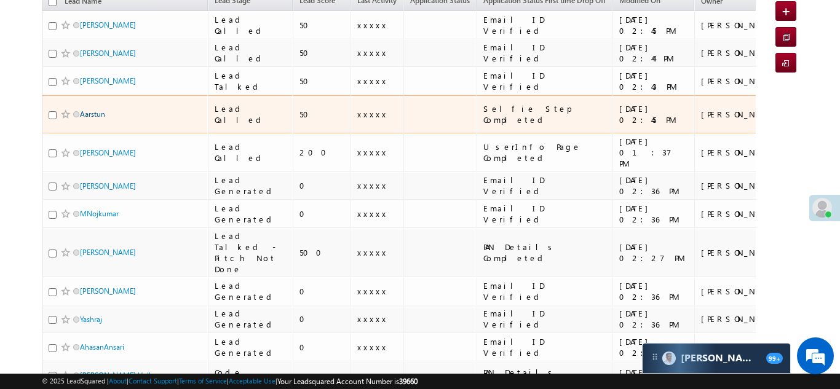
click at [94, 109] on link "Aarstun" at bounding box center [92, 113] width 25 height 9
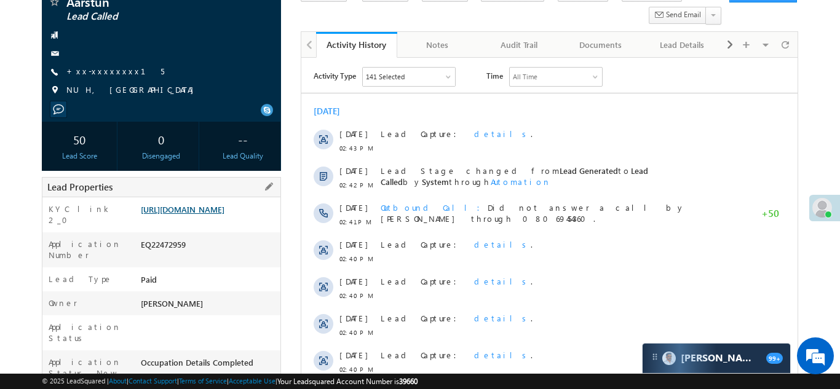
click at [197, 212] on link "https://angelbroking1-pk3em7sa.customui-test.leadsquared.com?leadId=82efe6f4-be…" at bounding box center [183, 209] width 84 height 10
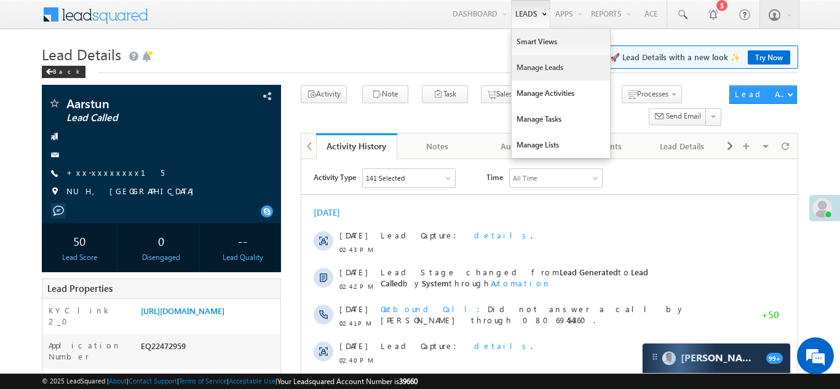
click at [536, 73] on link "Manage Leads" at bounding box center [561, 68] width 98 height 26
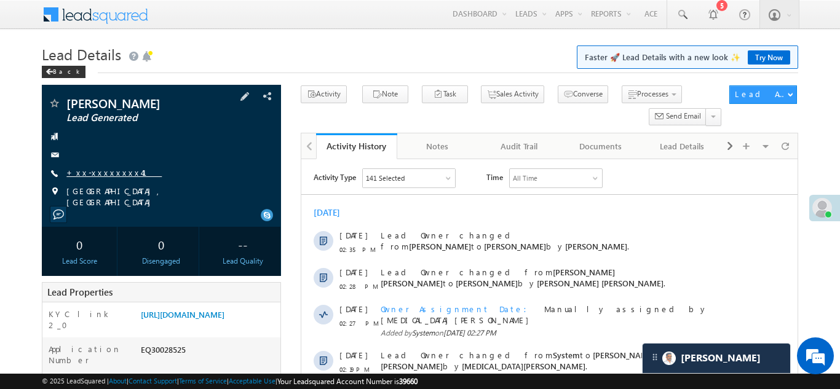
click at [99, 170] on link "+xx-xxxxxxxx41" at bounding box center [113, 172] width 95 height 10
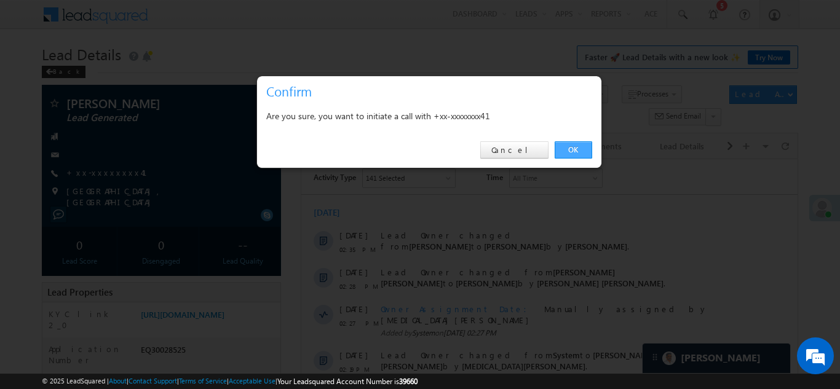
click at [571, 148] on link "OK" at bounding box center [574, 149] width 38 height 17
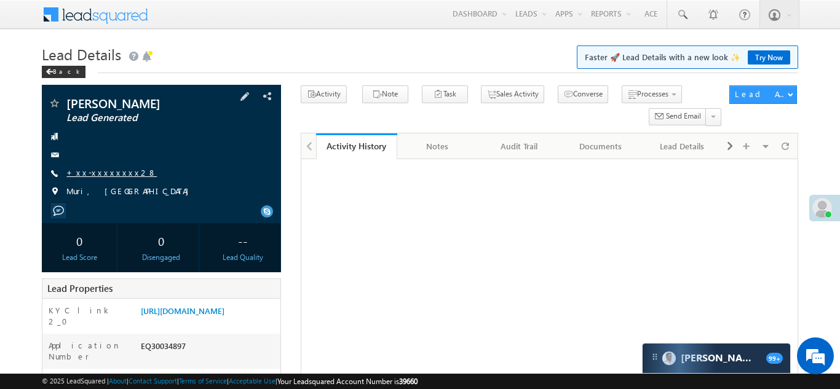
click at [92, 169] on link "+xx-xxxxxxxx28" at bounding box center [111, 172] width 90 height 10
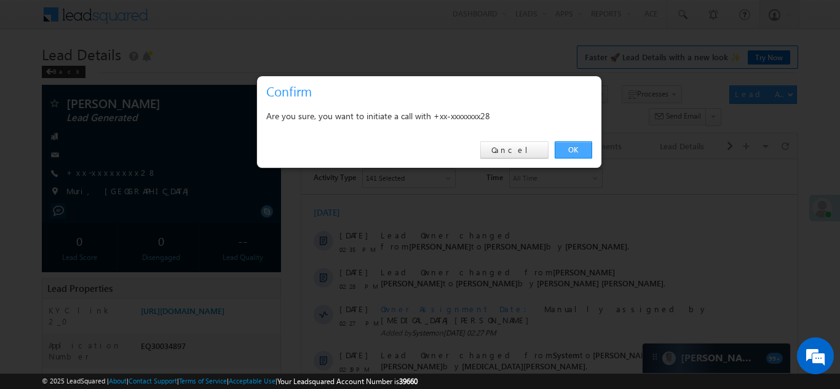
click at [581, 148] on link "OK" at bounding box center [574, 149] width 38 height 17
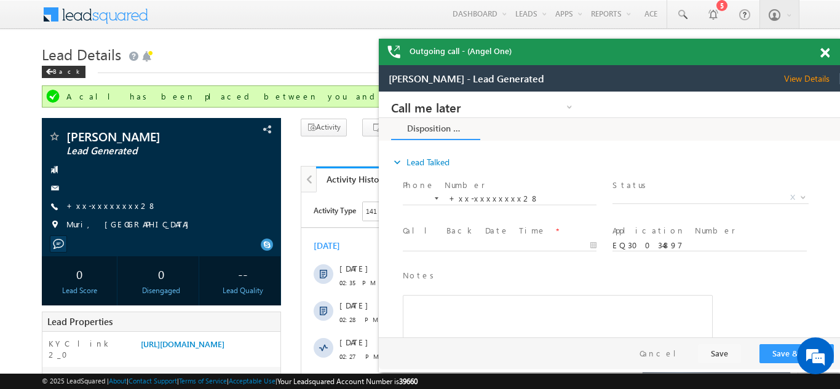
click at [823, 53] on span at bounding box center [825, 53] width 9 height 10
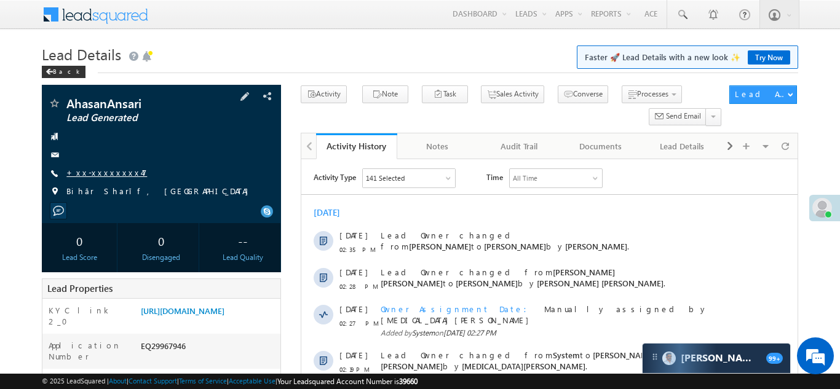
click at [98, 175] on link "+xx-xxxxxxxx47" at bounding box center [106, 172] width 81 height 10
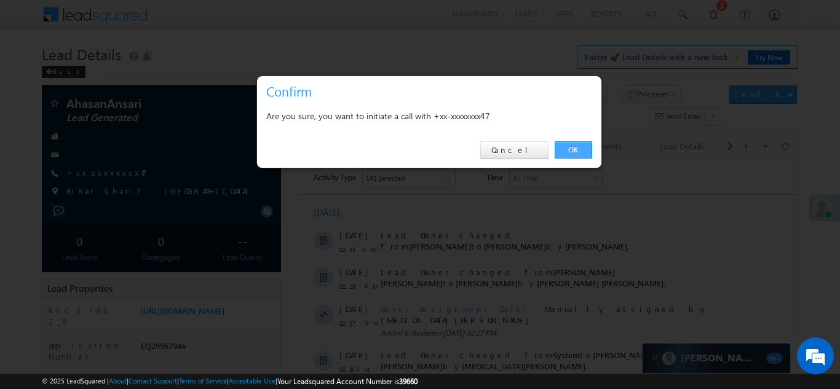
click at [572, 149] on link "OK" at bounding box center [574, 149] width 38 height 17
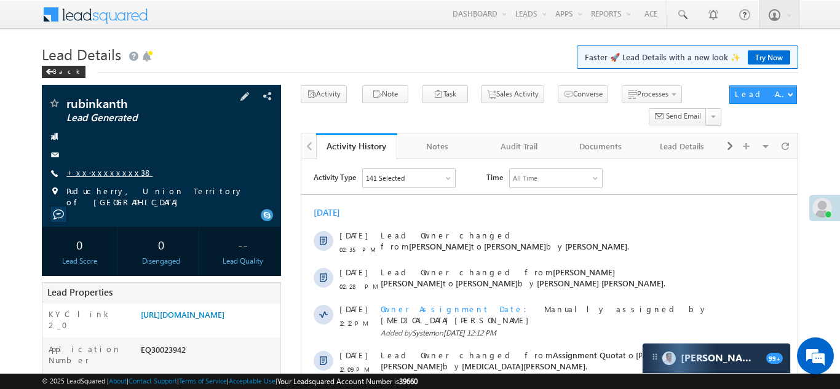
click at [99, 168] on link "+xx-xxxxxxxx38" at bounding box center [109, 172] width 86 height 10
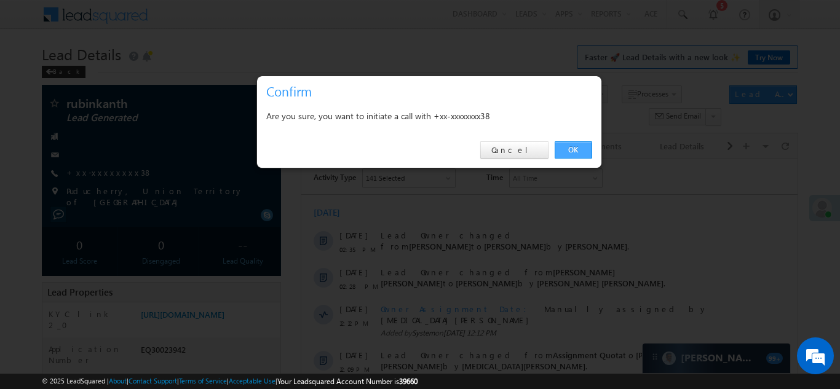
click at [569, 148] on link "OK" at bounding box center [574, 149] width 38 height 17
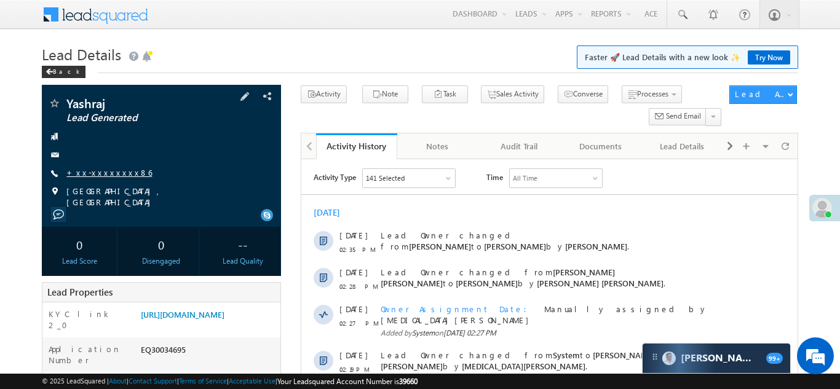
click at [97, 174] on link "+xx-xxxxxxxx86" at bounding box center [109, 172] width 86 height 10
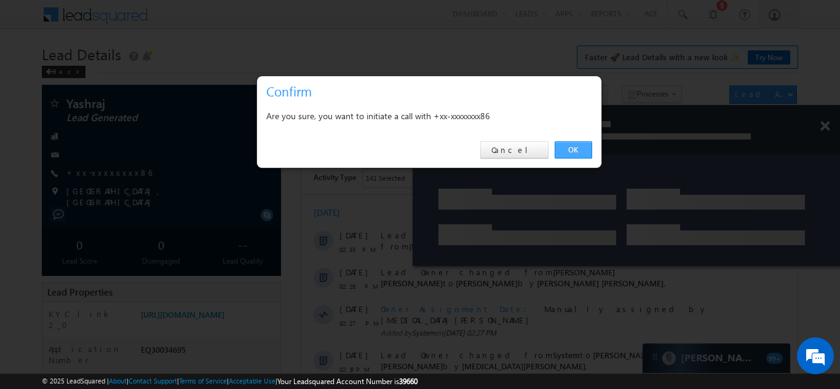
click at [571, 148] on link "OK" at bounding box center [574, 149] width 38 height 17
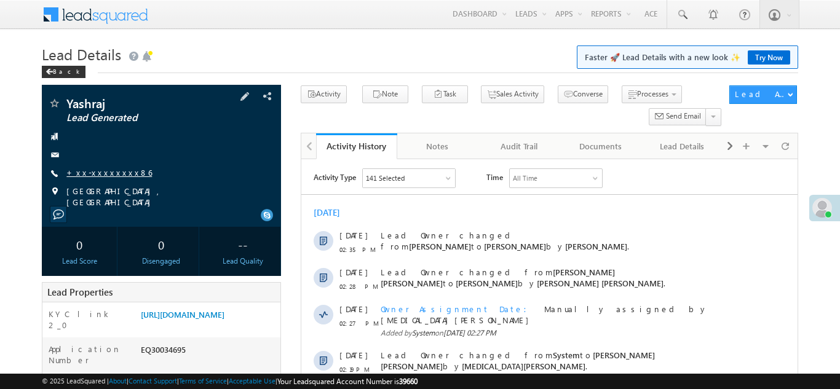
click at [106, 173] on link "+xx-xxxxxxxx86" at bounding box center [109, 172] width 86 height 10
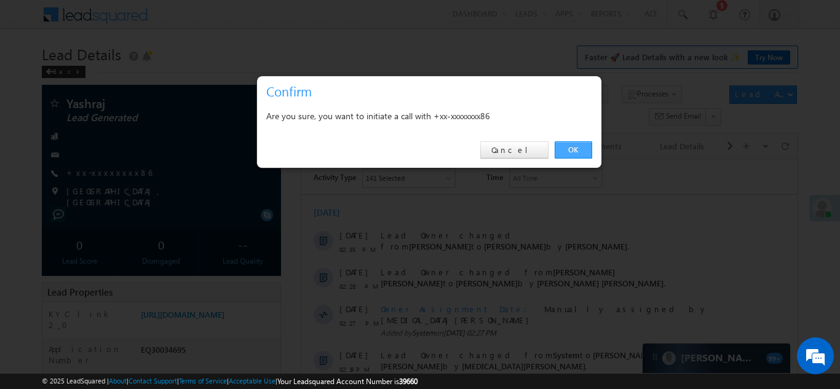
click at [573, 145] on link "OK" at bounding box center [574, 149] width 38 height 17
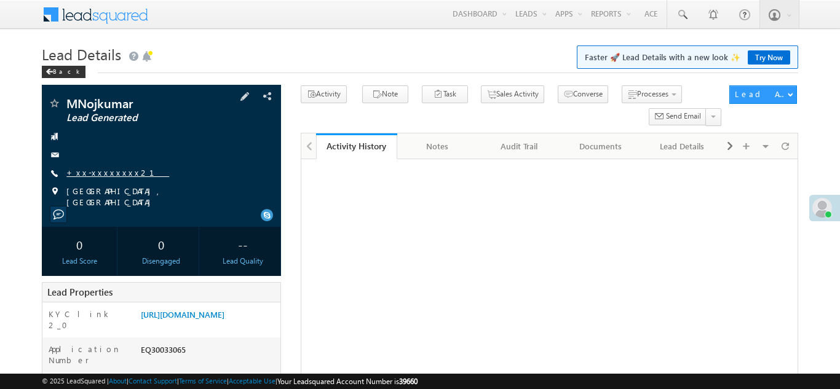
click at [106, 171] on link "+xx-xxxxxxxx21" at bounding box center [117, 172] width 103 height 10
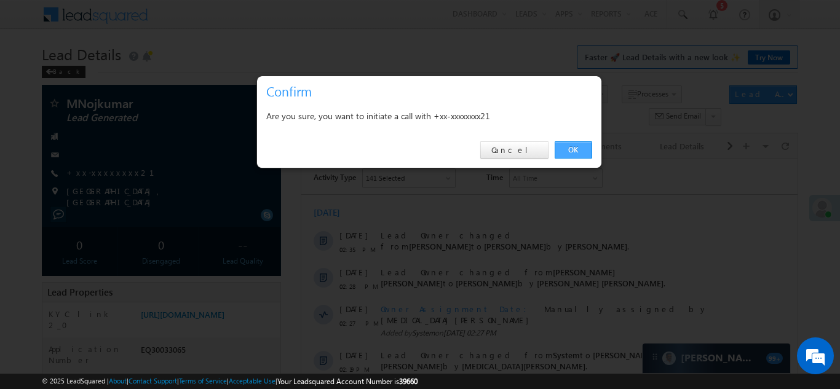
click at [571, 149] on link "OK" at bounding box center [574, 149] width 38 height 17
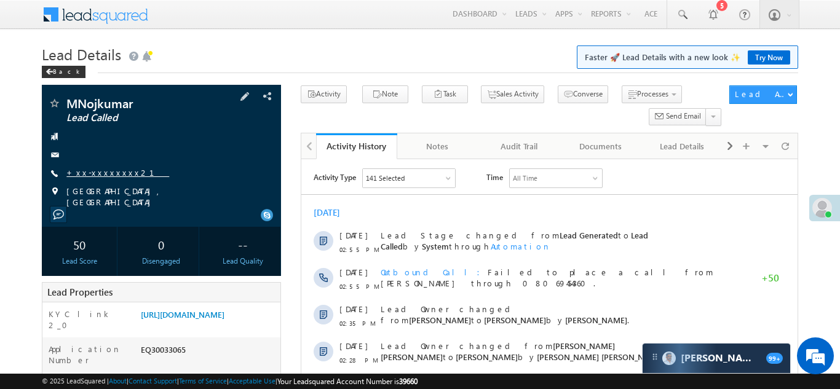
click at [100, 172] on link "+xx-xxxxxxxx21" at bounding box center [117, 172] width 103 height 10
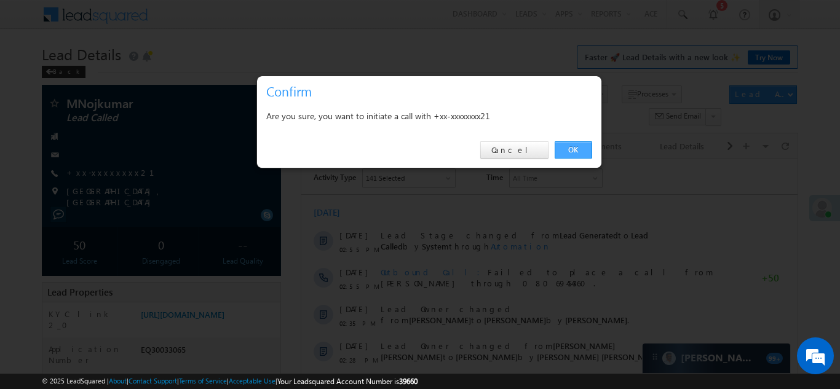
click at [570, 147] on link "OK" at bounding box center [574, 149] width 38 height 17
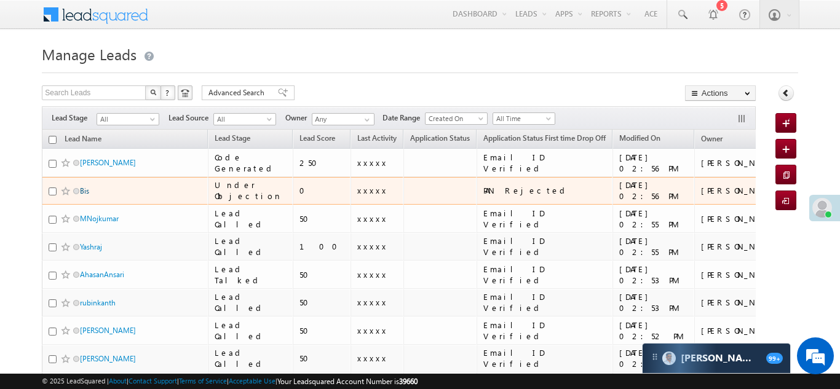
click at [87, 190] on link "Bis" at bounding box center [84, 190] width 9 height 9
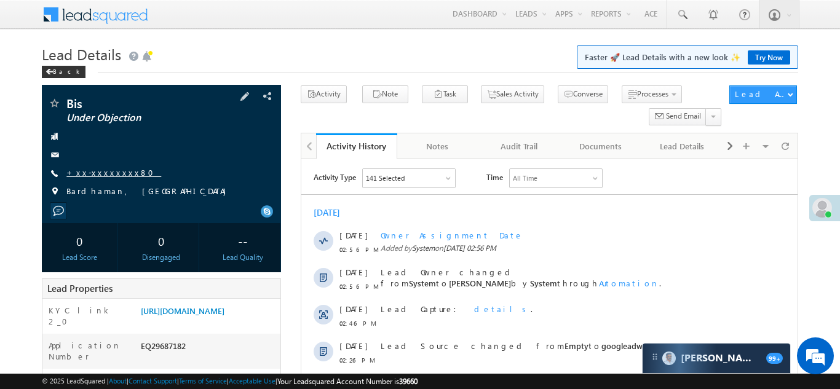
click at [101, 173] on link "+xx-xxxxxxxx80" at bounding box center [113, 172] width 95 height 10
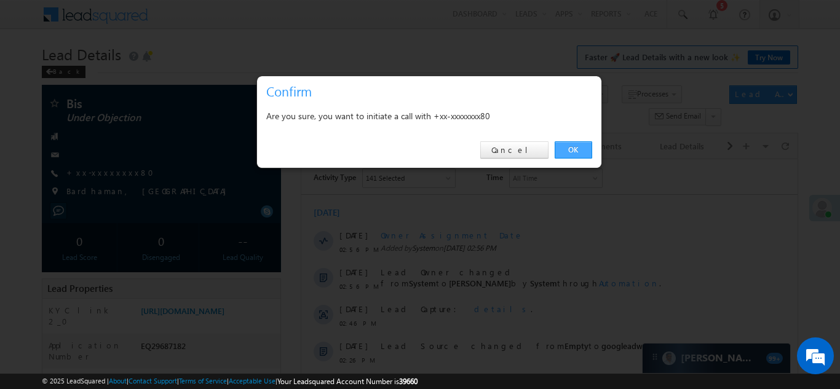
click at [571, 146] on link "OK" at bounding box center [574, 149] width 38 height 17
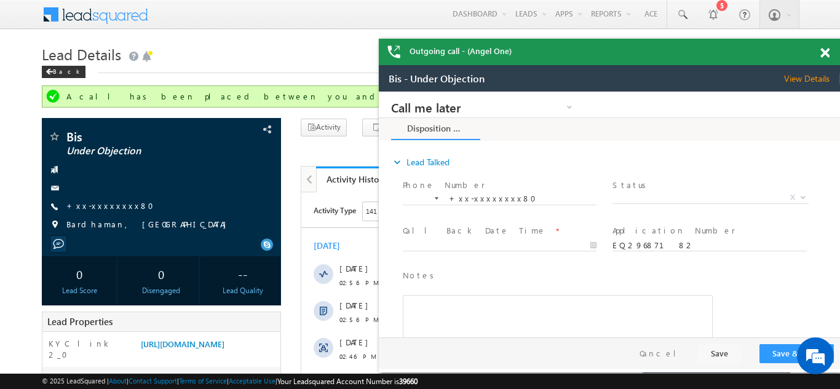
click at [824, 55] on span at bounding box center [825, 53] width 9 height 10
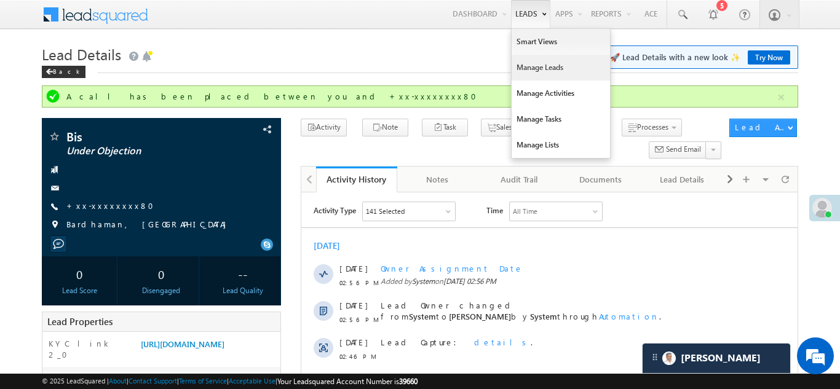
click at [527, 68] on link "Manage Leads" at bounding box center [561, 68] width 98 height 26
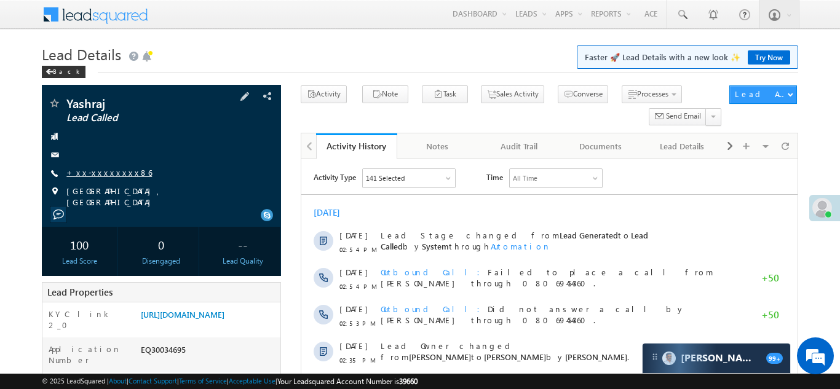
click at [101, 174] on link "+xx-xxxxxxxx86" at bounding box center [109, 172] width 86 height 10
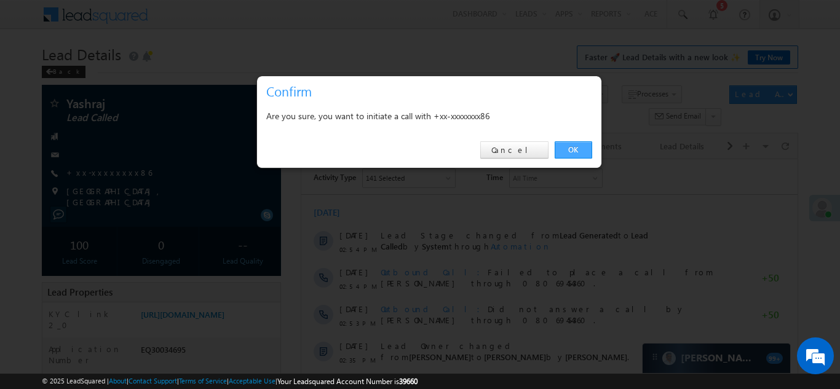
click at [570, 147] on link "OK" at bounding box center [574, 149] width 38 height 17
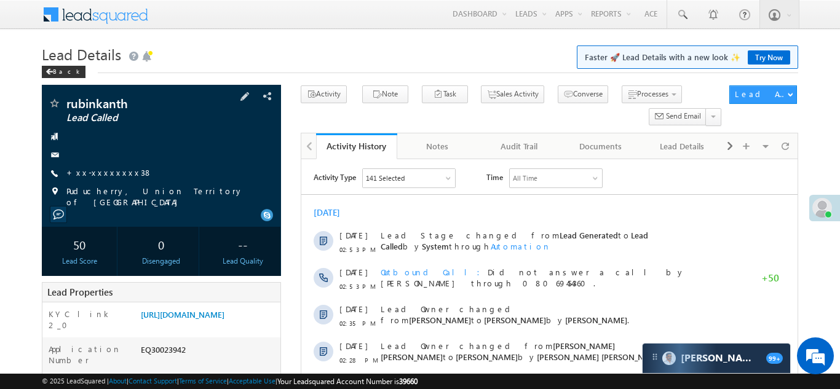
click at [183, 130] on div at bounding box center [161, 136] width 227 height 12
click at [96, 168] on link "+xx-xxxxxxxx38" at bounding box center [109, 172] width 86 height 10
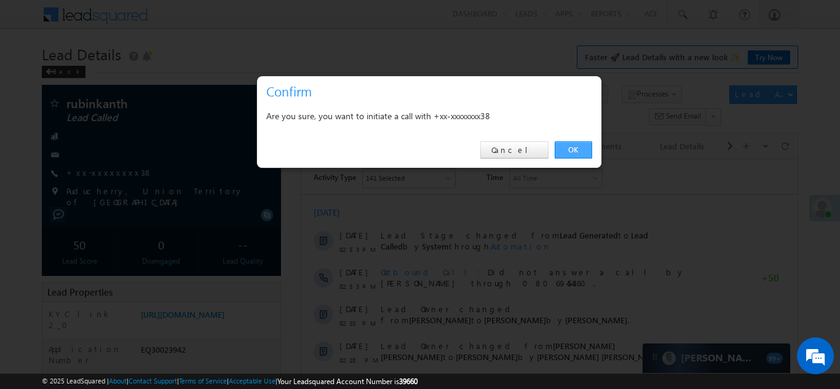
click at [571, 148] on link "OK" at bounding box center [574, 149] width 38 height 17
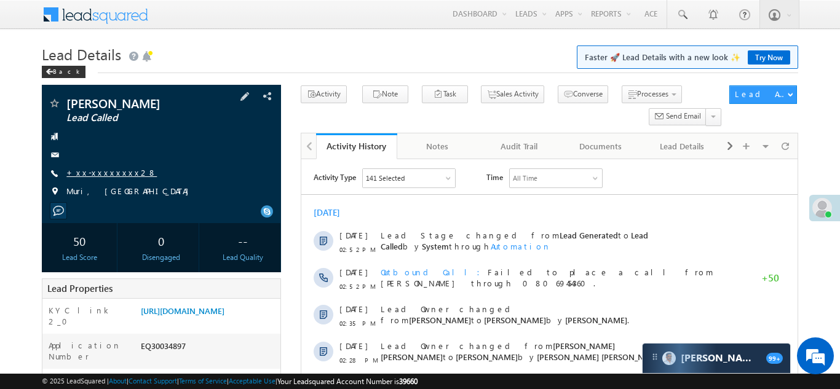
click at [94, 175] on link "+xx-xxxxxxxx28" at bounding box center [111, 172] width 90 height 10
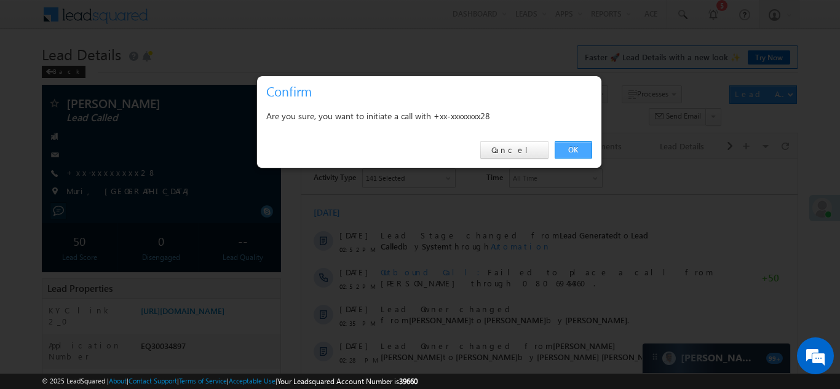
click at [572, 150] on link "OK" at bounding box center [574, 149] width 38 height 17
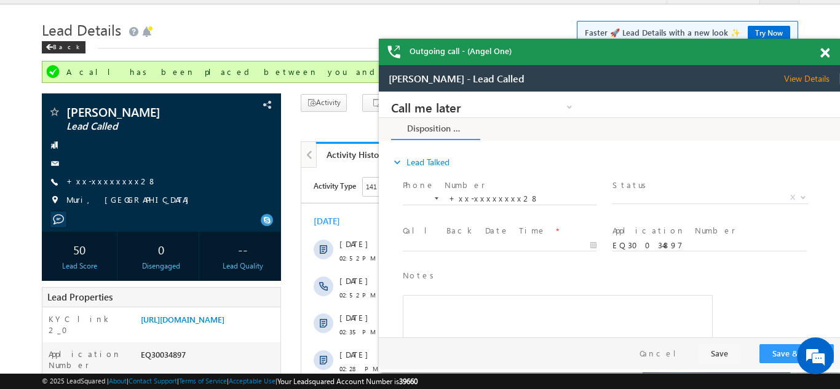
scroll to position [26, 0]
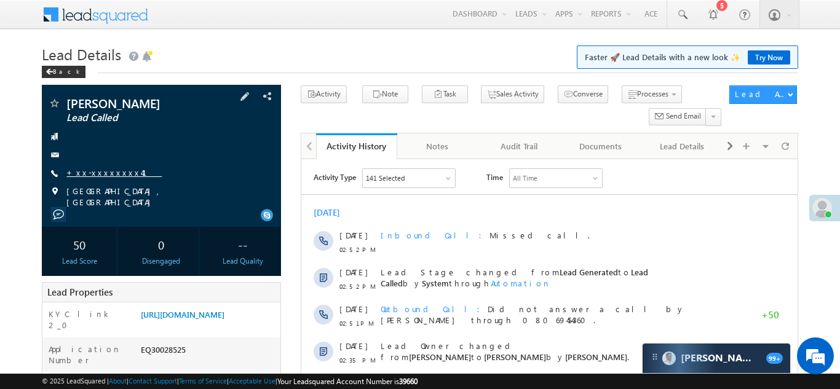
click at [90, 172] on link "+xx-xxxxxxxx41" at bounding box center [113, 172] width 95 height 10
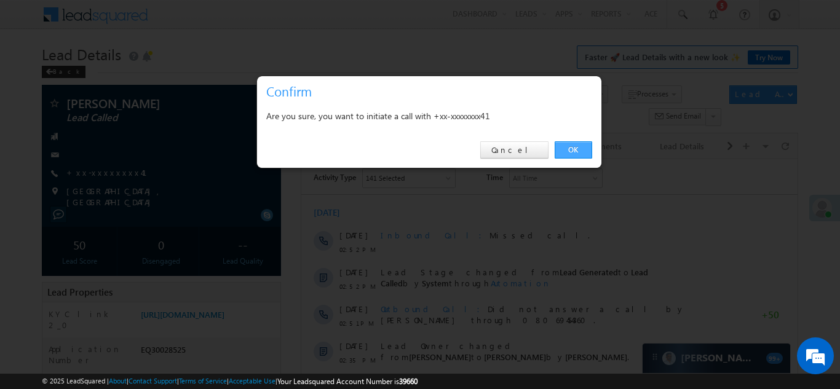
click at [563, 149] on link "OK" at bounding box center [574, 149] width 38 height 17
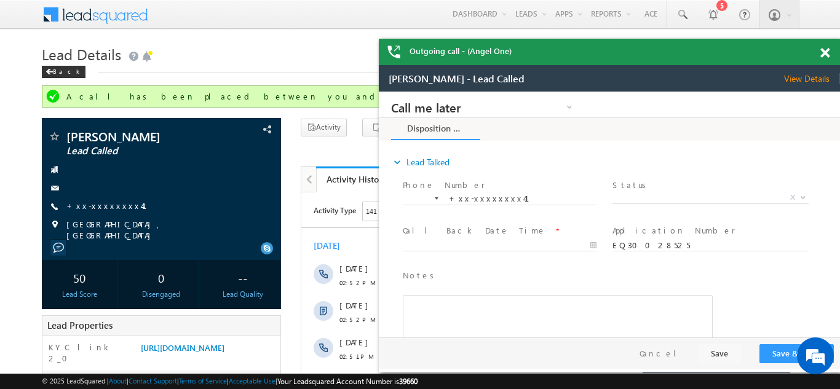
click at [827, 52] on span at bounding box center [825, 53] width 9 height 10
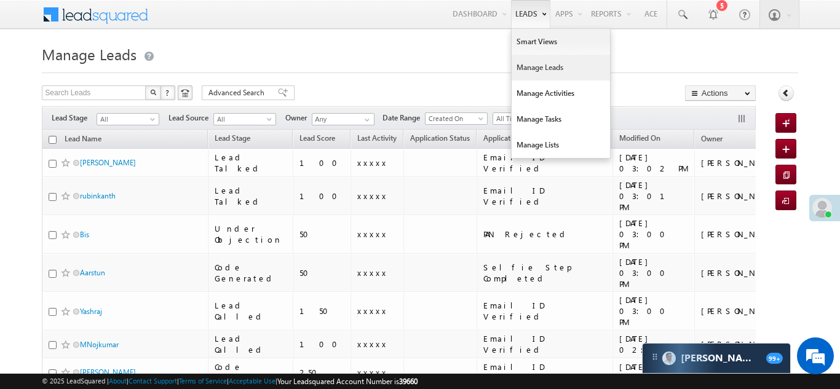
click at [544, 67] on link "Manage Leads" at bounding box center [561, 68] width 98 height 26
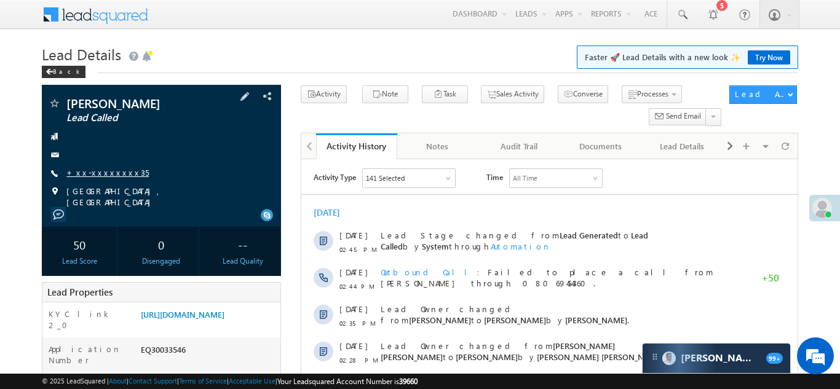
click at [96, 176] on link "+xx-xxxxxxxx35" at bounding box center [107, 172] width 82 height 10
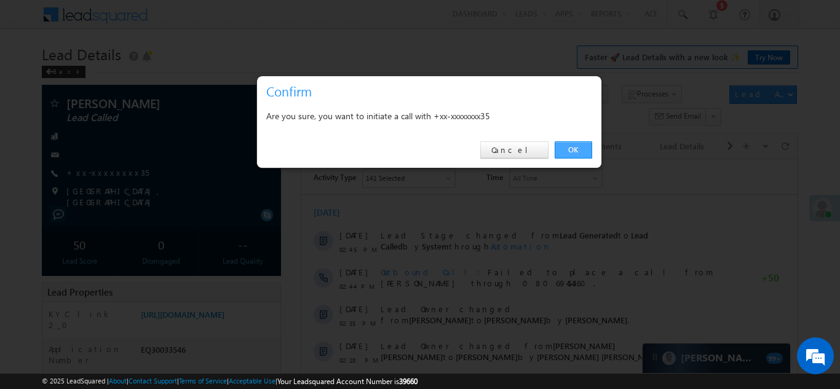
click at [576, 150] on link "OK" at bounding box center [574, 149] width 38 height 17
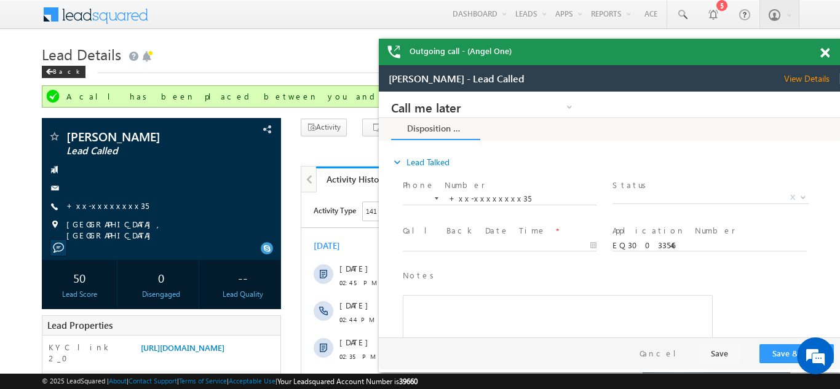
click at [826, 52] on span at bounding box center [825, 53] width 9 height 10
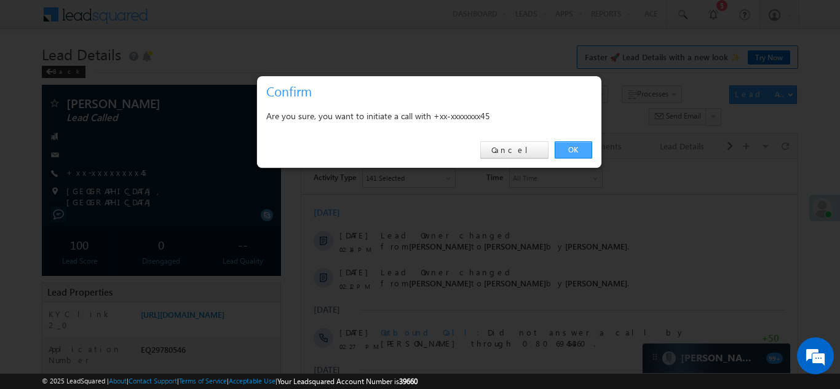
click at [573, 149] on link "OK" at bounding box center [574, 149] width 38 height 17
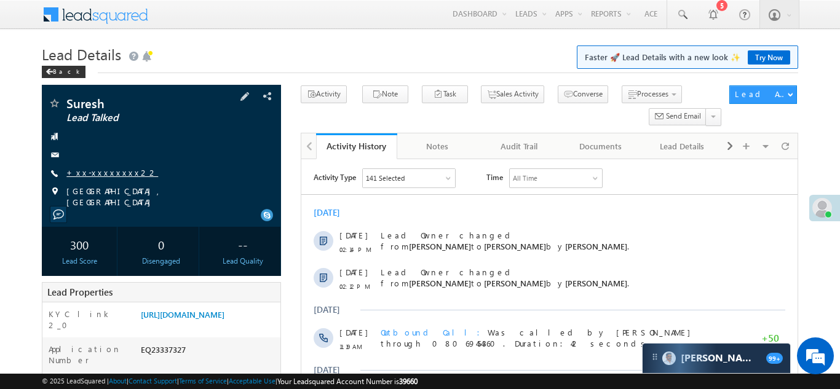
click at [103, 170] on link "+xx-xxxxxxxx22" at bounding box center [112, 172] width 92 height 10
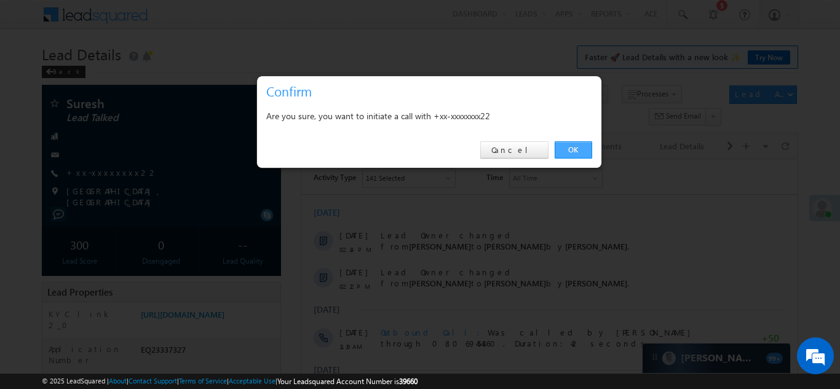
click at [570, 141] on link "OK" at bounding box center [574, 149] width 38 height 17
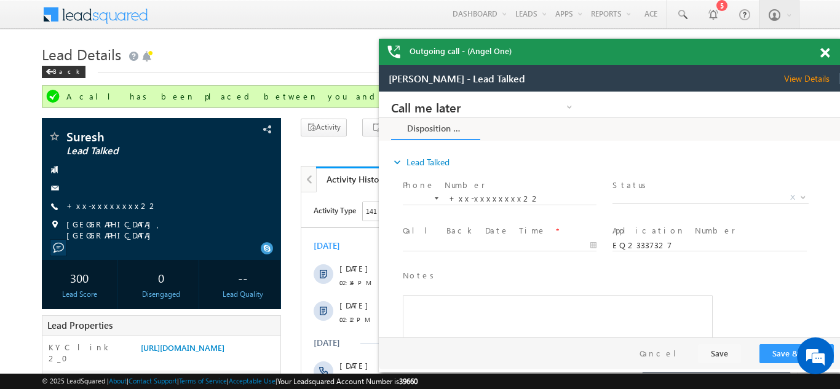
click at [823, 49] on span at bounding box center [825, 53] width 9 height 10
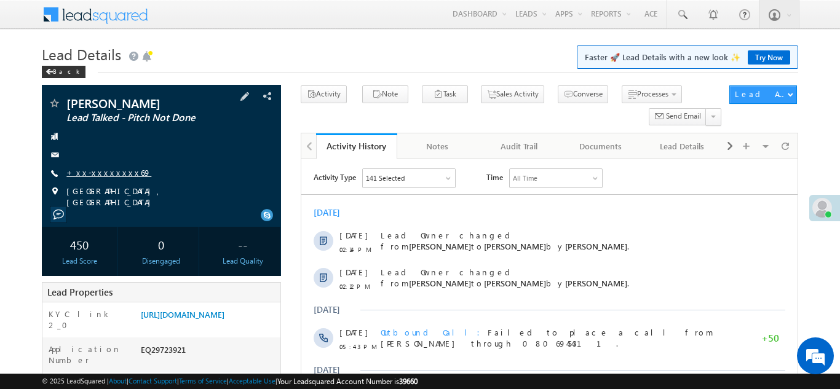
click at [95, 170] on link "+xx-xxxxxxxx69" at bounding box center [108, 172] width 85 height 10
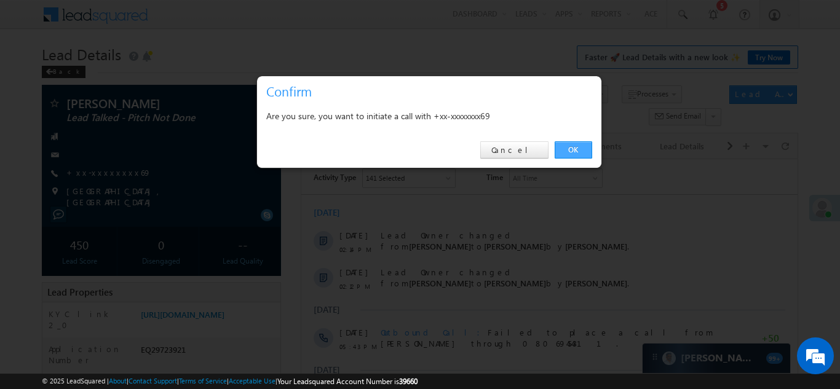
click at [575, 148] on link "OK" at bounding box center [574, 149] width 38 height 17
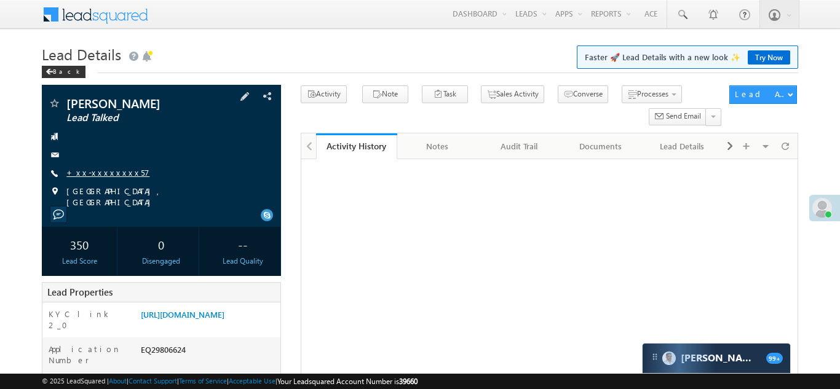
click at [91, 173] on link "+xx-xxxxxxxx57" at bounding box center [107, 172] width 83 height 10
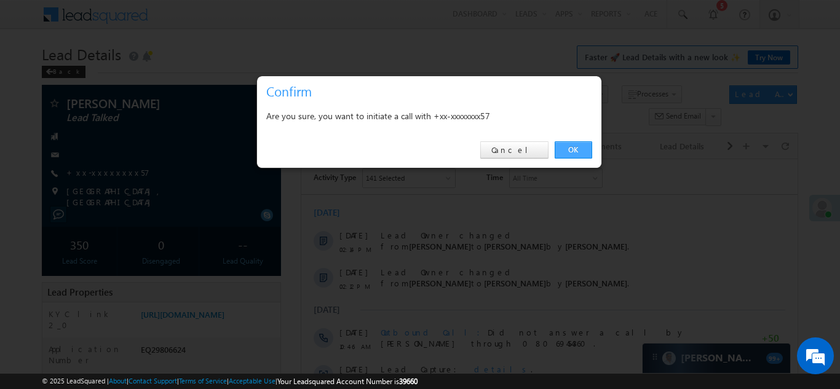
click at [568, 149] on link "OK" at bounding box center [574, 149] width 38 height 17
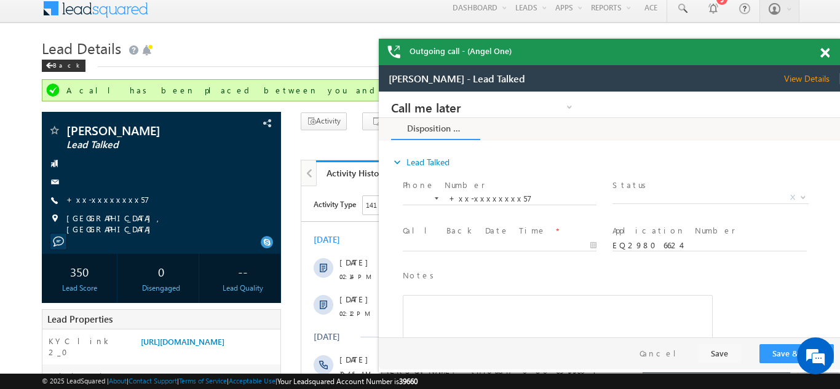
click at [826, 52] on span at bounding box center [825, 53] width 9 height 10
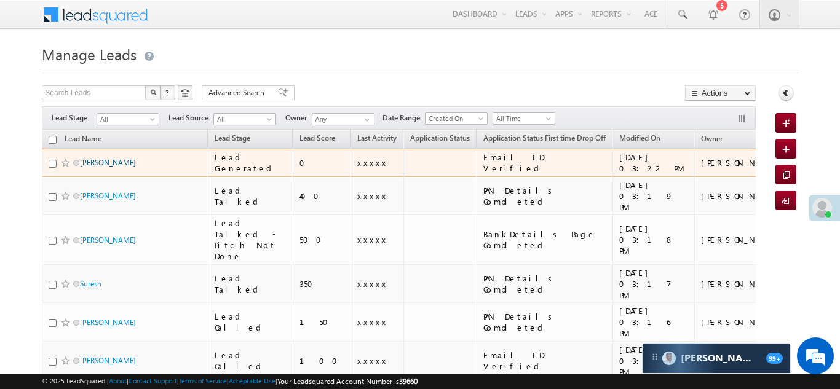
click at [92, 162] on link "[PERSON_NAME]" at bounding box center [108, 162] width 56 height 9
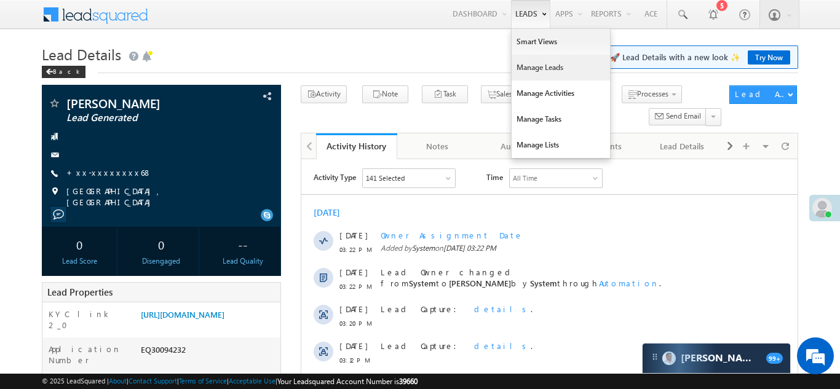
click at [530, 67] on link "Manage Leads" at bounding box center [561, 68] width 98 height 26
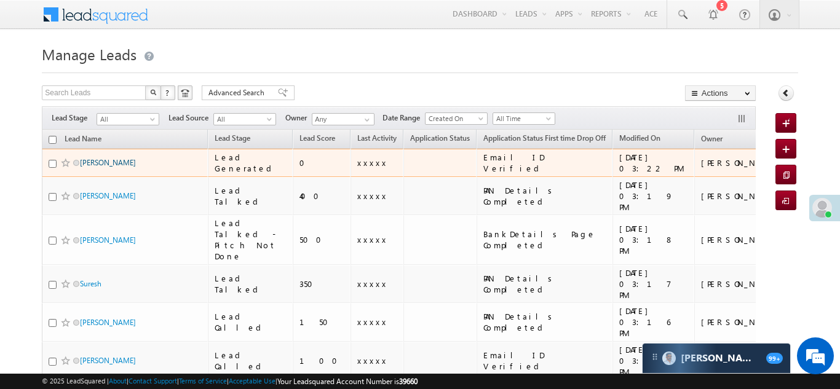
click at [97, 162] on link "[PERSON_NAME]" at bounding box center [108, 162] width 56 height 9
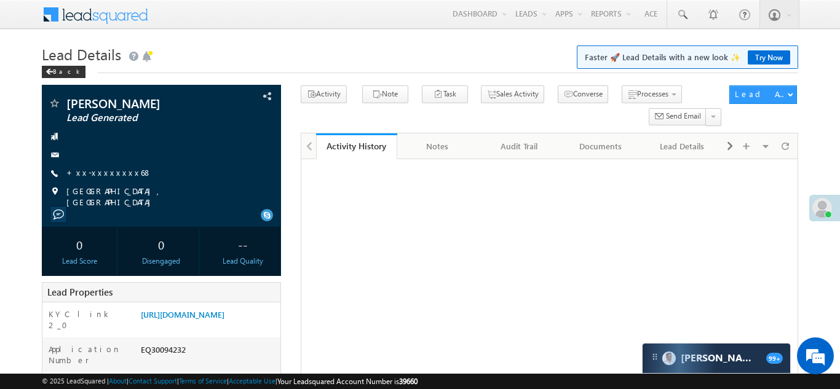
click at [97, 171] on link "+xx-xxxxxxxx68" at bounding box center [109, 172] width 86 height 10
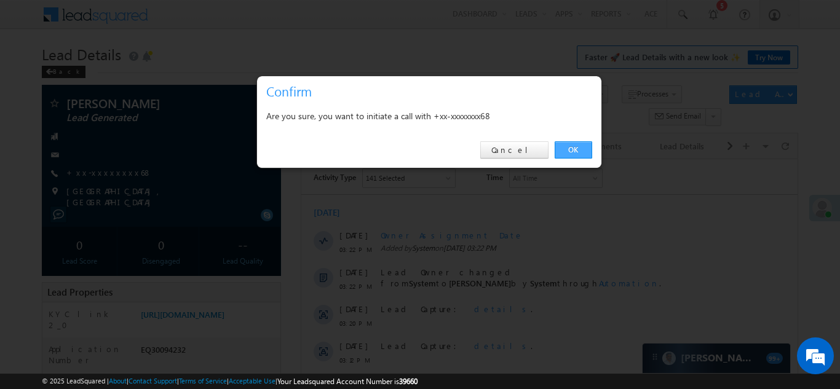
click at [576, 146] on link "OK" at bounding box center [574, 149] width 38 height 17
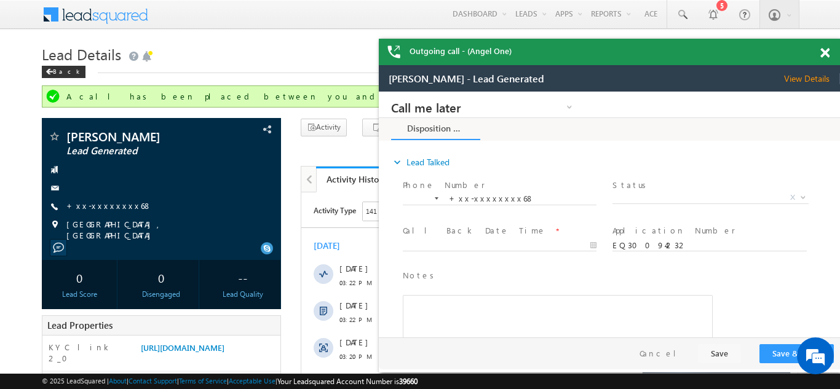
click at [824, 51] on span at bounding box center [825, 53] width 9 height 10
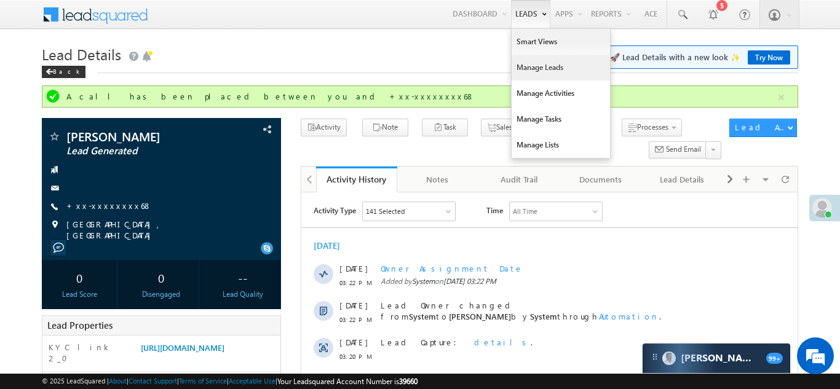
click at [522, 68] on link "Manage Leads" at bounding box center [561, 68] width 98 height 26
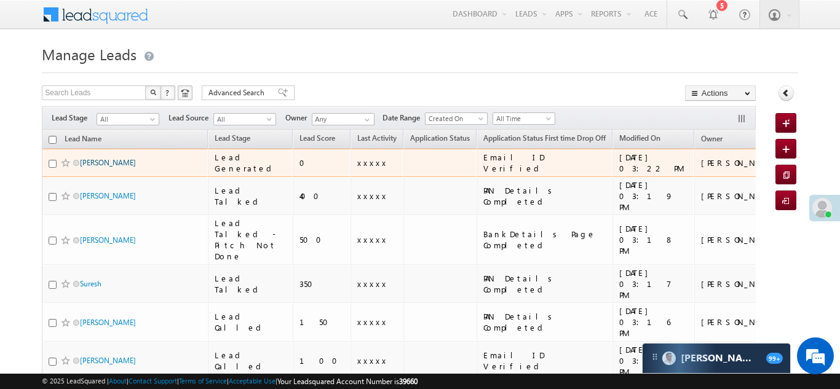
click at [97, 162] on link "[PERSON_NAME]" at bounding box center [108, 162] width 56 height 9
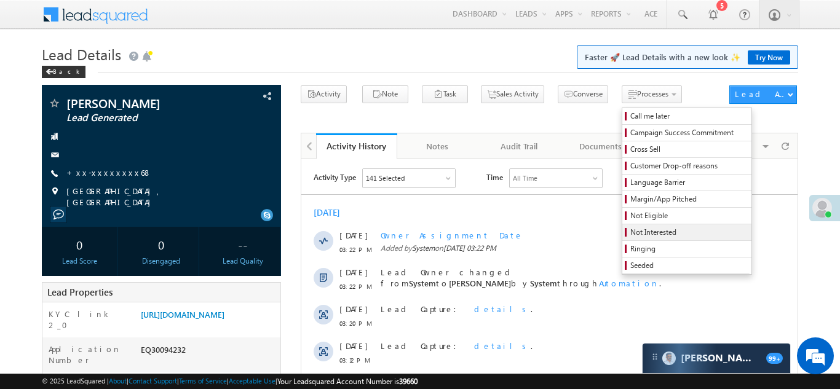
click at [631, 236] on span "Not Interested" at bounding box center [689, 232] width 117 height 11
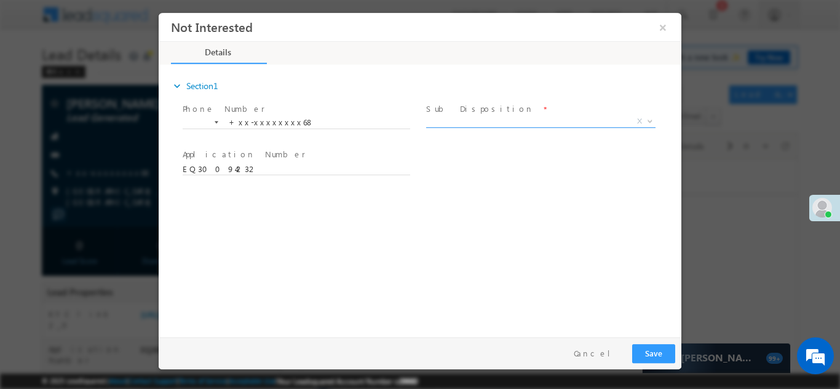
click at [498, 121] on span "X" at bounding box center [540, 121] width 229 height 12
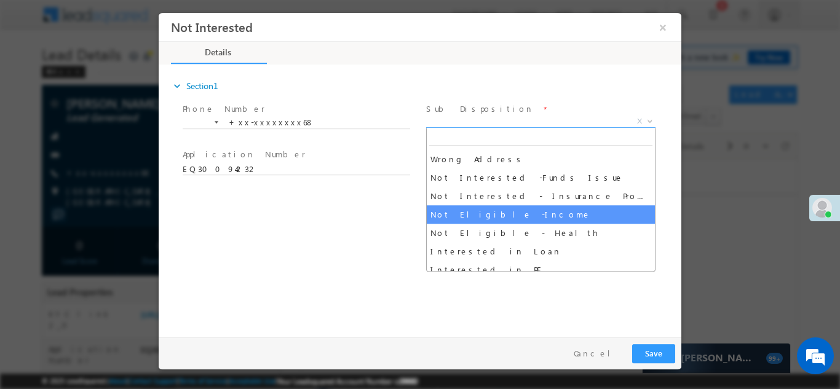
scroll to position [223, 0]
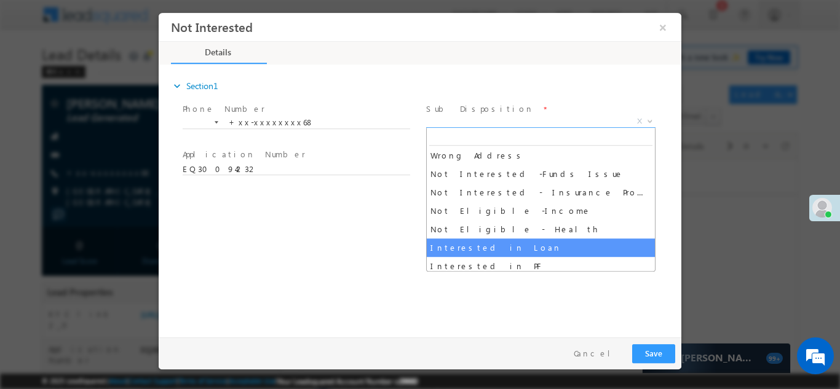
select select "Interested in Loan"
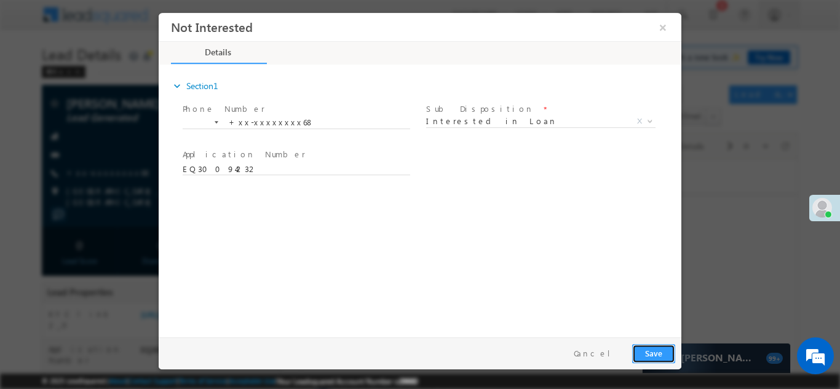
click at [659, 349] on button "Save" at bounding box center [653, 353] width 43 height 19
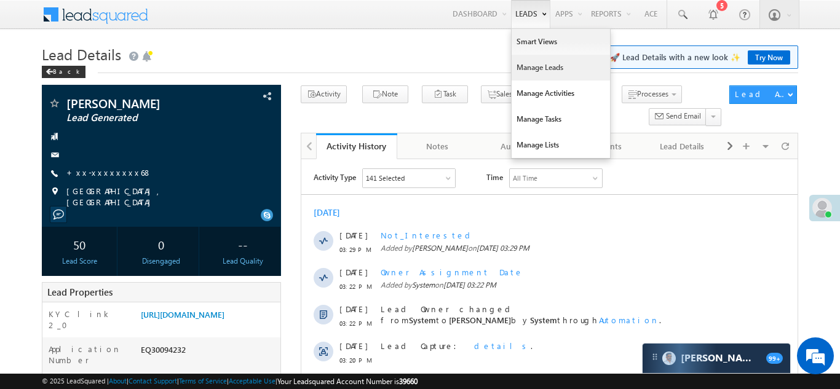
click at [532, 68] on link "Manage Leads" at bounding box center [561, 68] width 98 height 26
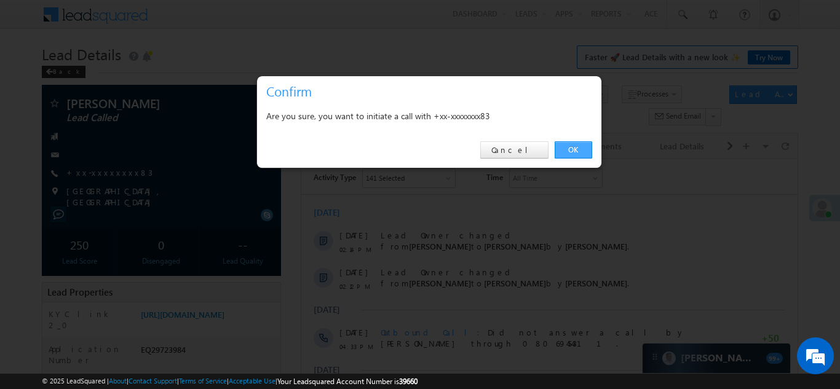
click at [569, 146] on link "OK" at bounding box center [574, 149] width 38 height 17
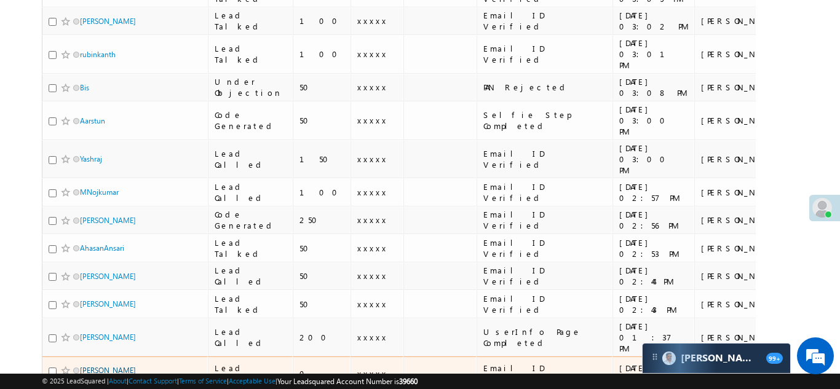
click at [116, 366] on link "[PERSON_NAME] [PERSON_NAME]" at bounding box center [108, 376] width 56 height 21
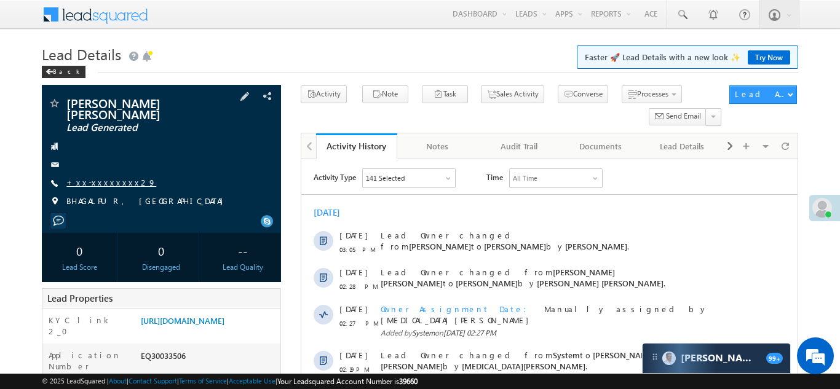
click at [98, 177] on link "+xx-xxxxxxxx29" at bounding box center [111, 182] width 90 height 10
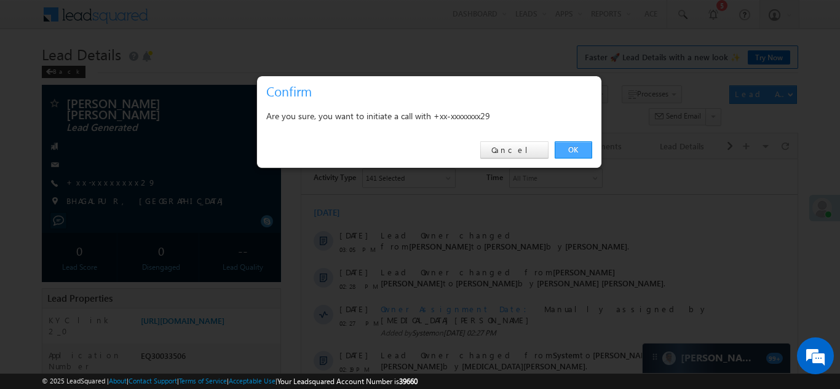
click at [586, 148] on link "OK" at bounding box center [574, 149] width 38 height 17
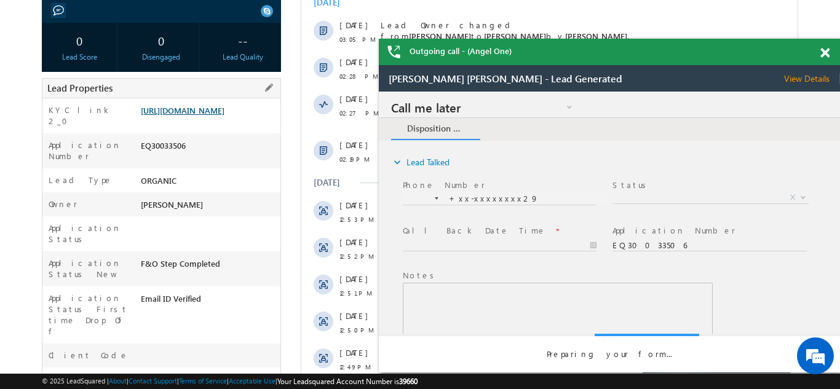
click at [209, 111] on link "https://angelbroking1-pk3em7sa.customui-test.leadsquared.com?leadId=ec7aa7fe-7c…" at bounding box center [183, 110] width 84 height 10
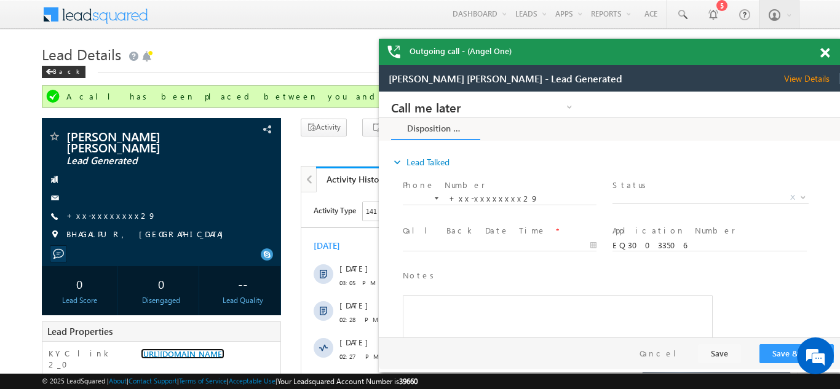
click at [822, 50] on span at bounding box center [825, 53] width 9 height 10
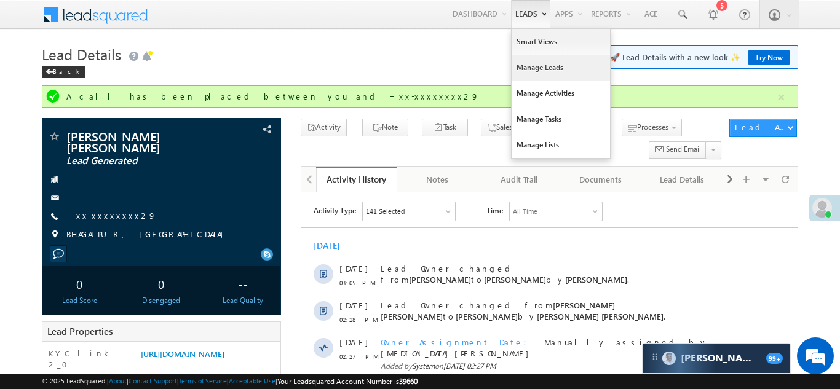
click at [541, 69] on link "Manage Leads" at bounding box center [561, 68] width 98 height 26
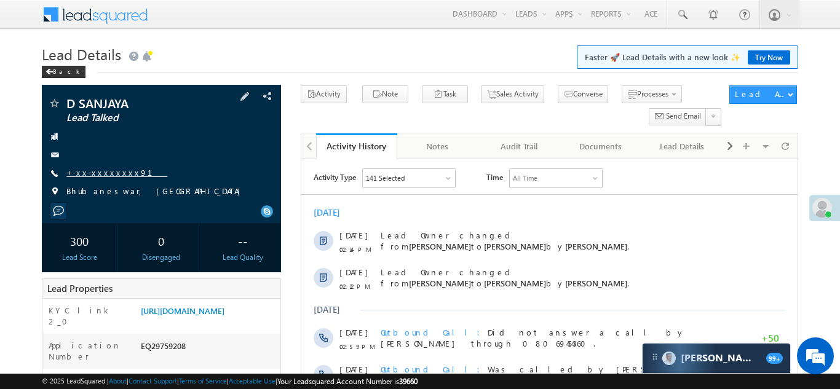
click at [101, 174] on link "+xx-xxxxxxxx91" at bounding box center [116, 172] width 101 height 10
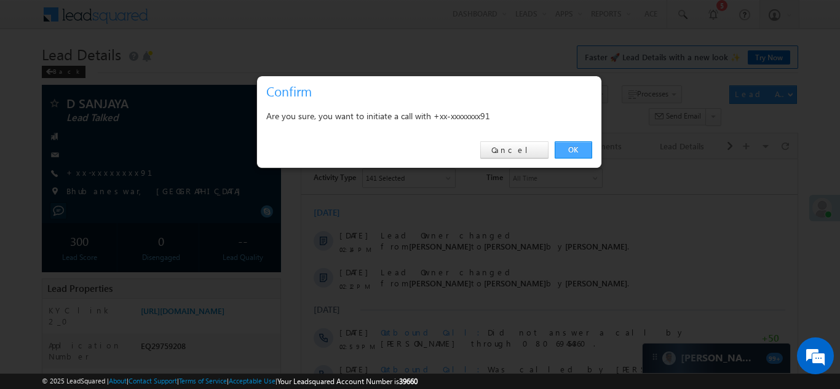
click at [566, 146] on link "OK" at bounding box center [574, 149] width 38 height 17
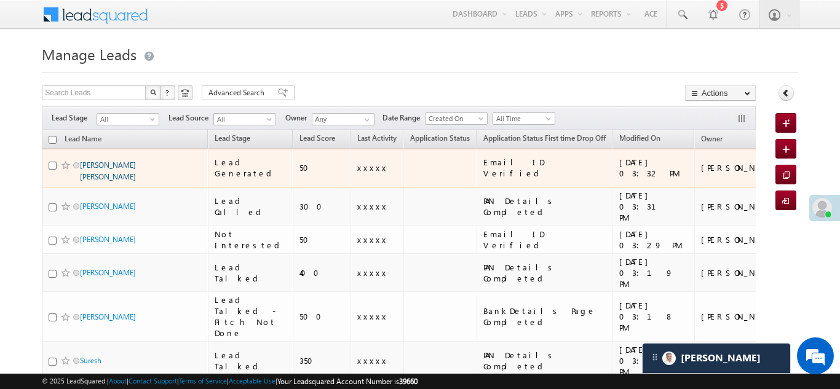
click at [124, 162] on link "[PERSON_NAME] [PERSON_NAME]" at bounding box center [108, 171] width 56 height 21
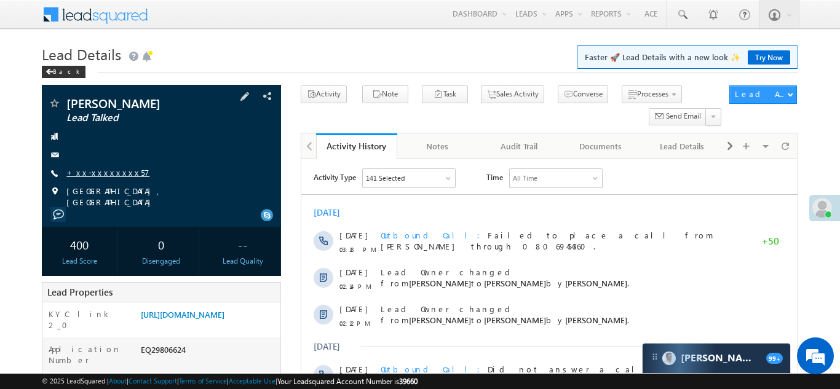
click at [98, 173] on link "+xx-xxxxxxxx57" at bounding box center [107, 172] width 83 height 10
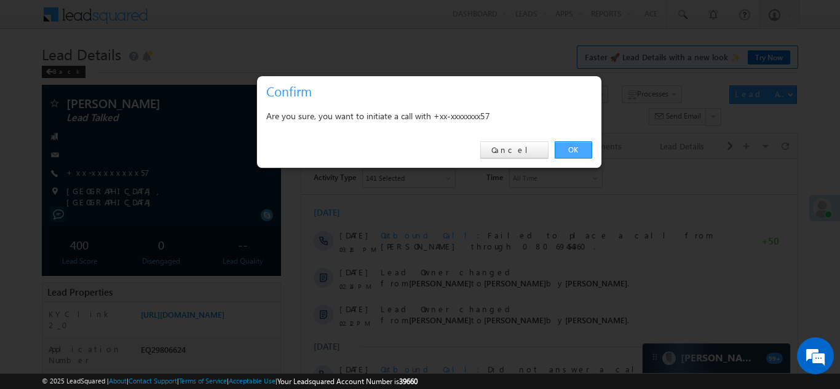
click at [570, 147] on link "OK" at bounding box center [574, 149] width 38 height 17
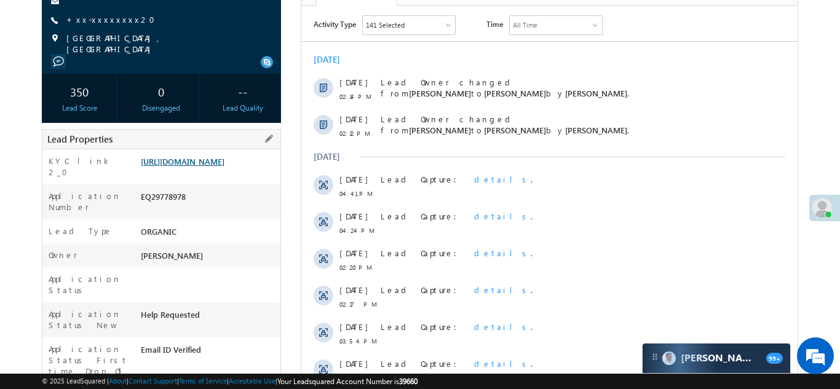
click at [201, 167] on link "https://angelbroking1-pk3em7sa.customui-test.leadsquared.com?leadId=aa408d8d-db…" at bounding box center [183, 161] width 84 height 10
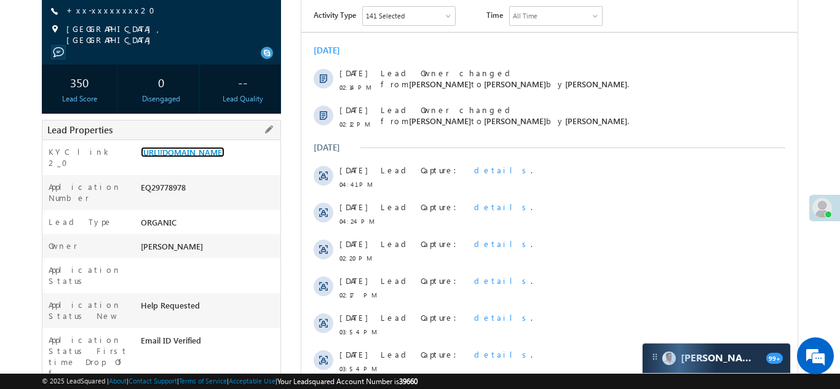
scroll to position [172, 0]
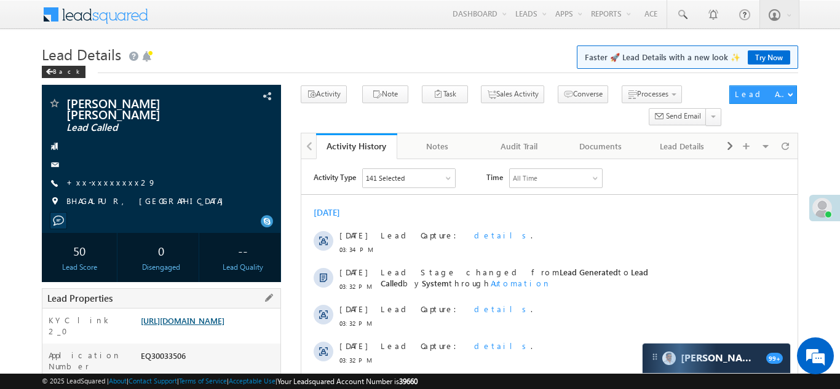
scroll to position [133, 0]
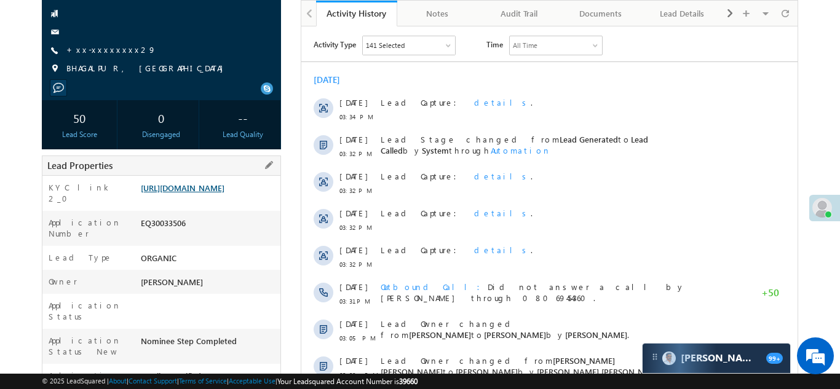
click at [201, 187] on link "[URL][DOMAIN_NAME]" at bounding box center [183, 188] width 84 height 10
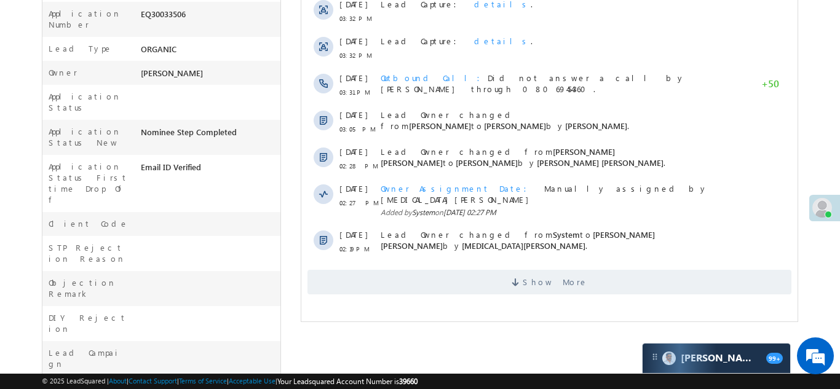
scroll to position [345, 0]
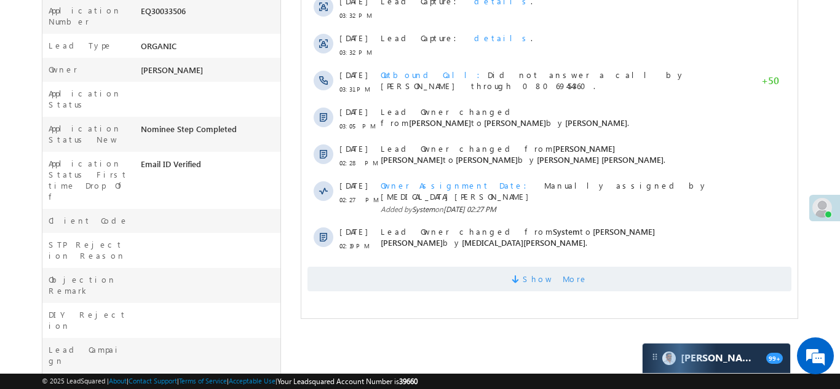
click at [416, 267] on span "Show More" at bounding box center [549, 279] width 484 height 25
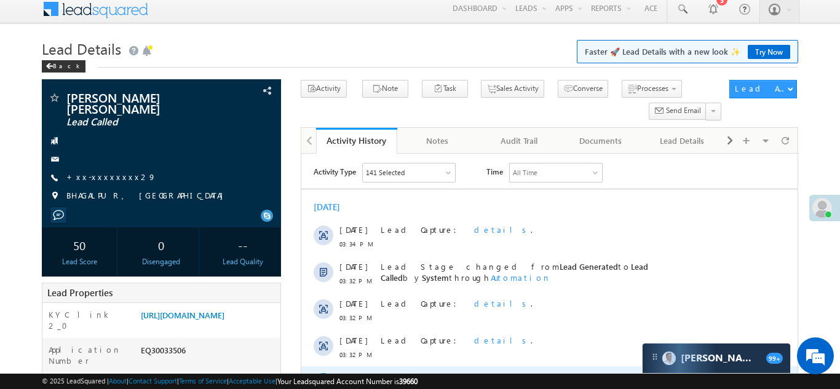
scroll to position [0, 0]
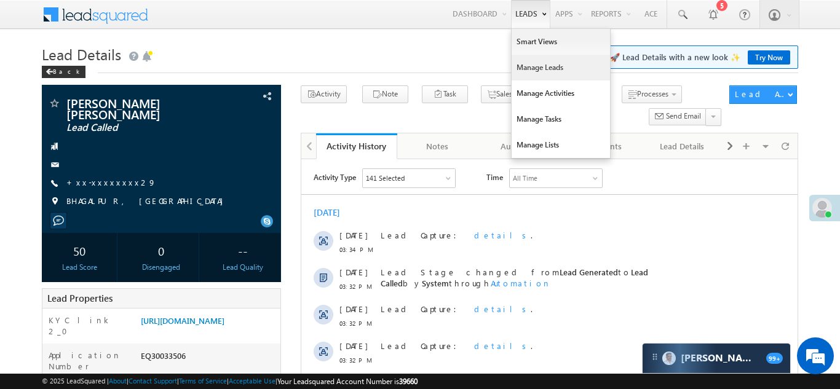
click at [531, 74] on link "Manage Leads" at bounding box center [561, 68] width 98 height 26
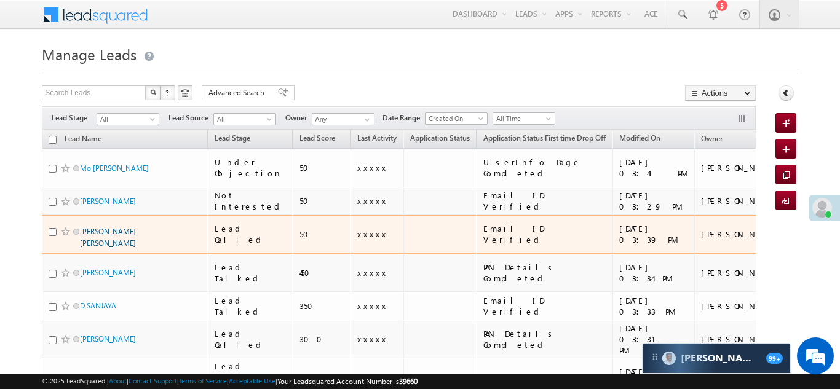
click at [114, 227] on link "[PERSON_NAME] [PERSON_NAME]" at bounding box center [108, 237] width 56 height 21
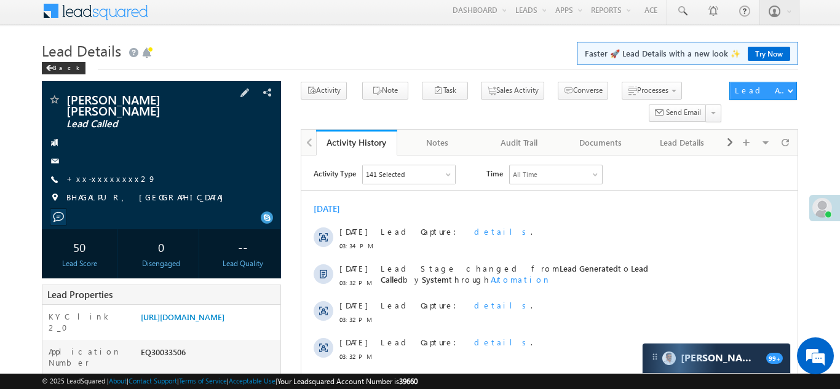
scroll to position [114, 0]
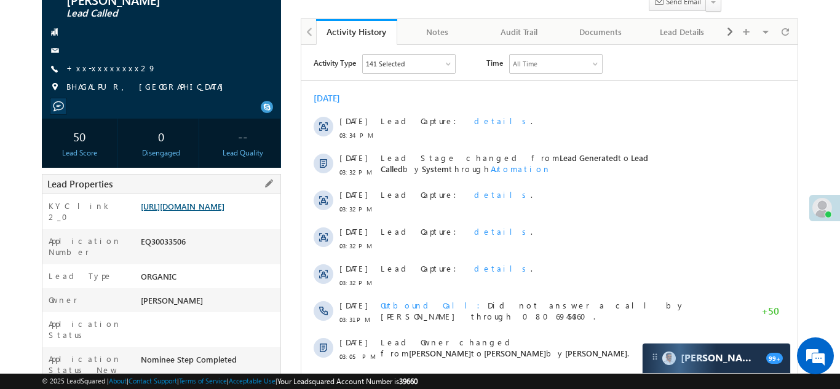
click at [201, 209] on link "https://angelbroking1-pk3em7sa.customui-test.leadsquared.com?leadId=ec7aa7fe-7c…" at bounding box center [183, 206] width 84 height 10
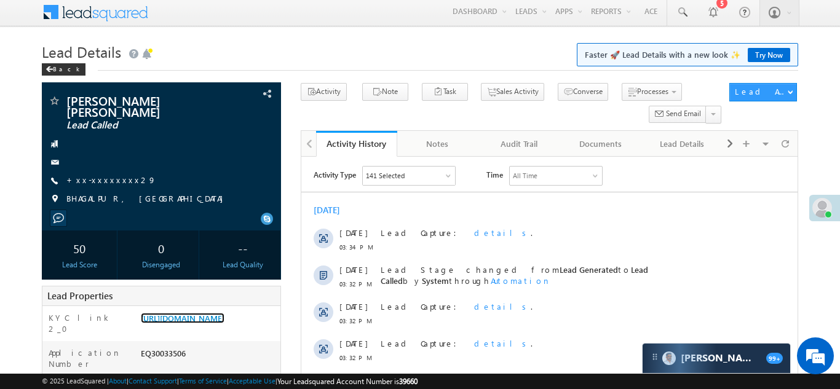
scroll to position [0, 0]
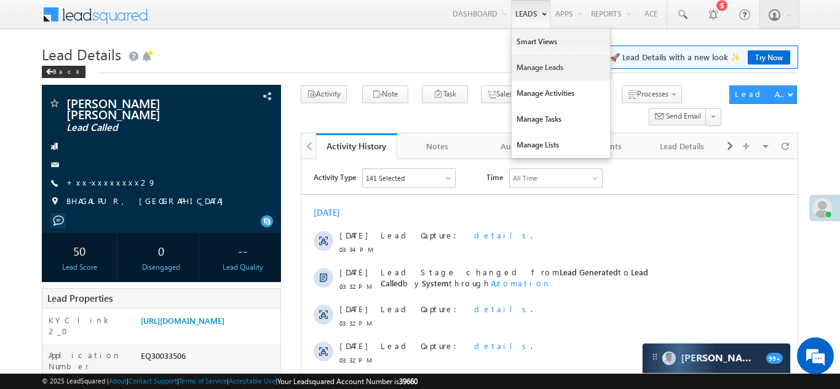
click at [525, 67] on link "Manage Leads" at bounding box center [561, 68] width 98 height 26
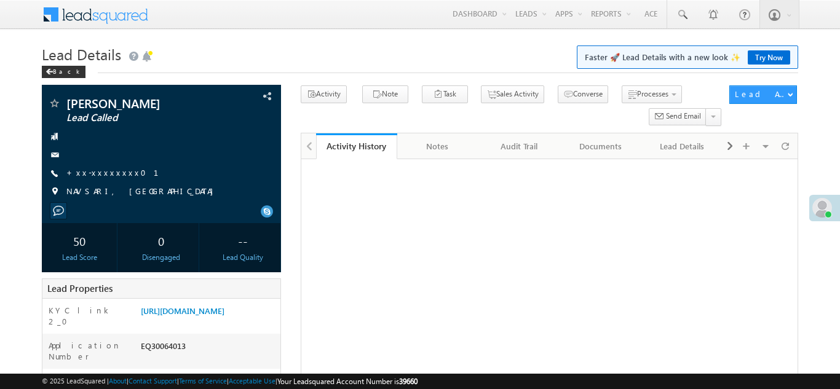
click at [95, 169] on link "+xx-xxxxxxxx01" at bounding box center [119, 172] width 107 height 10
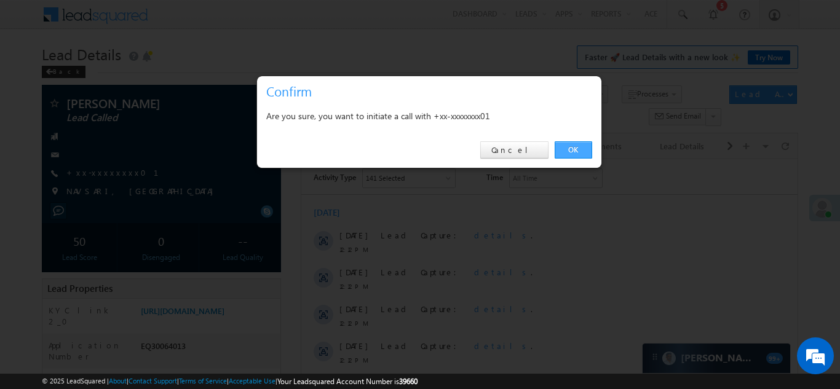
click at [570, 150] on link "OK" at bounding box center [574, 149] width 38 height 17
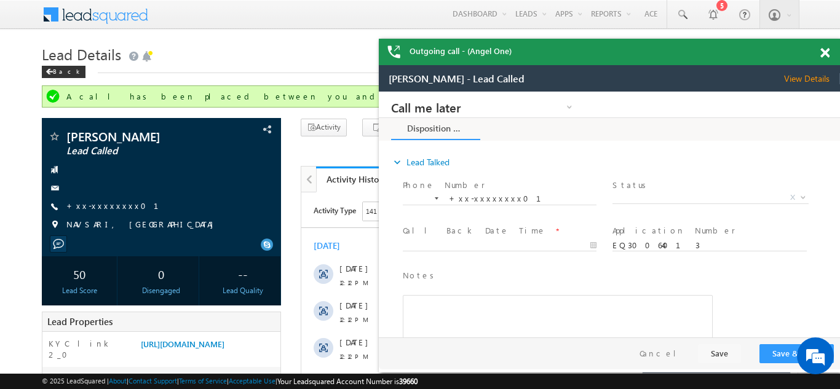
click at [824, 52] on span at bounding box center [825, 53] width 9 height 10
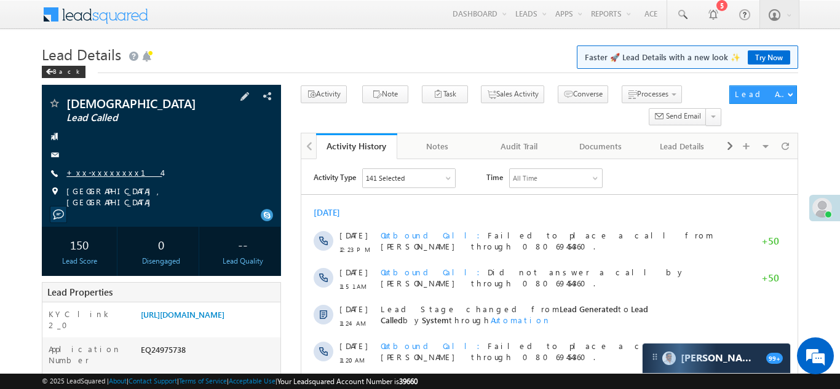
click at [97, 172] on link "+xx-xxxxxxxx14" at bounding box center [113, 172] width 95 height 10
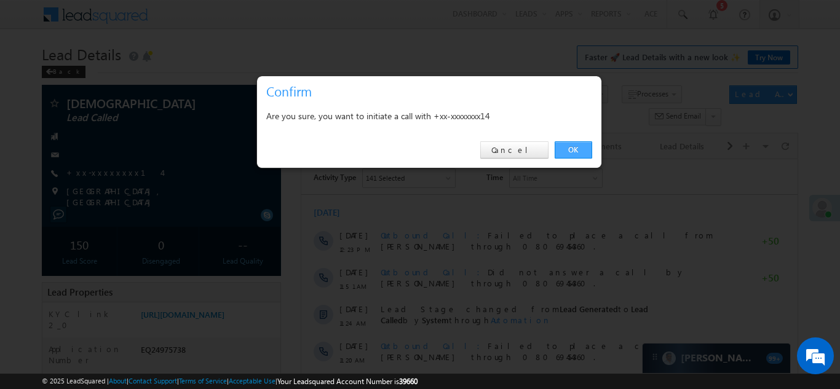
click at [568, 148] on link "OK" at bounding box center [574, 149] width 38 height 17
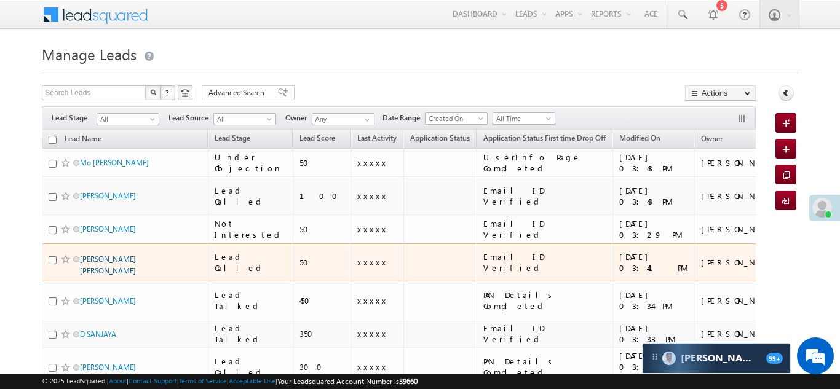
click at [120, 255] on link "Madhukar kumar poddar" at bounding box center [108, 265] width 56 height 21
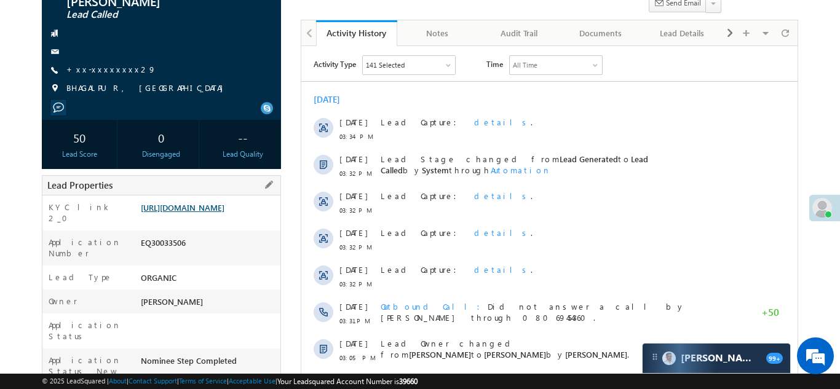
scroll to position [158, 0]
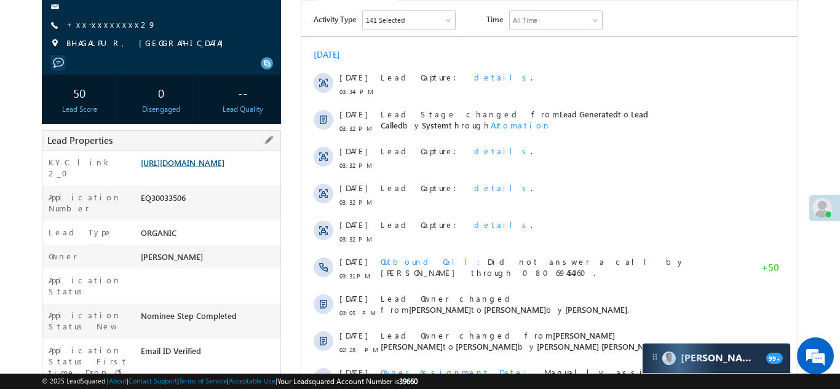
click at [205, 161] on link "https://angelbroking1-pk3em7sa.customui-test.leadsquared.com?leadId=ec7aa7fe-7c…" at bounding box center [183, 162] width 84 height 10
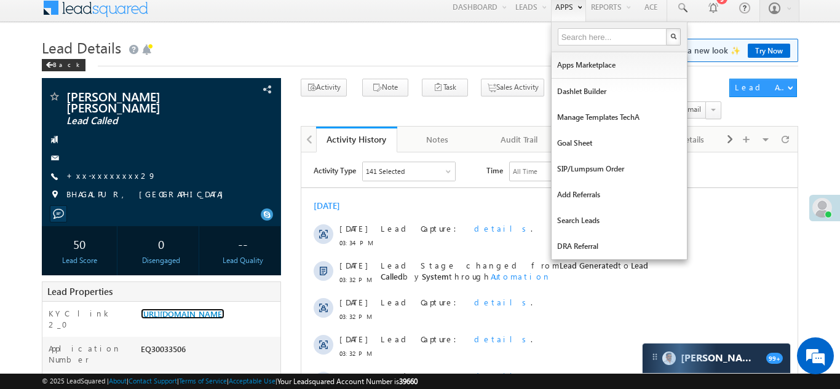
scroll to position [0, 0]
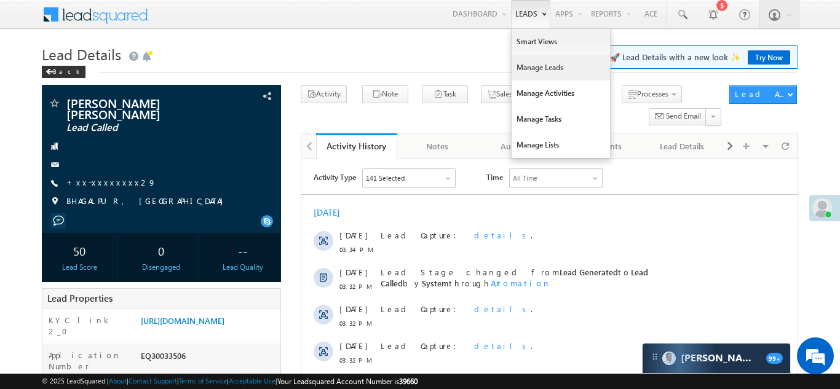
click at [520, 69] on link "Manage Leads" at bounding box center [561, 68] width 98 height 26
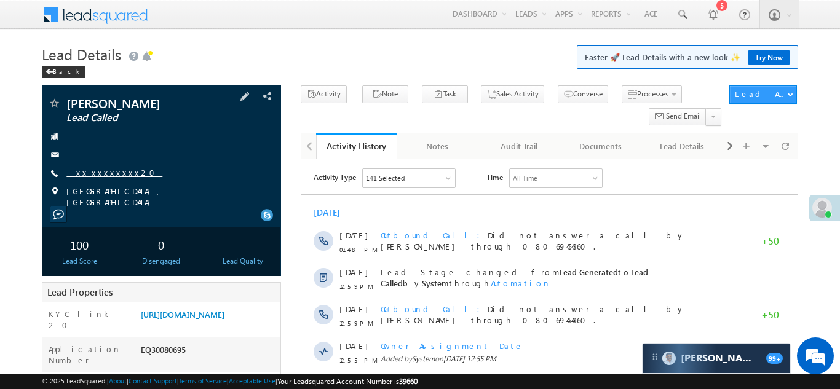
click at [89, 172] on link "+xx-xxxxxxxx20" at bounding box center [114, 172] width 96 height 10
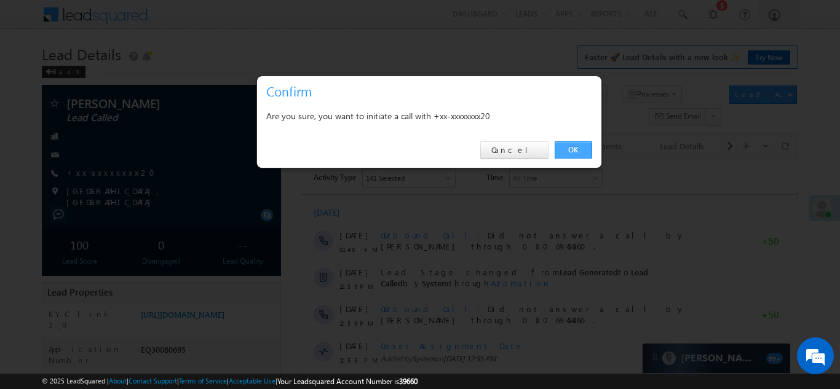
click at [570, 150] on link "OK" at bounding box center [574, 149] width 38 height 17
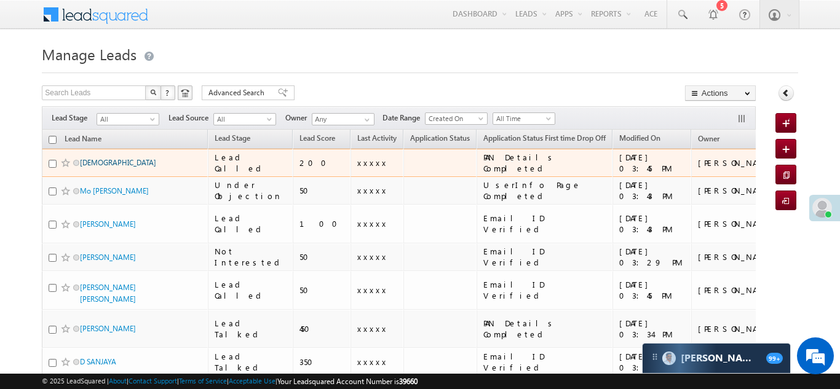
click at [92, 162] on link "[DEMOGRAPHIC_DATA]" at bounding box center [118, 162] width 76 height 9
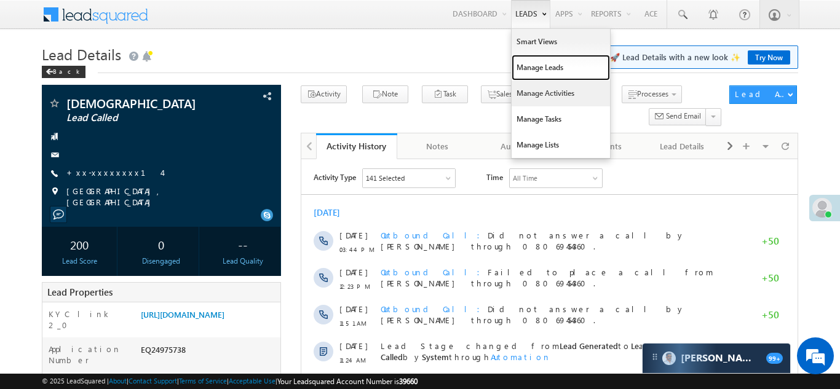
click at [536, 67] on link "Manage Leads" at bounding box center [561, 68] width 98 height 26
